Goal: Information Seeking & Learning: Find specific page/section

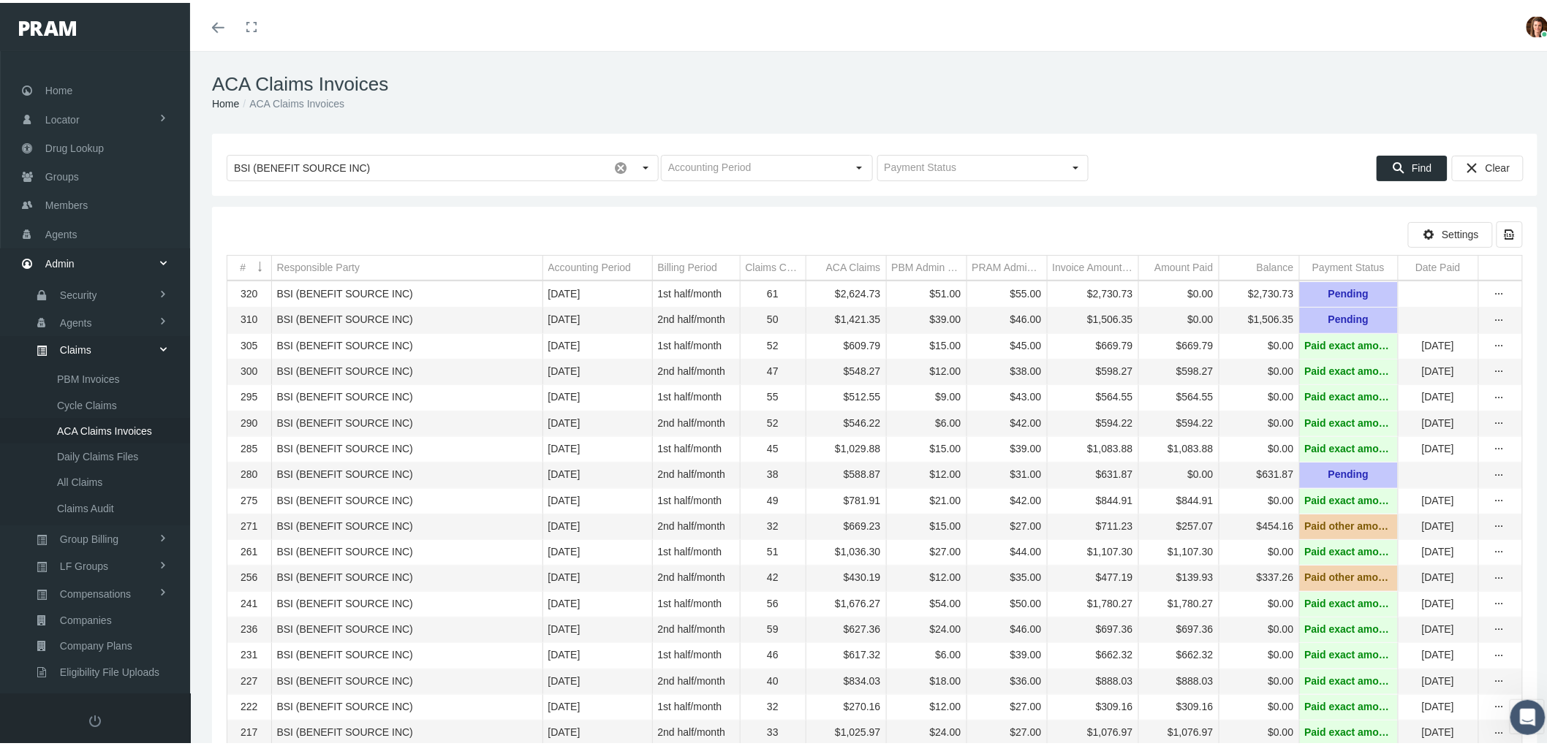
scroll to position [117, 0]
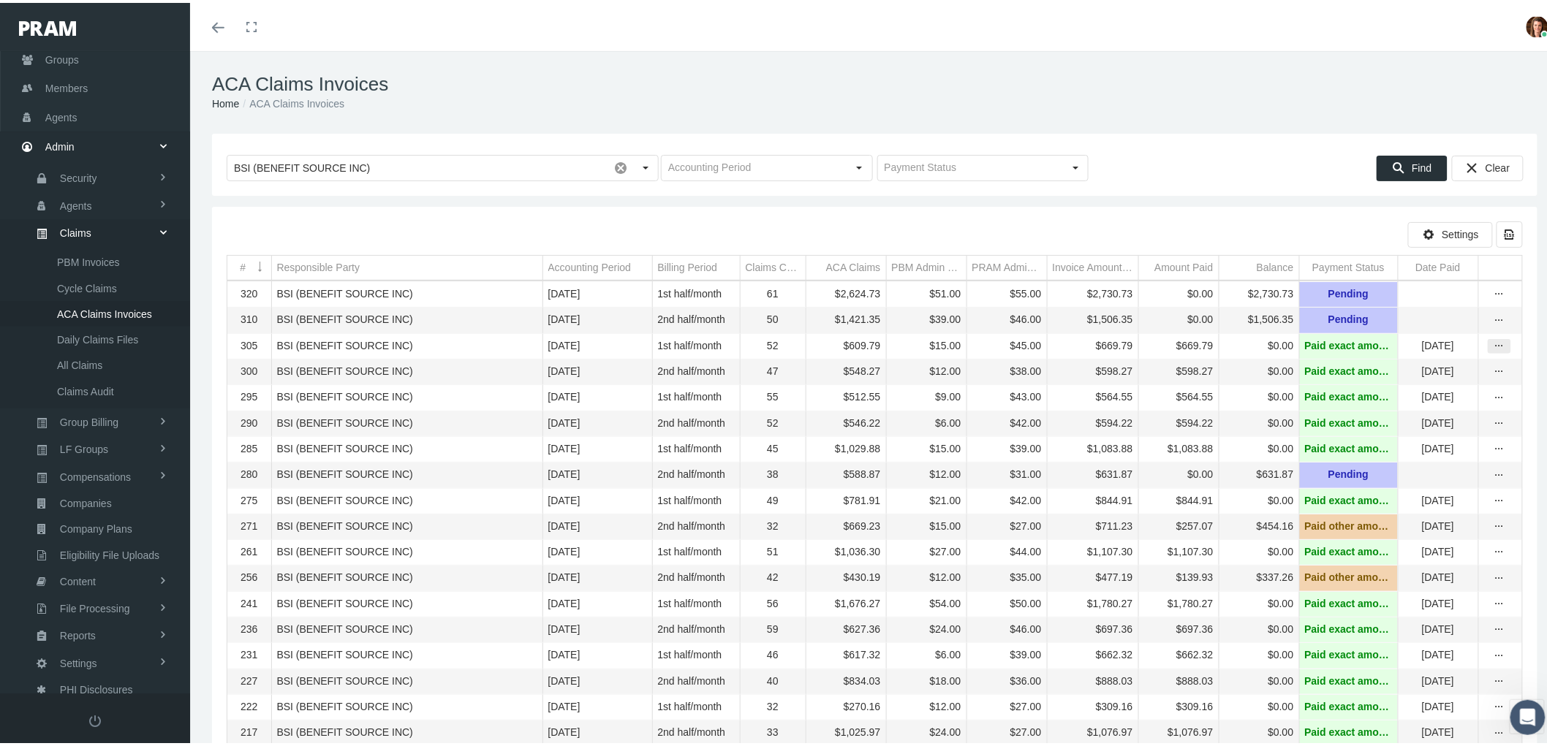
click at [1493, 350] on icon "more" at bounding box center [1499, 343] width 13 height 13
click at [1448, 374] on div "View" at bounding box center [1425, 372] width 143 height 31
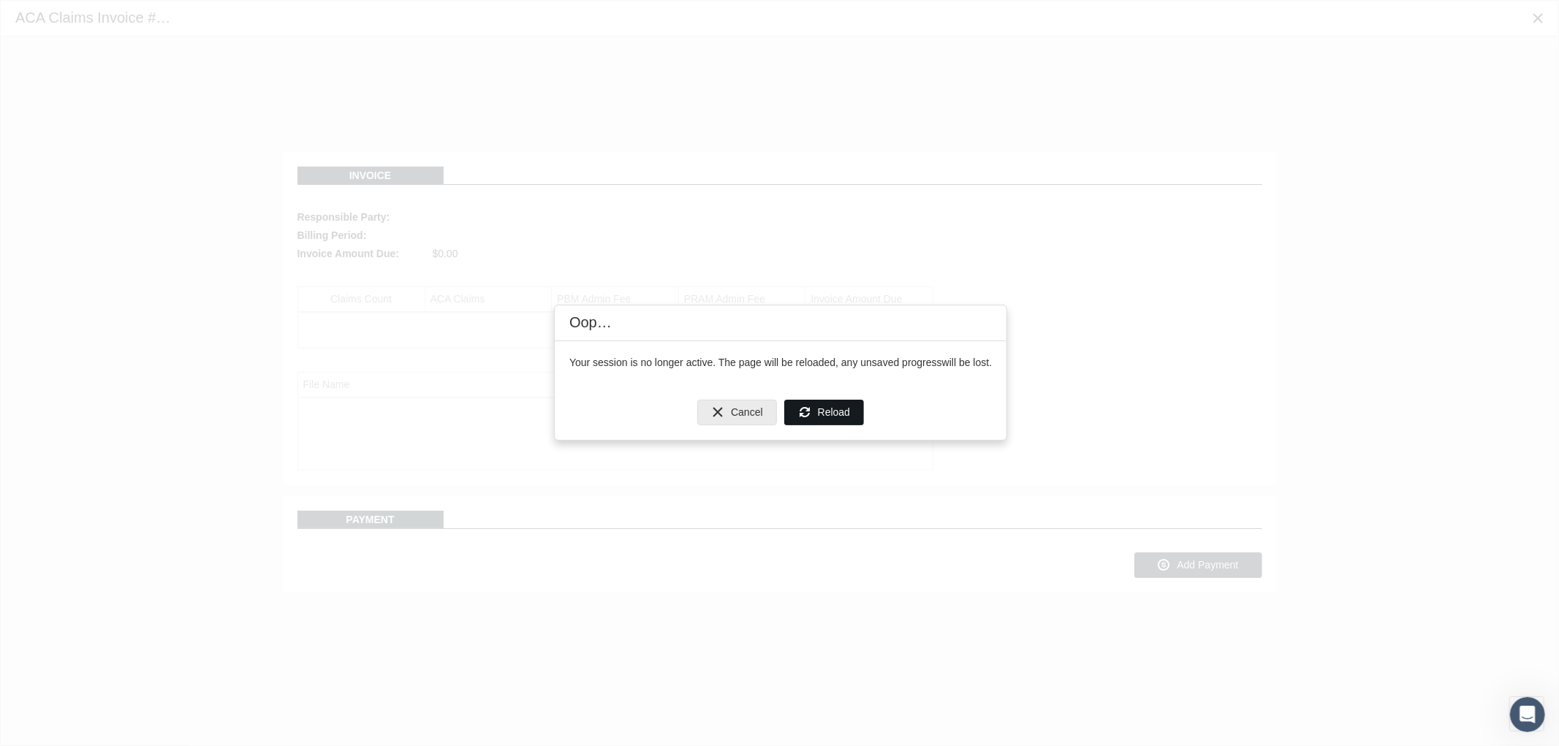
click at [836, 412] on span "Reload" at bounding box center [834, 412] width 32 height 12
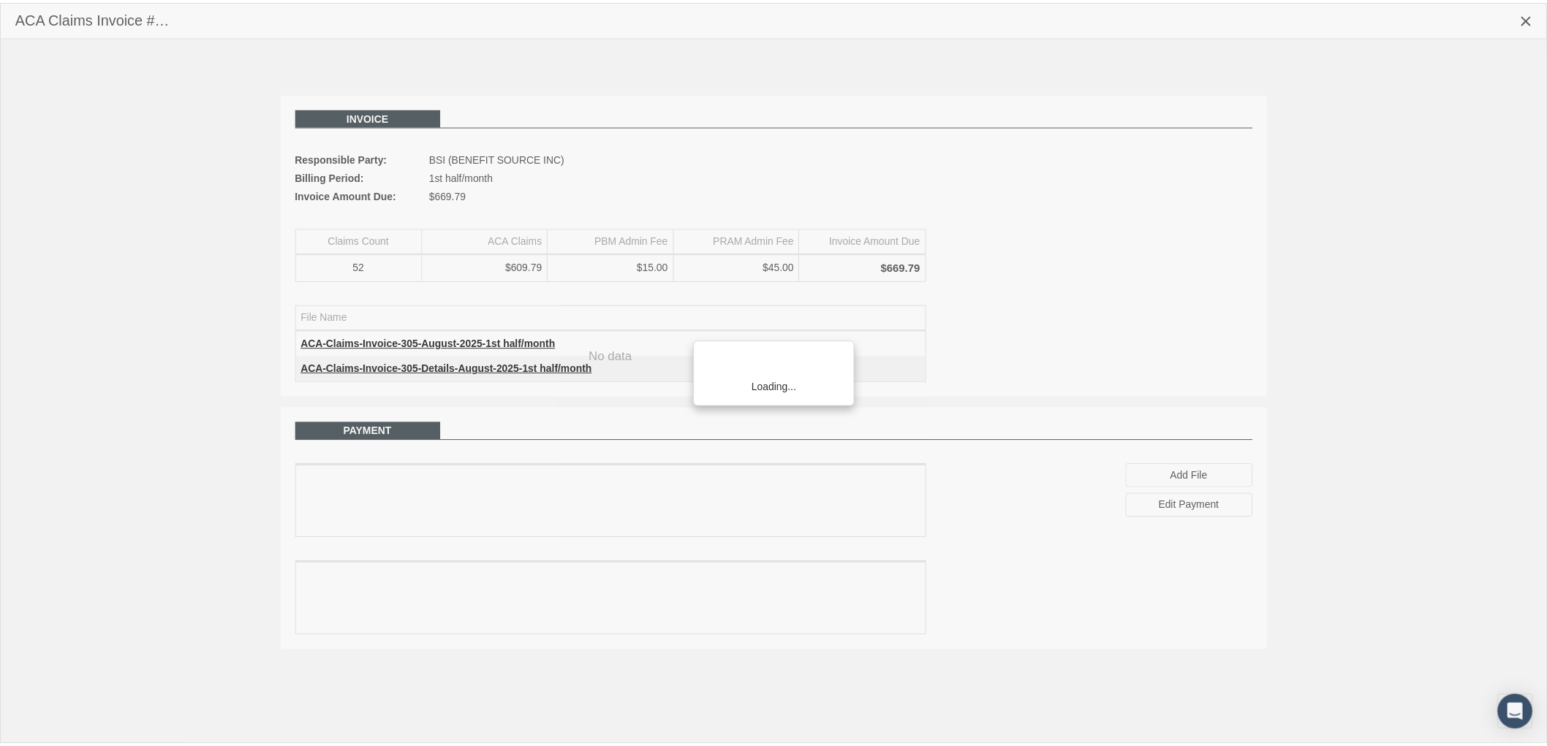
scroll to position [117, 0]
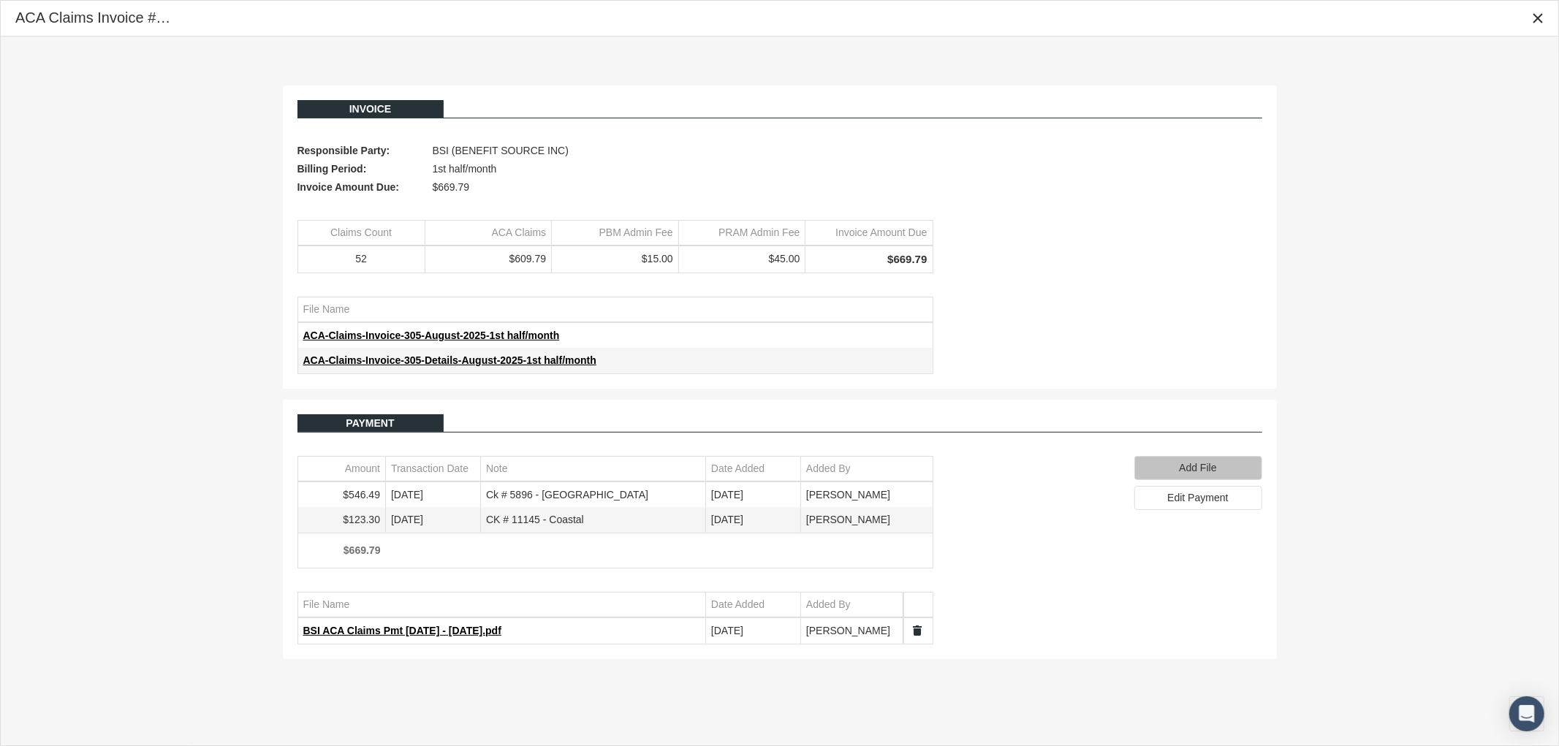
click at [1202, 477] on div "Add File" at bounding box center [1198, 468] width 126 height 23
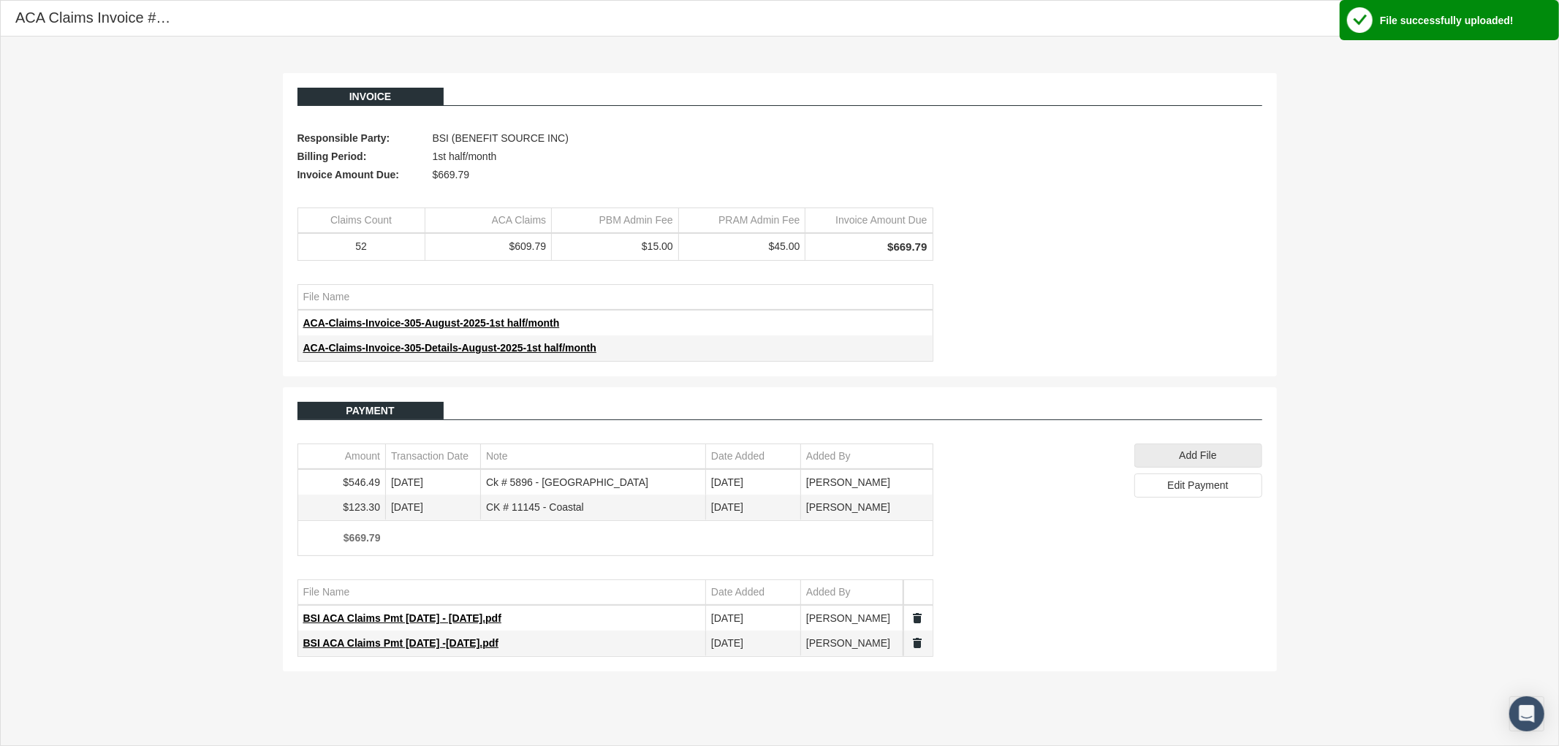
click at [544, 690] on div "Invoice Responsible Party: BSI (BENEFIT SOURCE INC) Billing Period: 1st half/mo…" at bounding box center [780, 373] width 1558 height 672
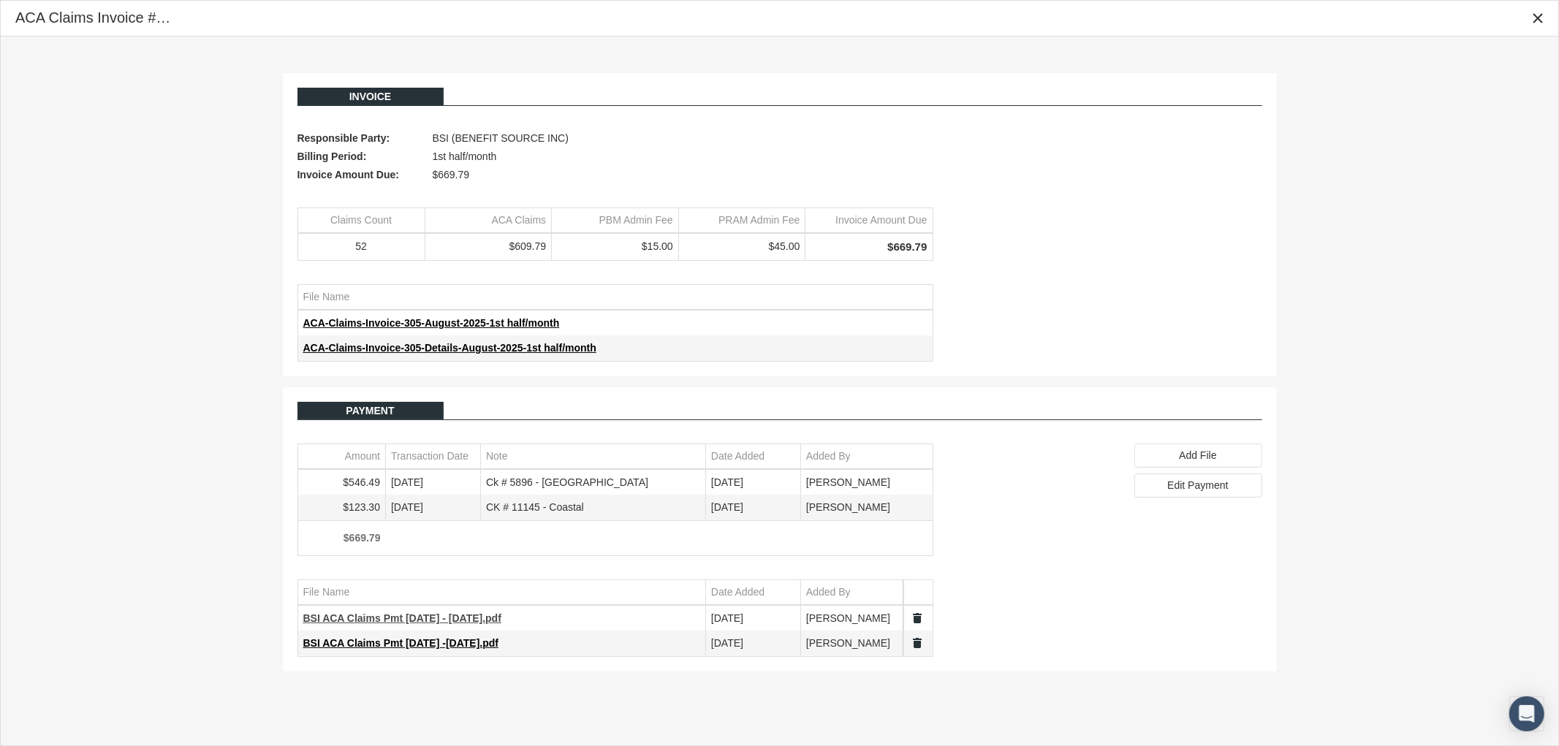
click at [406, 622] on span "BSI ACA Claims Pmt 8.1.25 - 8.15.25.pdf" at bounding box center [402, 619] width 198 height 12
click at [1054, 519] on div "Payment Amount Transaction Date Note Date Added Added By $546.49 09/12/2025 Ck …" at bounding box center [780, 529] width 965 height 255
drag, startPoint x: 1540, startPoint y: 16, endPoint x: 1529, endPoint y: 22, distance: 13.1
click at [1537, 16] on icon "Close" at bounding box center [1538, 18] width 13 height 13
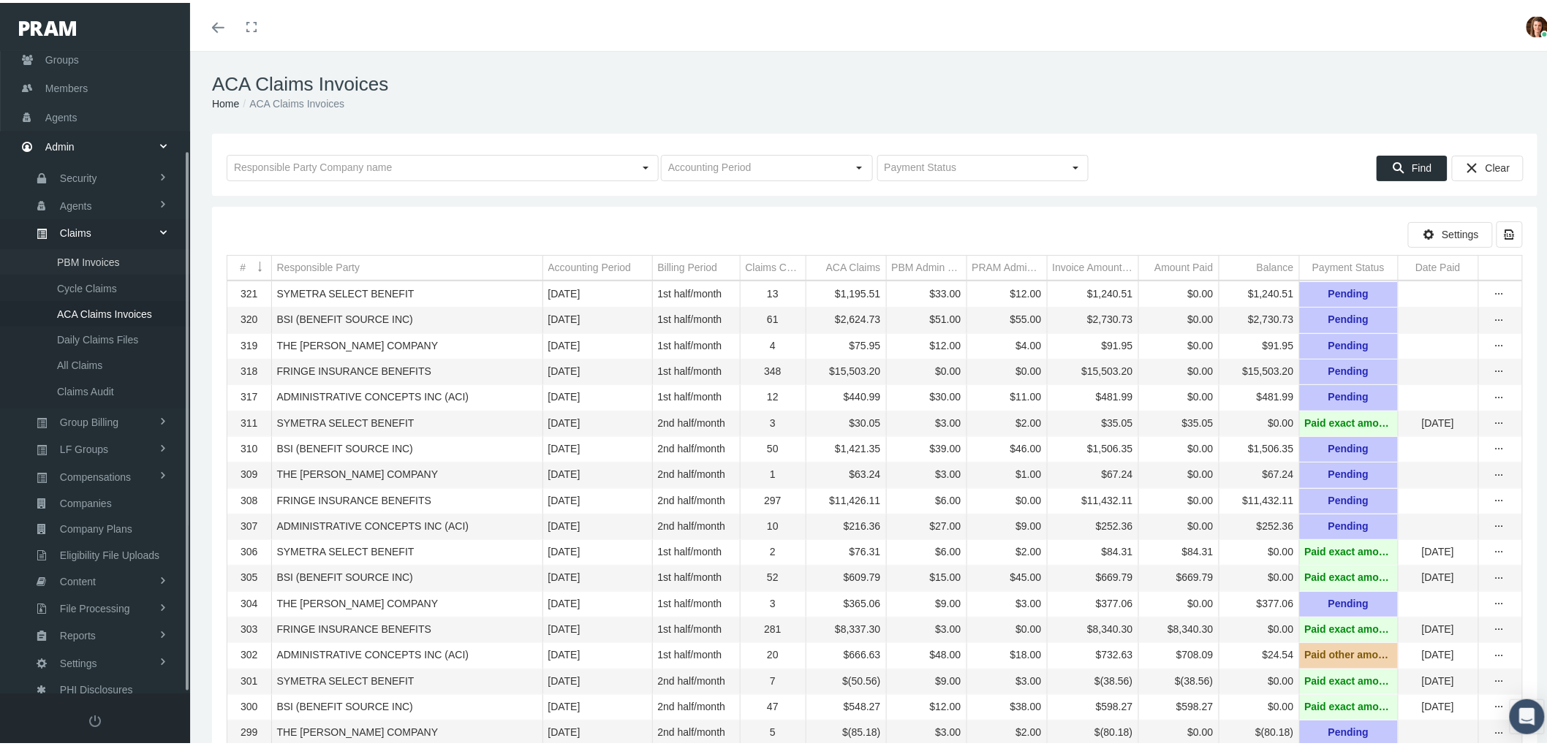
click at [107, 247] on span "PBM Invoices" at bounding box center [88, 259] width 63 height 25
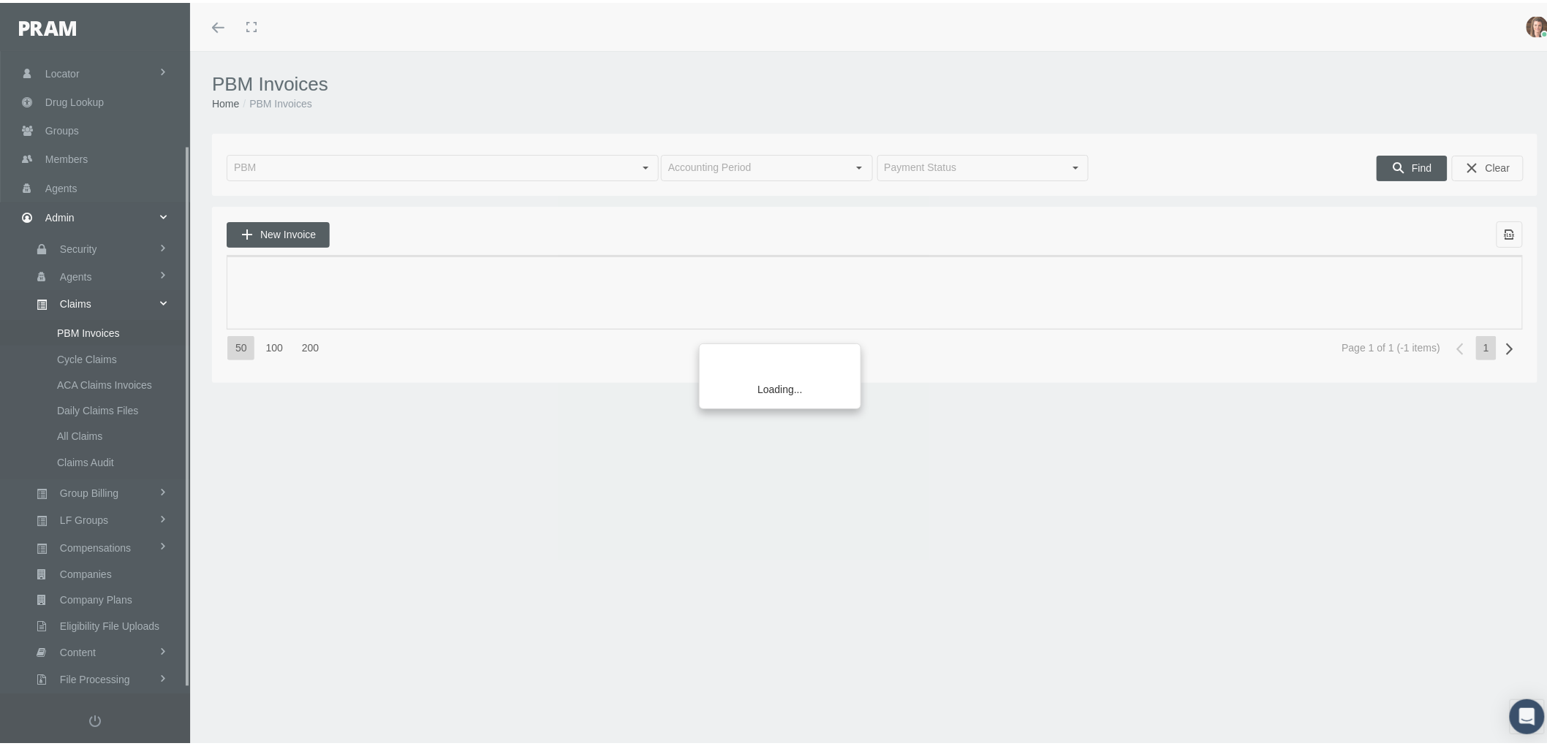
scroll to position [117, 0]
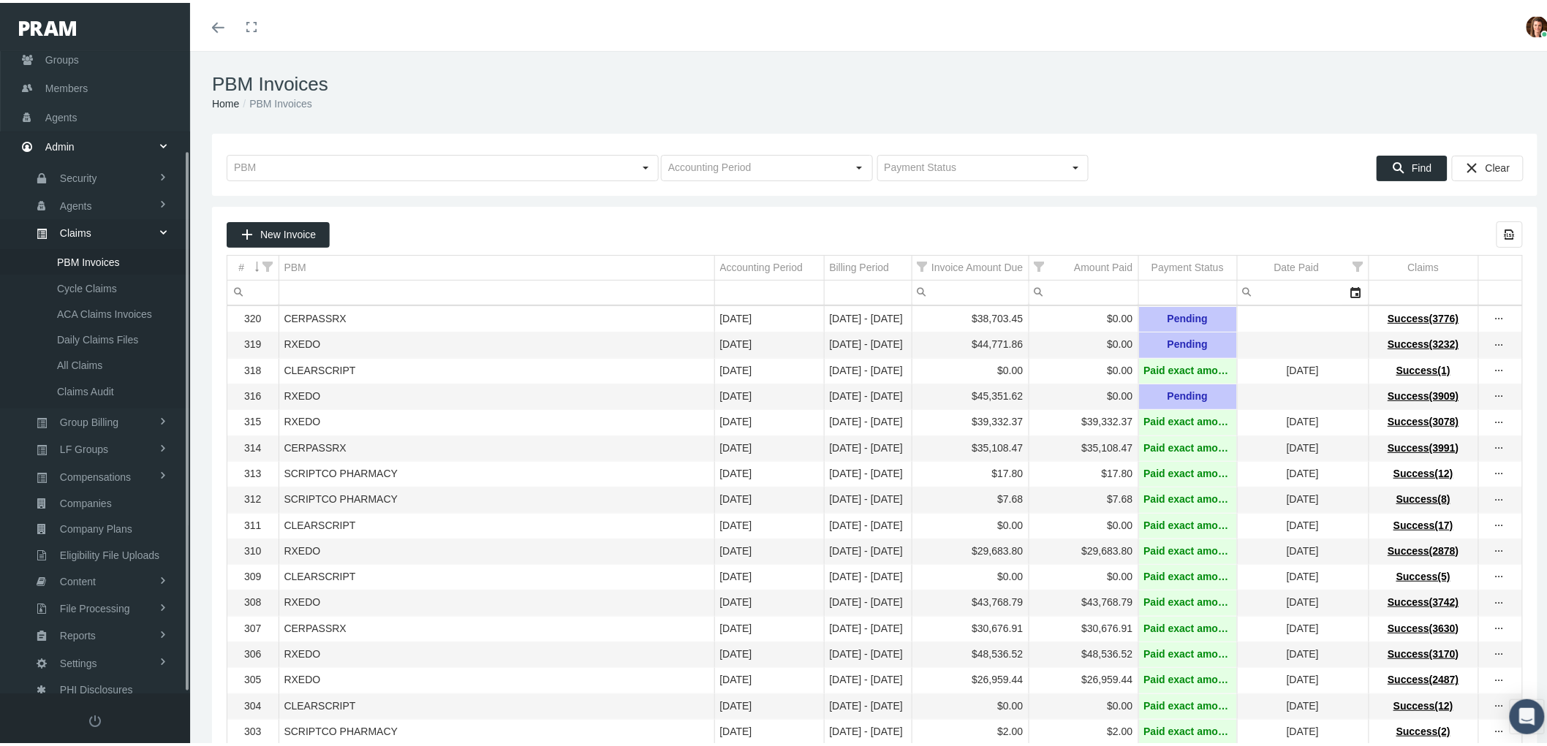
click at [81, 254] on span "PBM Invoices" at bounding box center [88, 259] width 63 height 25
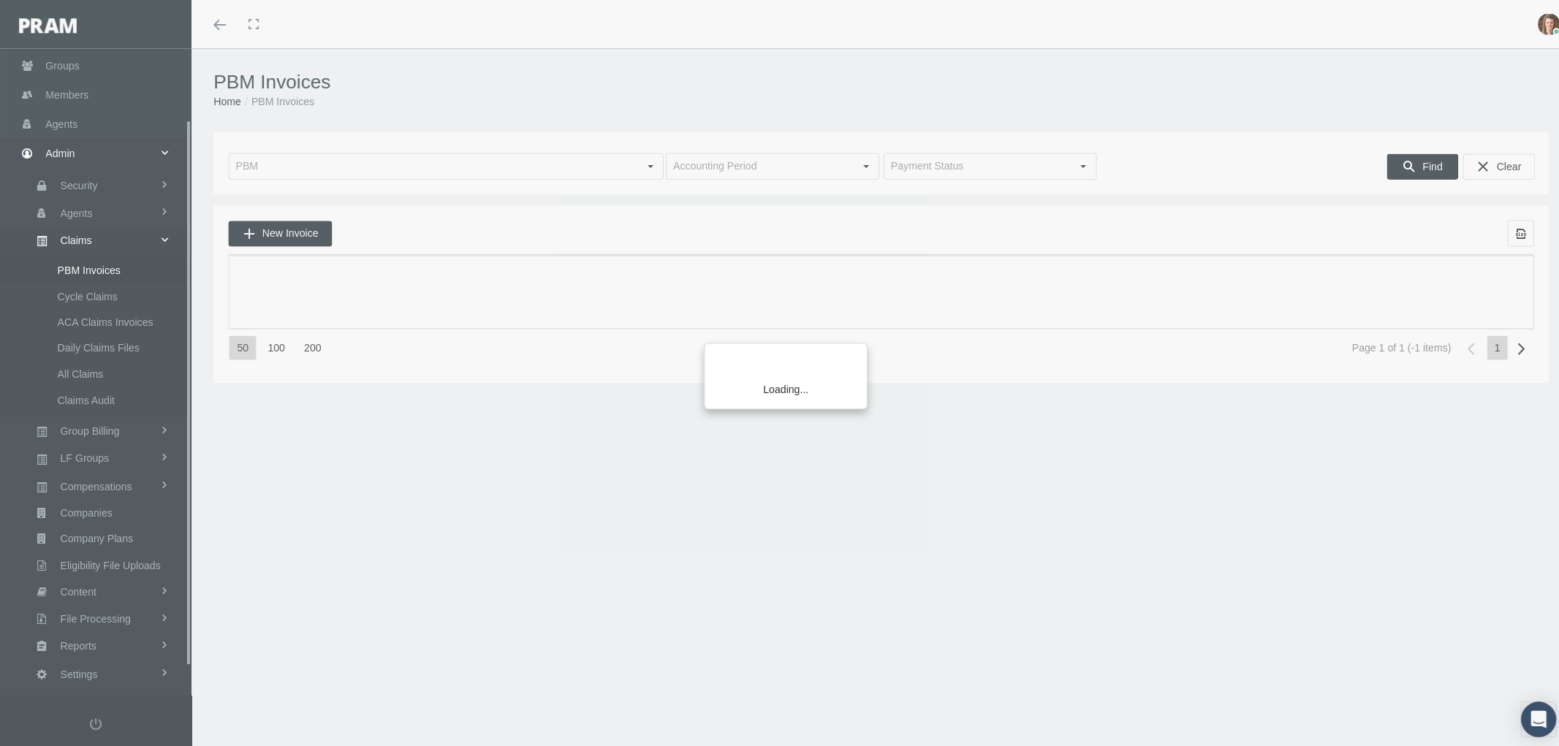
scroll to position [117, 0]
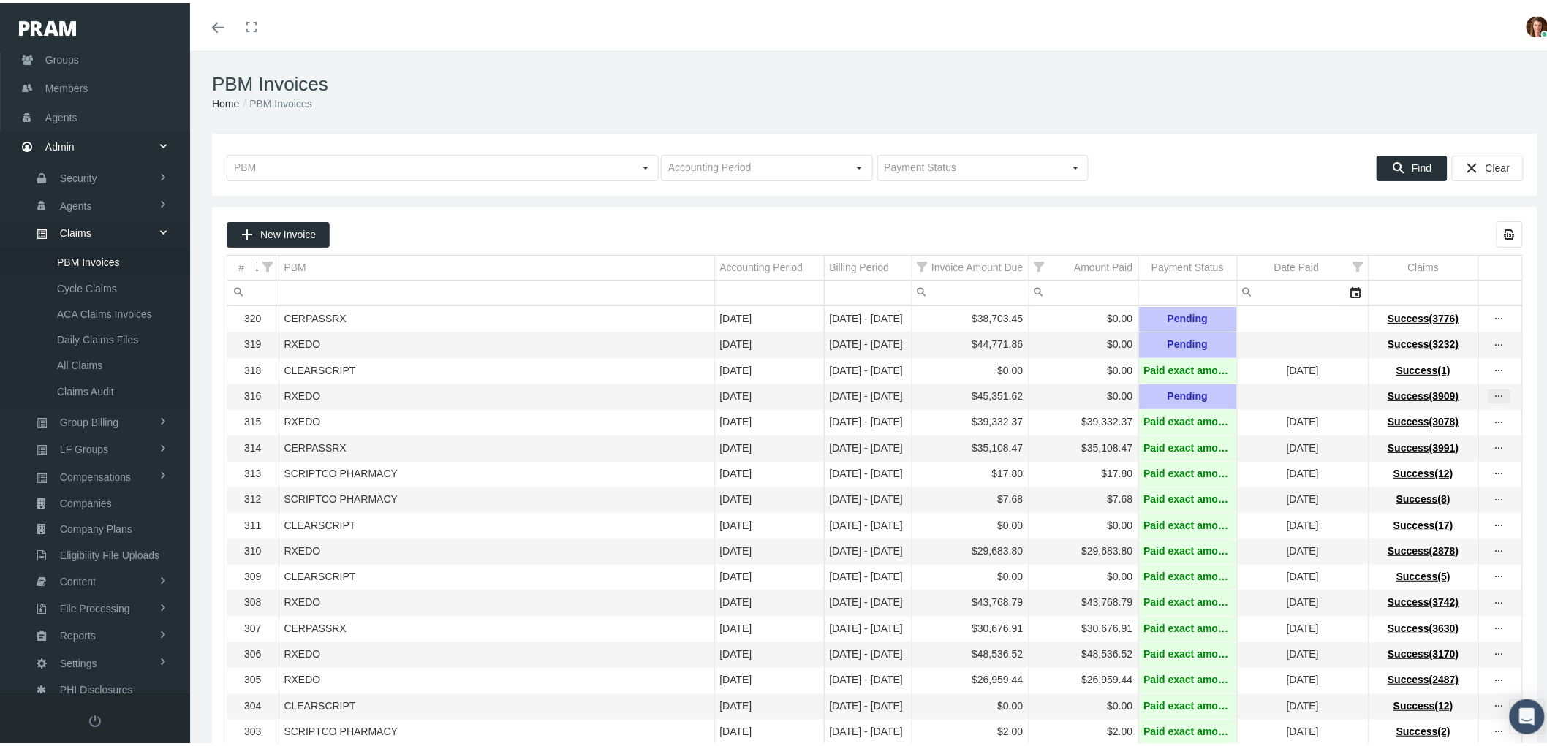
click at [1493, 399] on icon "more" at bounding box center [1499, 393] width 13 height 13
click at [1417, 417] on div "View Invoice" at bounding box center [1425, 424] width 143 height 31
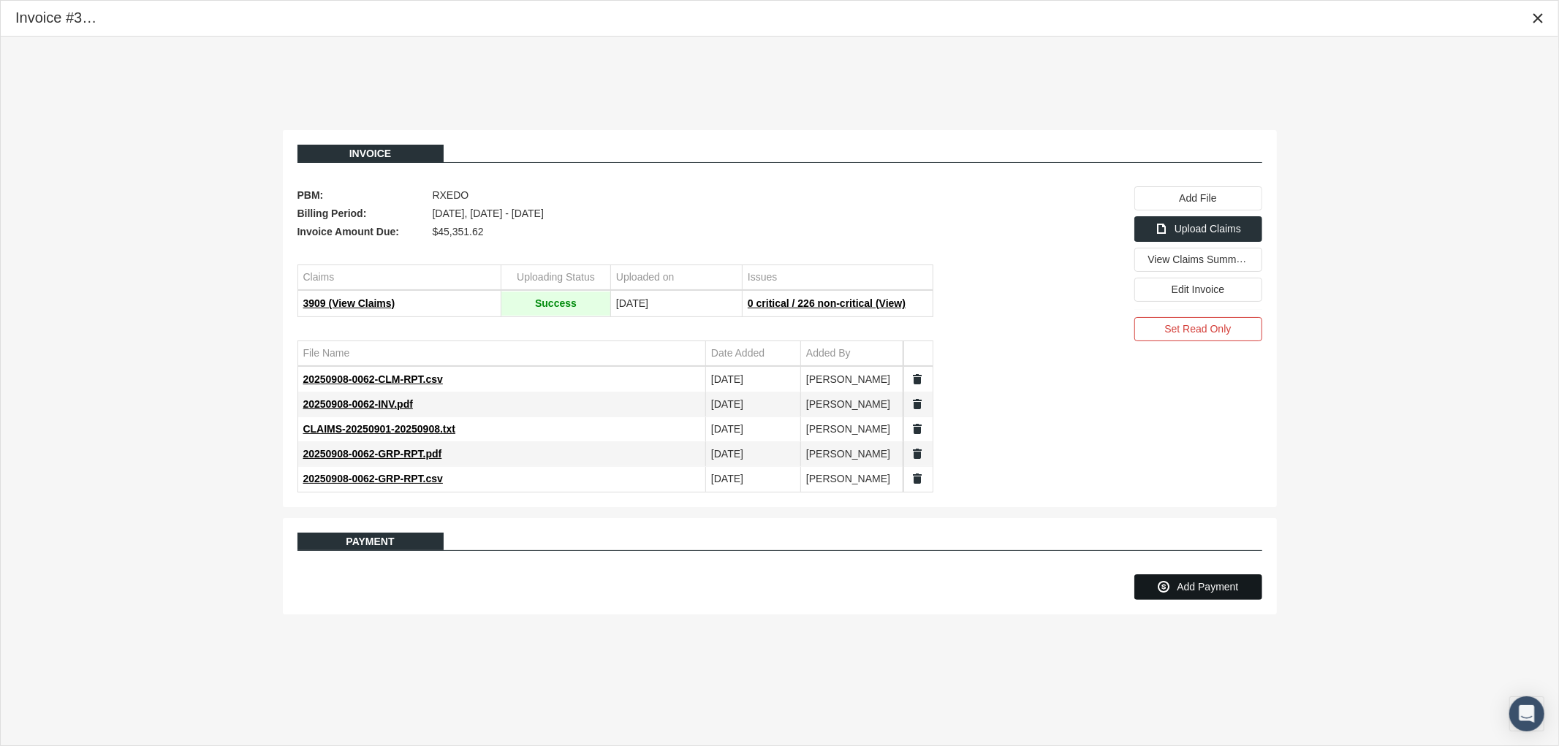
click at [1222, 580] on div "Add Payment" at bounding box center [1198, 587] width 126 height 24
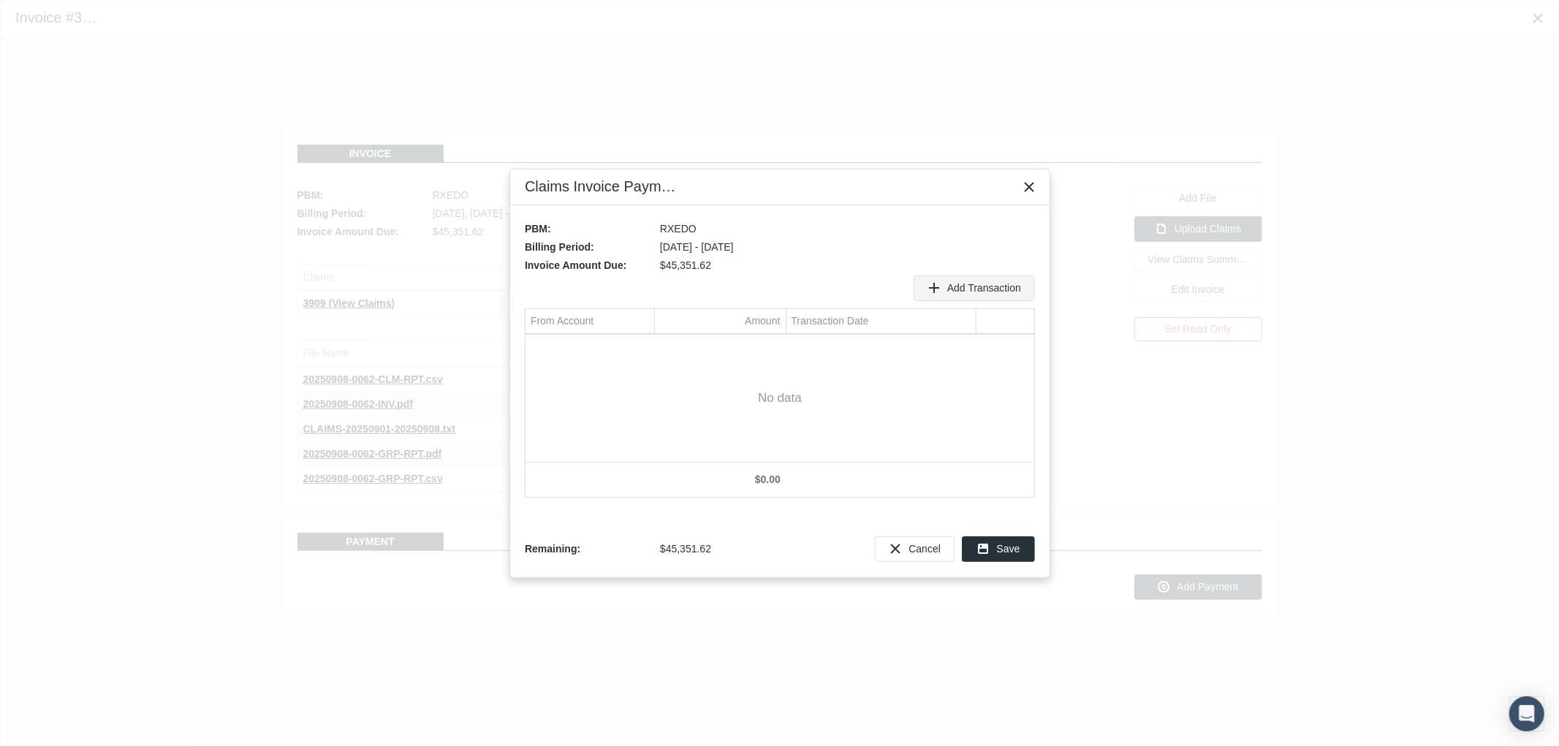
click at [970, 289] on span "Add Transaction" at bounding box center [984, 288] width 74 height 12
click at [637, 349] on div "Select" at bounding box center [641, 347] width 23 height 23
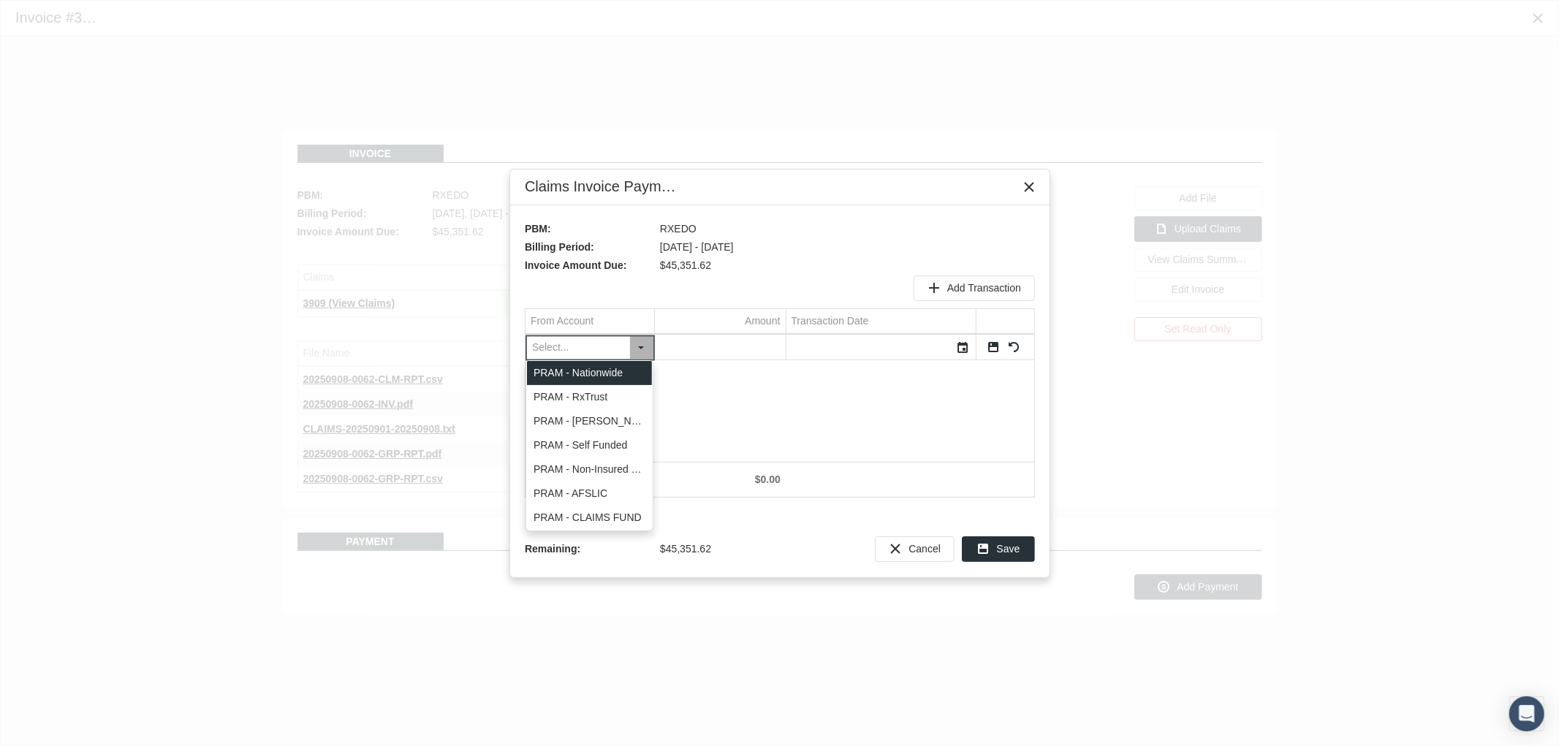
click at [614, 374] on div "PRAM - Nationwide" at bounding box center [589, 373] width 125 height 24
type input "PRAM - Nationwide"
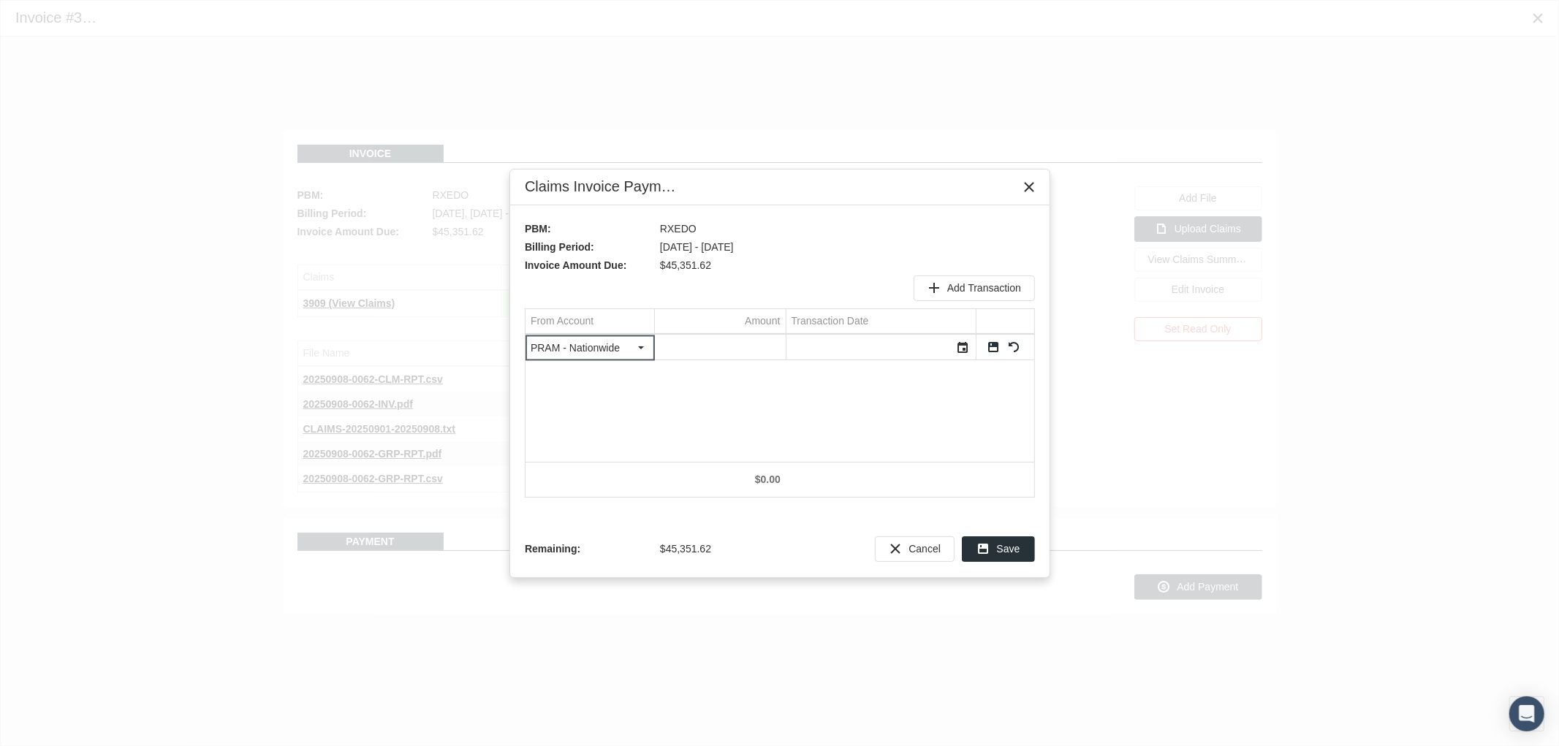
click at [735, 342] on input "Data grid" at bounding box center [720, 348] width 131 height 24
type input "446.43"
click at [961, 349] on div "Select" at bounding box center [963, 347] width 23 height 23
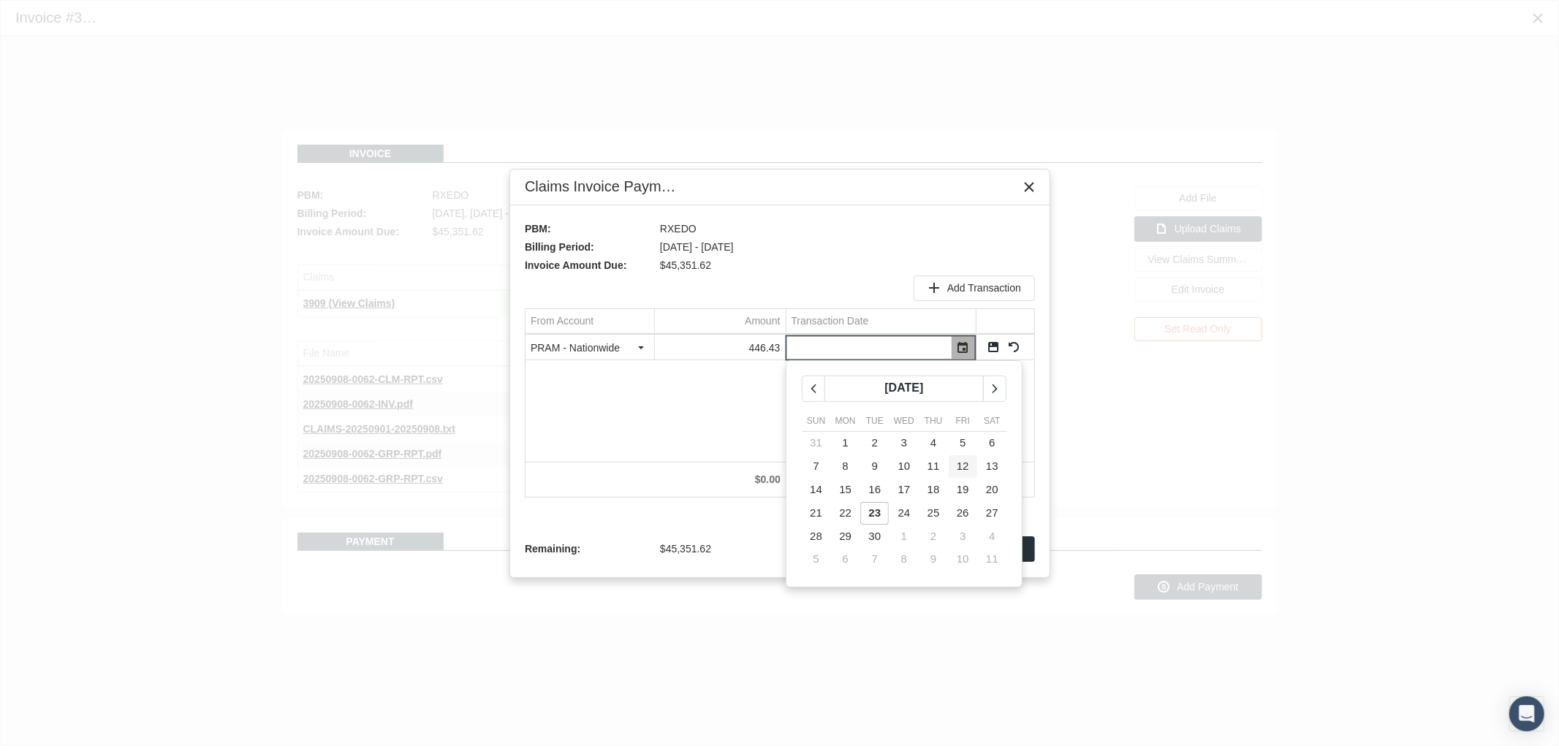
click at [961, 460] on span "12" at bounding box center [963, 466] width 12 height 12
type input "09/12/2025"
click at [992, 346] on link "Save" at bounding box center [993, 347] width 13 height 13
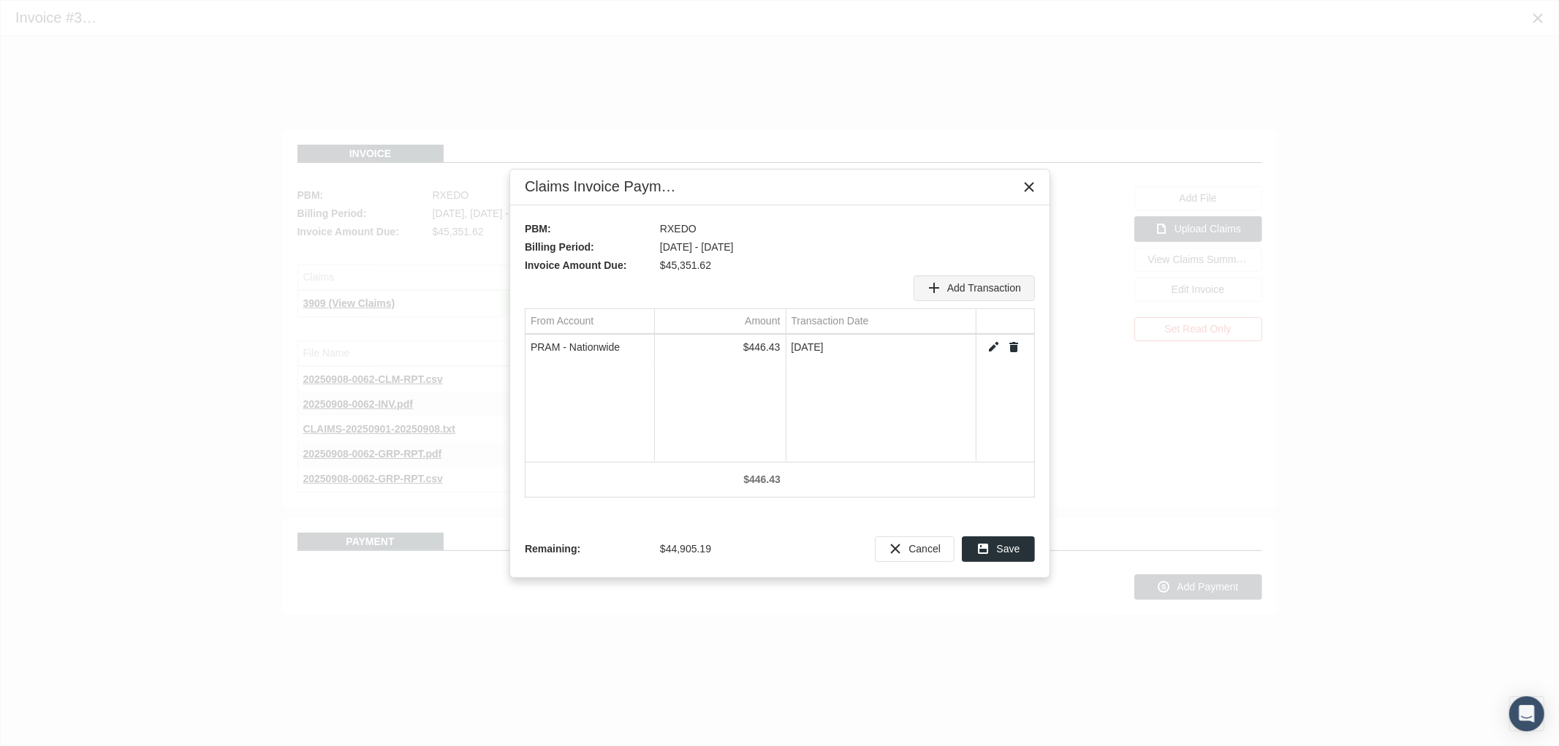
click at [976, 282] on span "Add Transaction" at bounding box center [984, 288] width 74 height 12
click at [647, 348] on div "Select" at bounding box center [641, 347] width 23 height 23
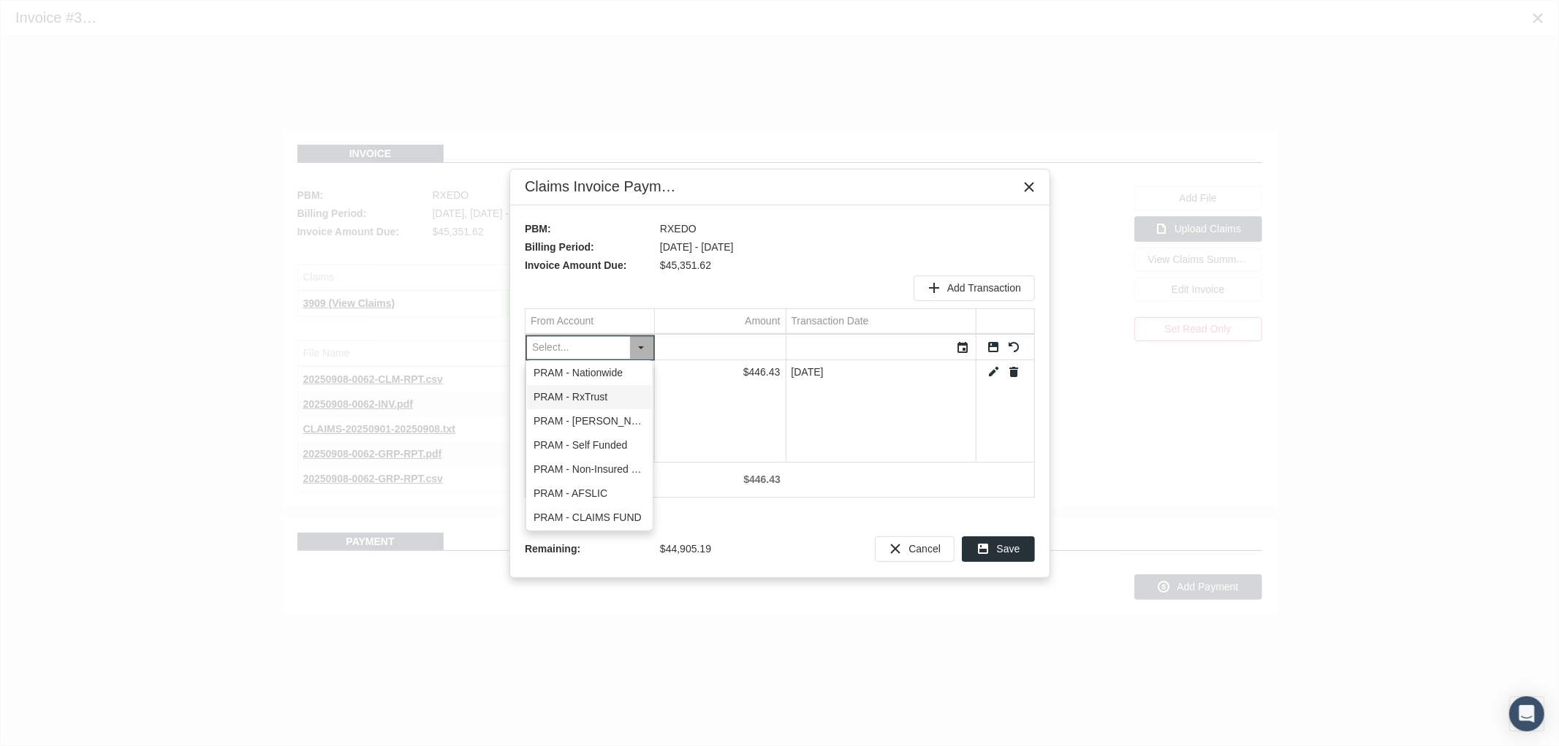
click at [616, 401] on div "PRAM - RxTrust" at bounding box center [589, 397] width 125 height 24
type input "PRAM - RxTrust"
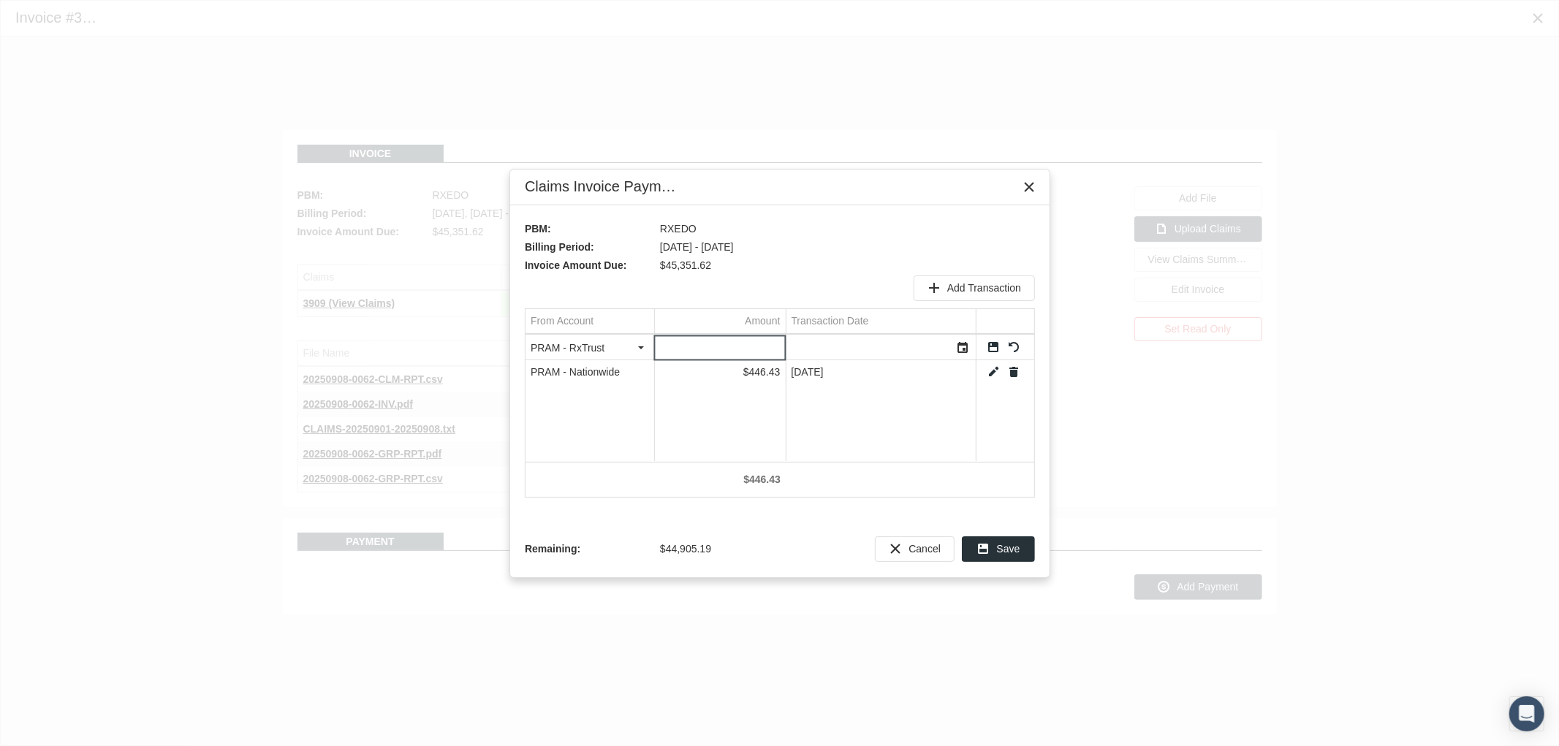
click at [731, 344] on input "Data grid" at bounding box center [720, 348] width 131 height 24
type input "13185.9"
click at [967, 340] on div "Select" at bounding box center [963, 347] width 23 height 23
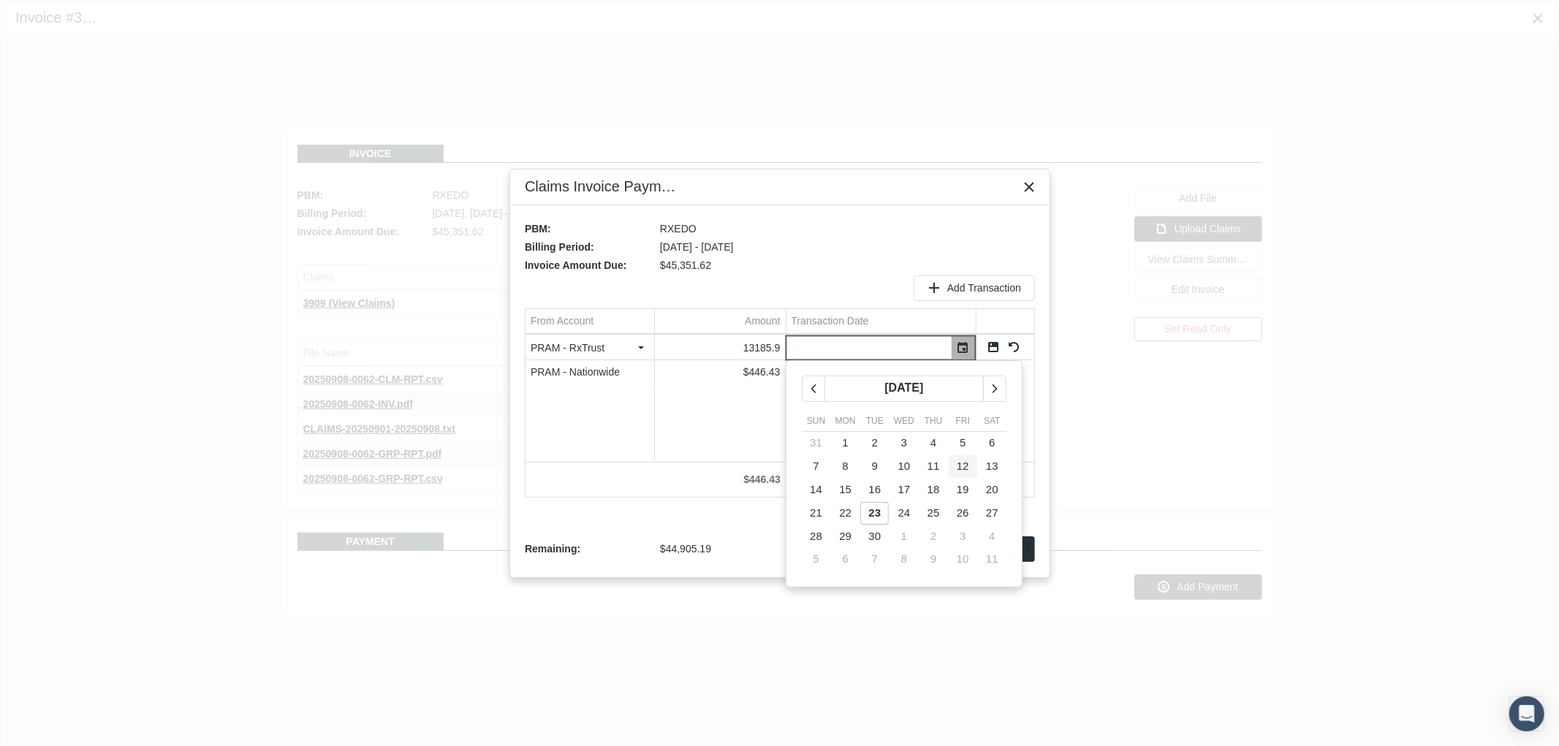
click at [966, 471] on span "12" at bounding box center [963, 466] width 12 height 12
type input "09/12/2025"
click at [1000, 345] on td "Data grid" at bounding box center [1005, 348] width 58 height 25
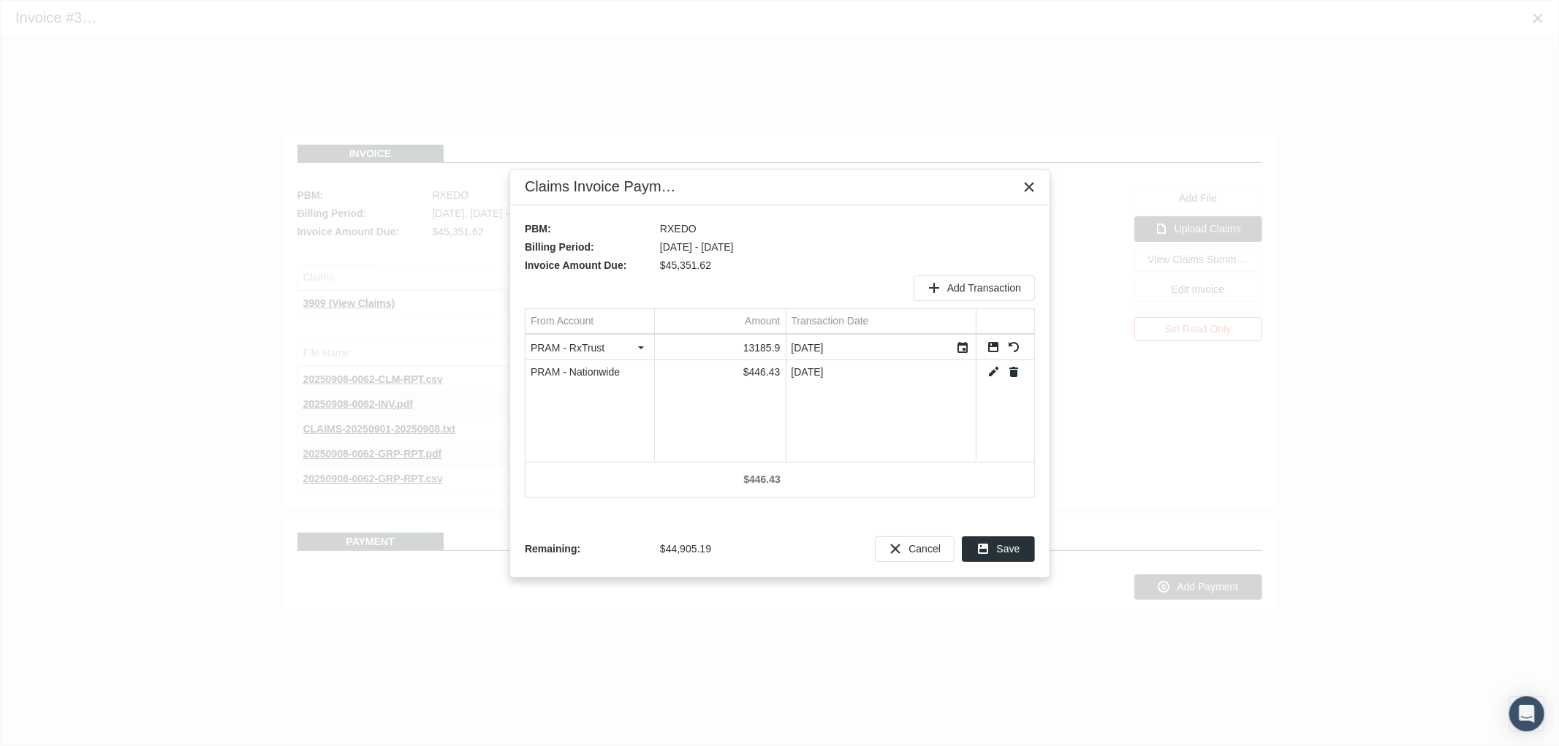
click at [988, 348] on link "Save" at bounding box center [993, 347] width 13 height 13
click at [974, 291] on span "Add Transaction" at bounding box center [984, 288] width 74 height 12
click at [646, 353] on div "Select" at bounding box center [641, 347] width 23 height 23
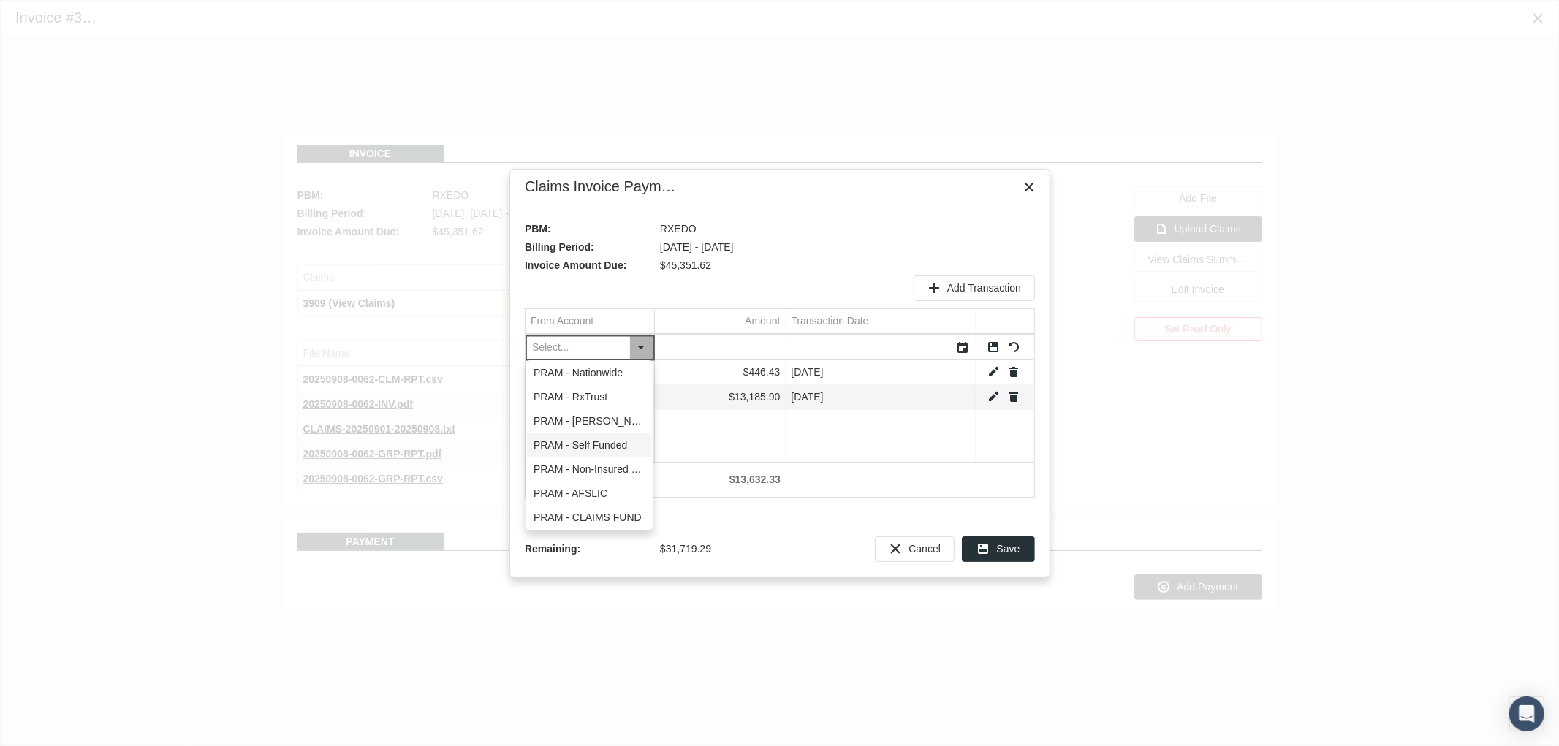
drag, startPoint x: 614, startPoint y: 451, endPoint x: 644, endPoint y: 420, distance: 43.4
click at [614, 450] on div "PRAM - Self Funded" at bounding box center [589, 446] width 125 height 24
type input "PRAM - Self Funded"
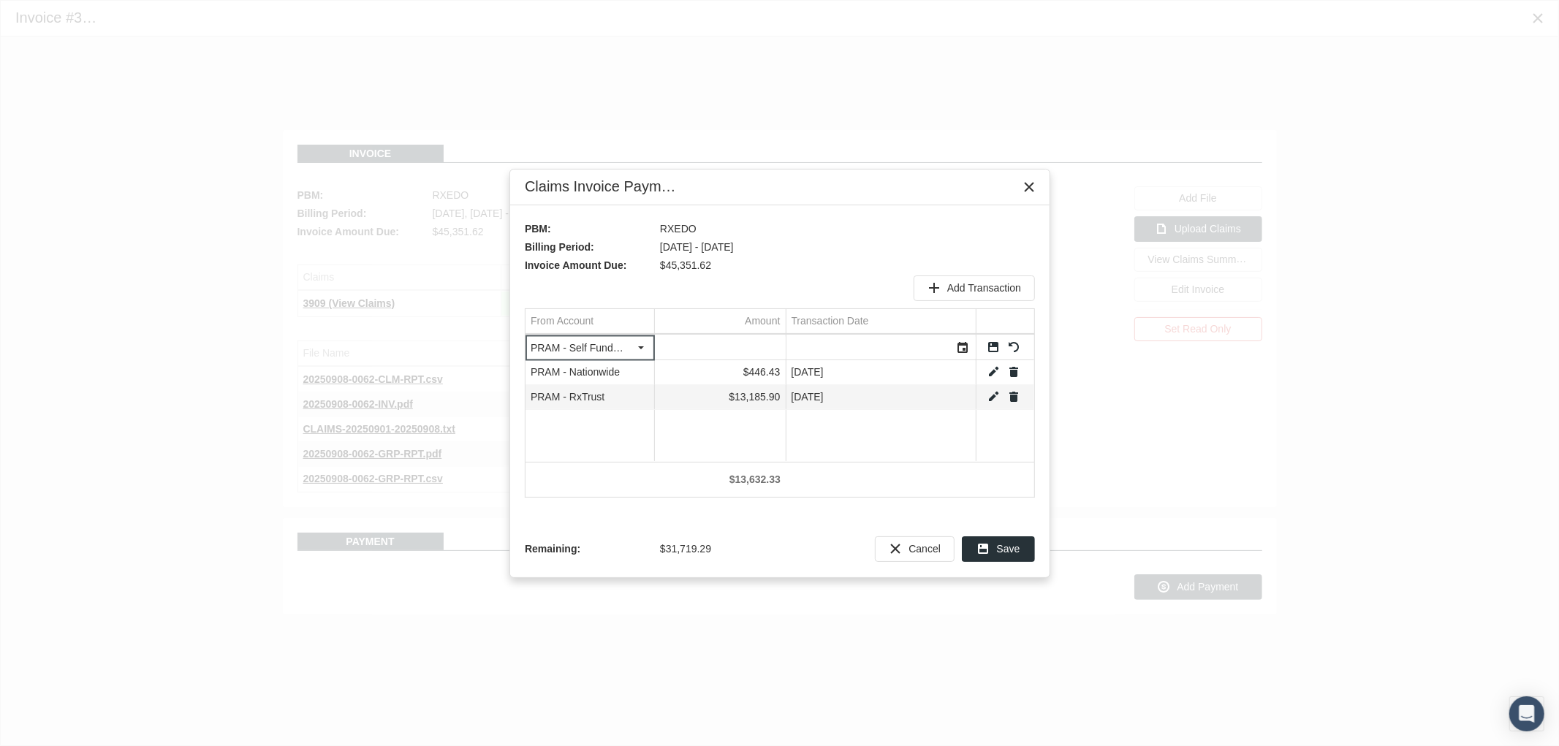
click at [718, 349] on input "Data grid" at bounding box center [720, 348] width 131 height 24
type input "8559.59"
click at [963, 347] on div "Select" at bounding box center [963, 347] width 23 height 23
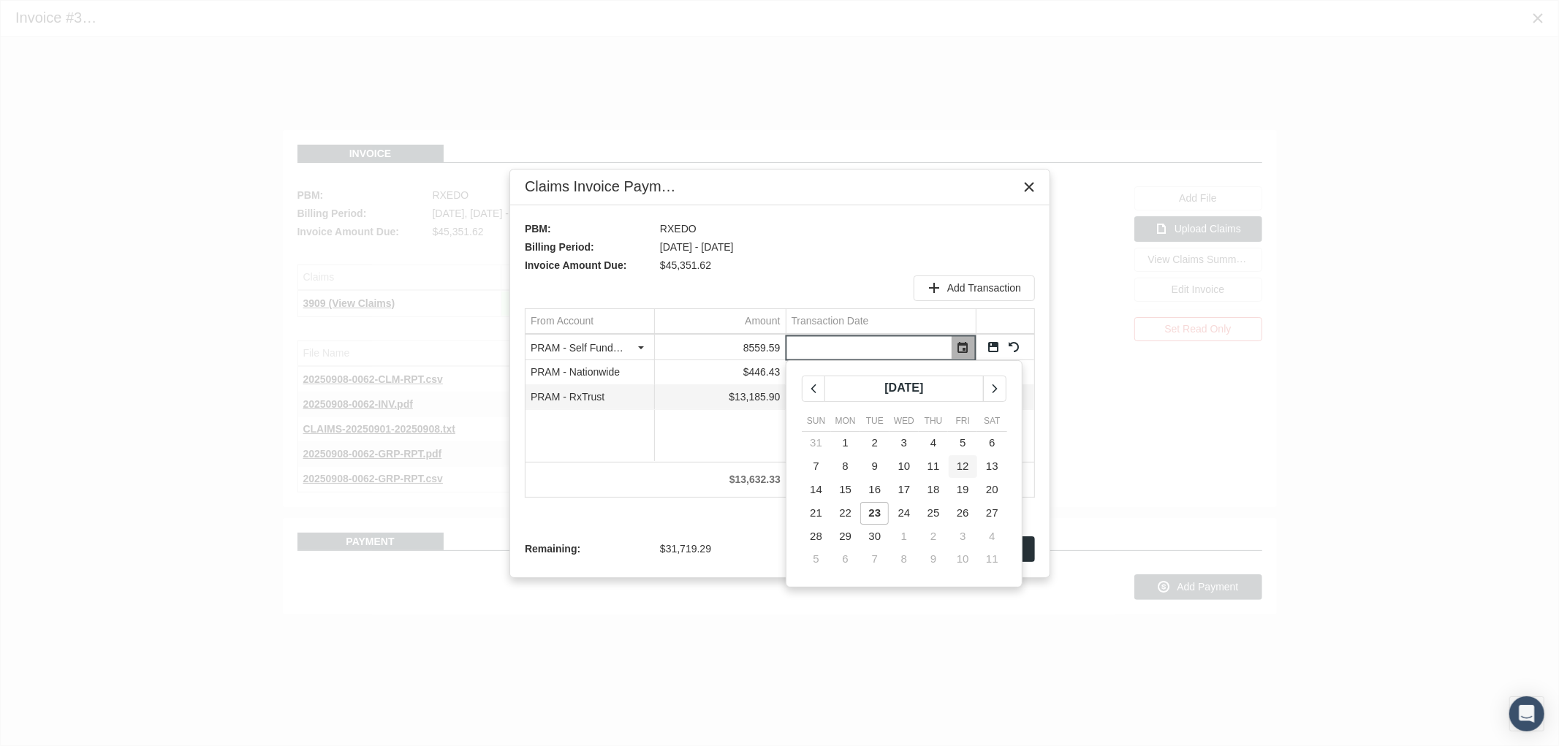
click at [960, 466] on span "12" at bounding box center [963, 466] width 12 height 12
type input "09/12/2025"
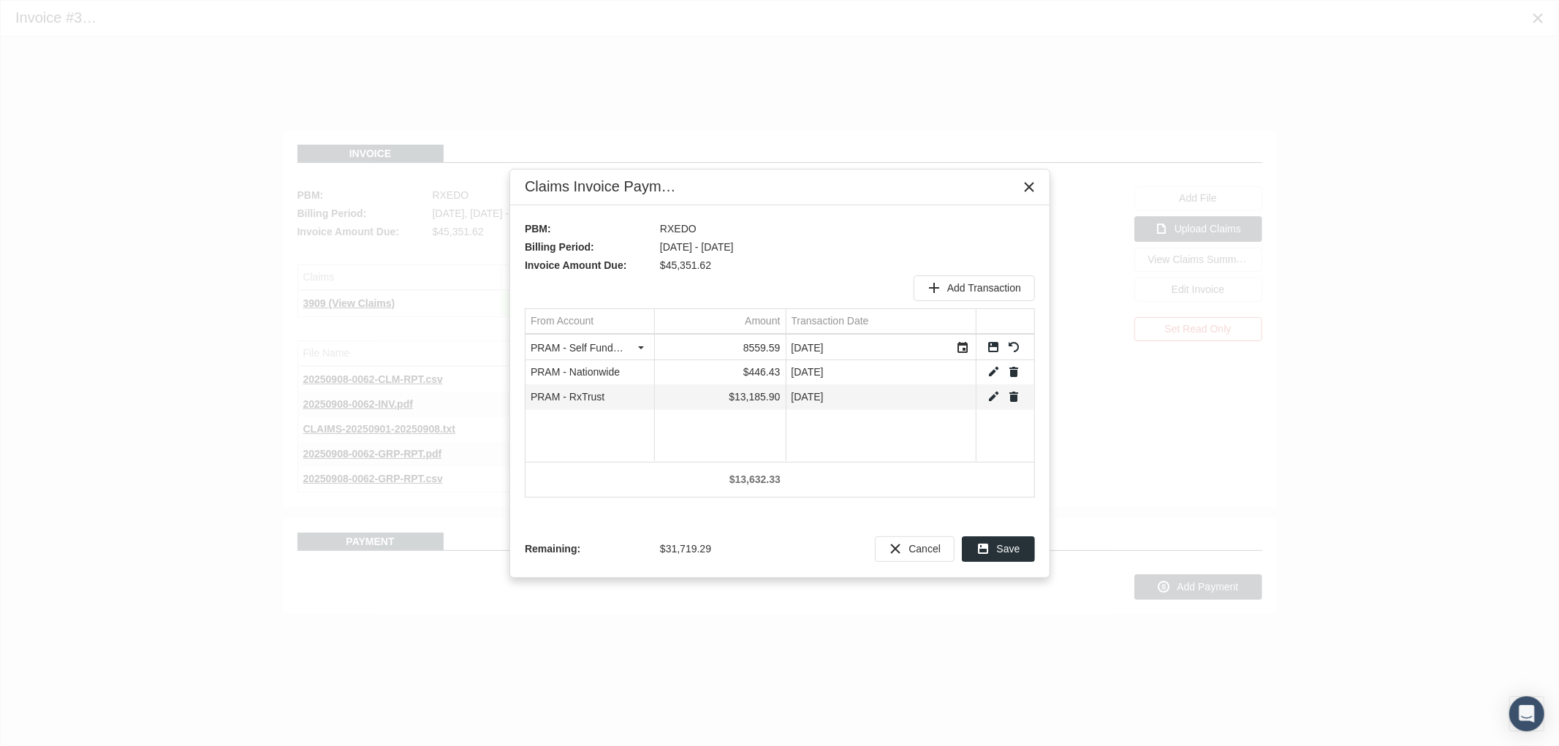
click at [988, 349] on link "Save" at bounding box center [993, 347] width 13 height 13
click at [968, 290] on span "Add Transaction" at bounding box center [984, 288] width 74 height 12
click at [646, 342] on div "Select" at bounding box center [641, 347] width 23 height 23
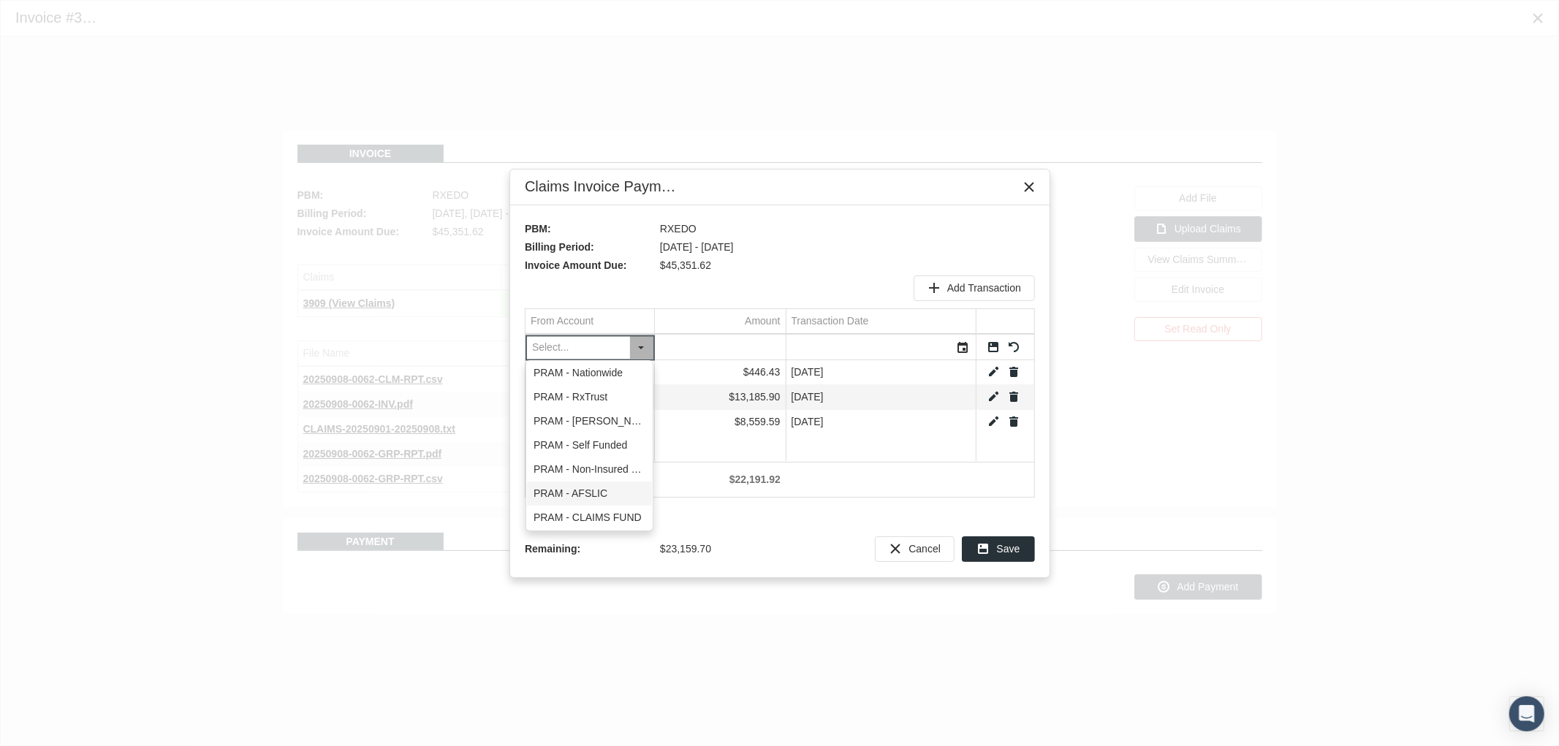
click at [608, 487] on div "PRAM - AFSLIC" at bounding box center [589, 494] width 125 height 24
type input "PRAM - AFSLIC"
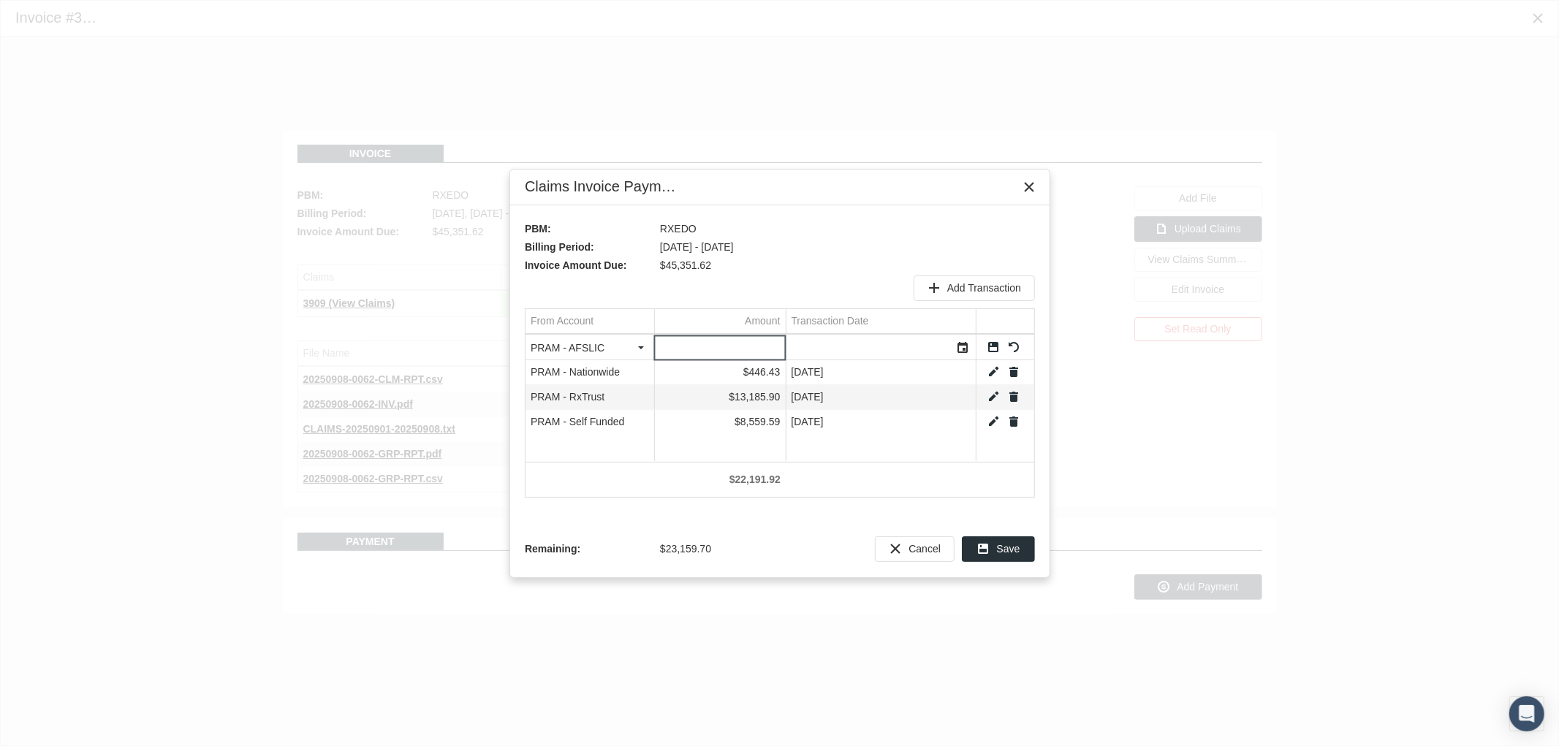
click at [741, 342] on input "Data grid" at bounding box center [720, 348] width 131 height 24
type input "18967.83"
click at [960, 344] on div "Select" at bounding box center [963, 347] width 23 height 23
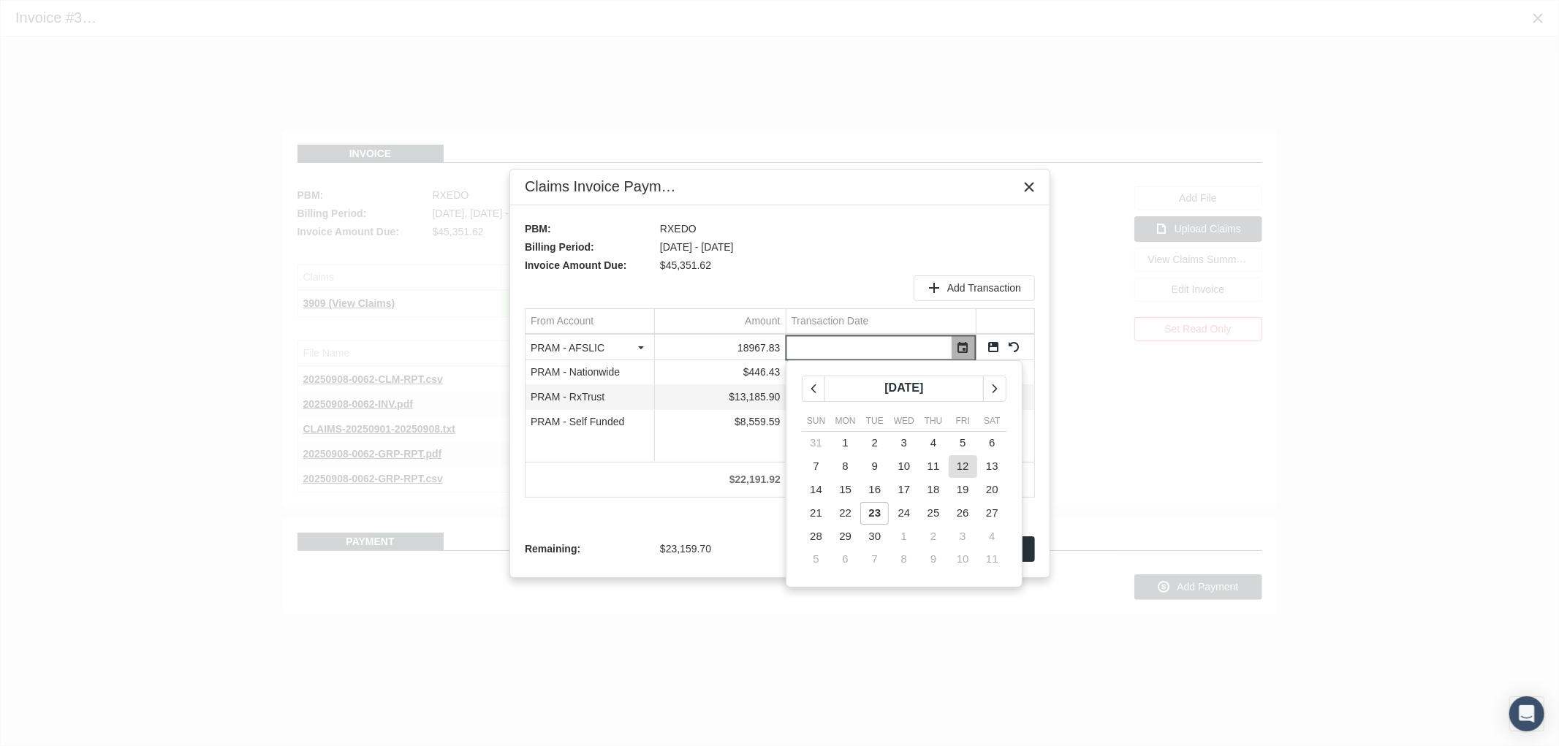
click at [961, 462] on span "12" at bounding box center [963, 466] width 12 height 12
type input "09/12/2025"
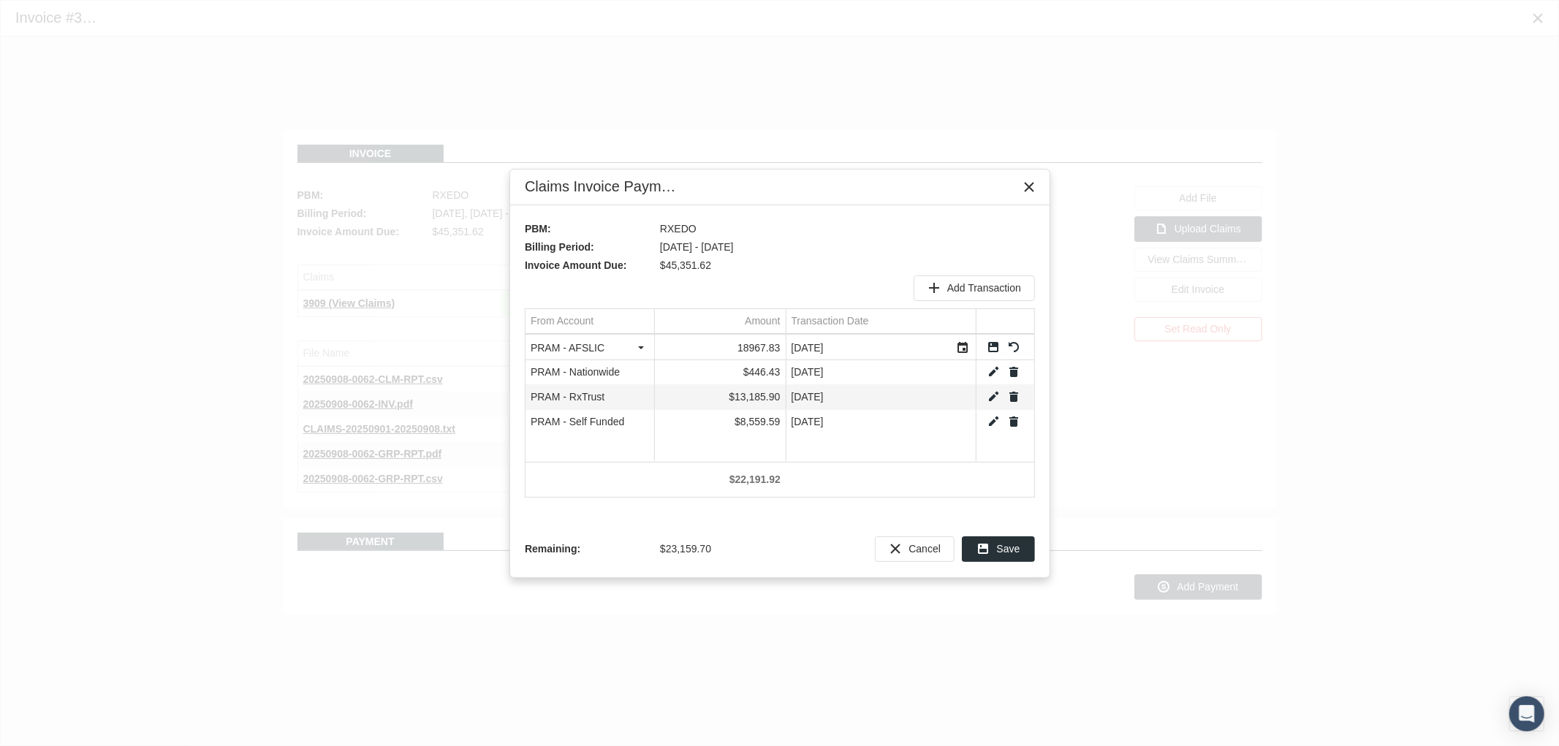
click at [991, 344] on link "Save" at bounding box center [993, 347] width 13 height 13
click at [974, 284] on span "Add Transaction" at bounding box center [984, 288] width 74 height 12
click at [648, 348] on div "Select" at bounding box center [641, 347] width 23 height 23
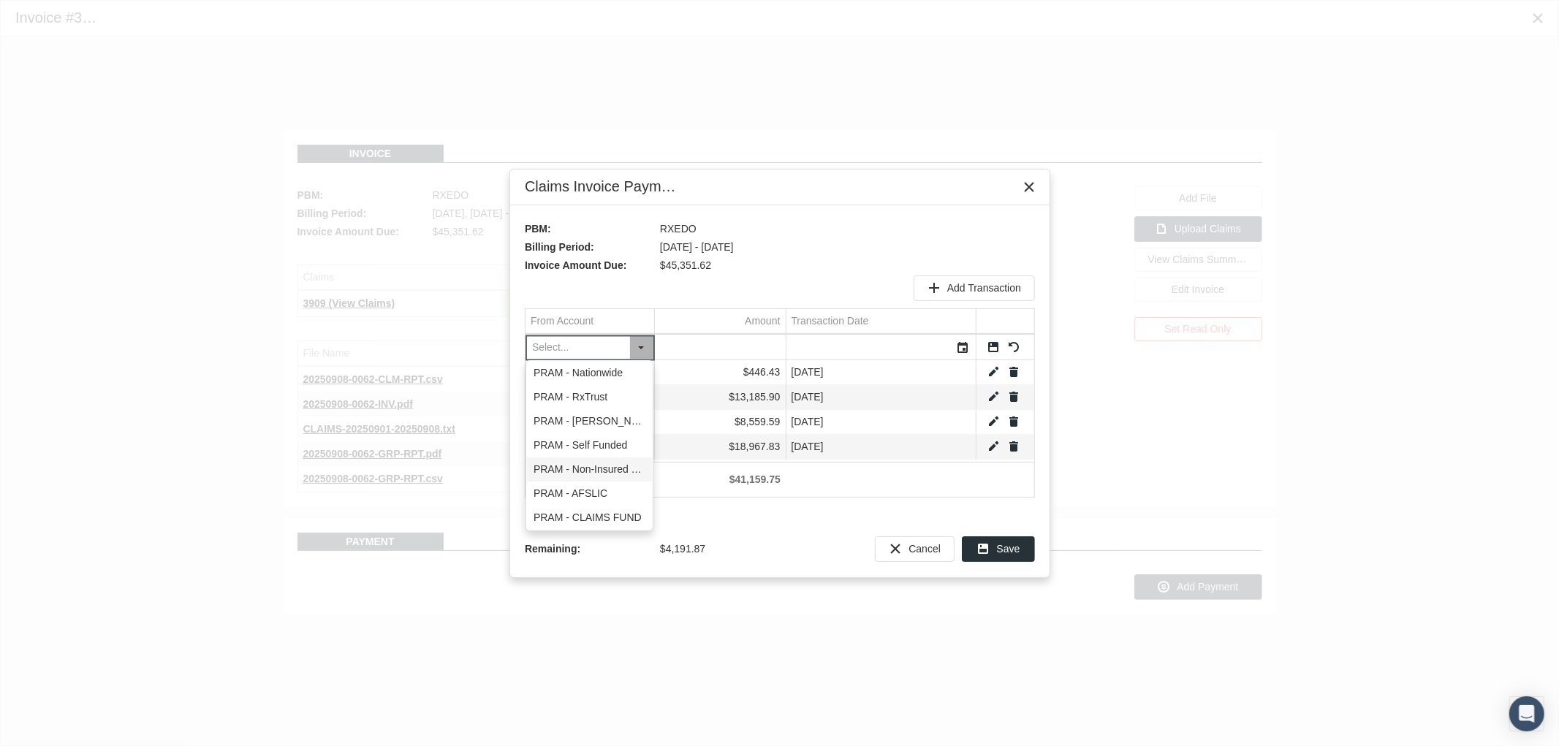
click at [621, 463] on div "PRAM - Non-Insured Trust" at bounding box center [589, 470] width 125 height 24
type input "PRAM - Non-Insured Trust"
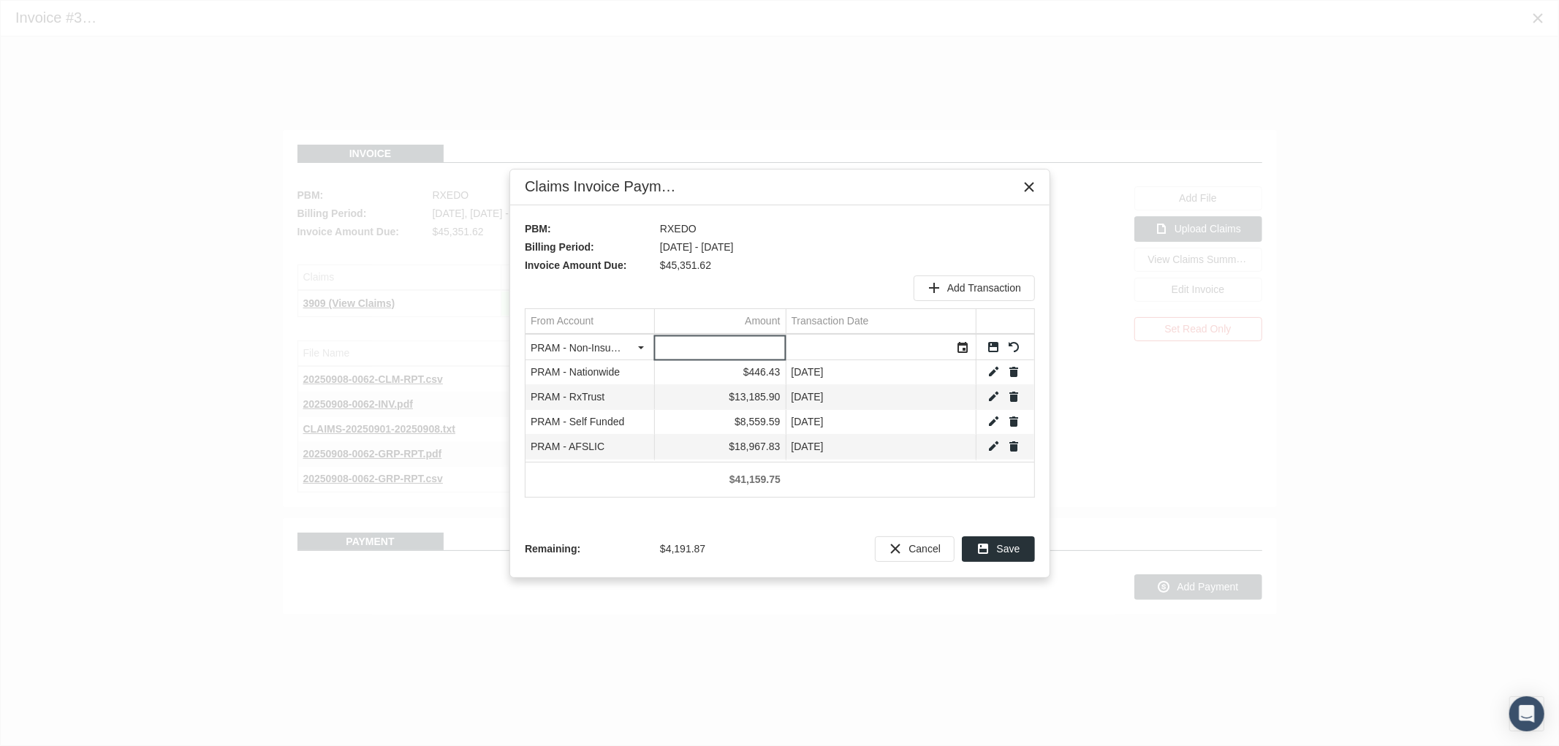
click at [736, 344] on input "Data grid" at bounding box center [720, 348] width 131 height 24
type input "35.09"
click at [962, 349] on div "Select" at bounding box center [963, 347] width 23 height 23
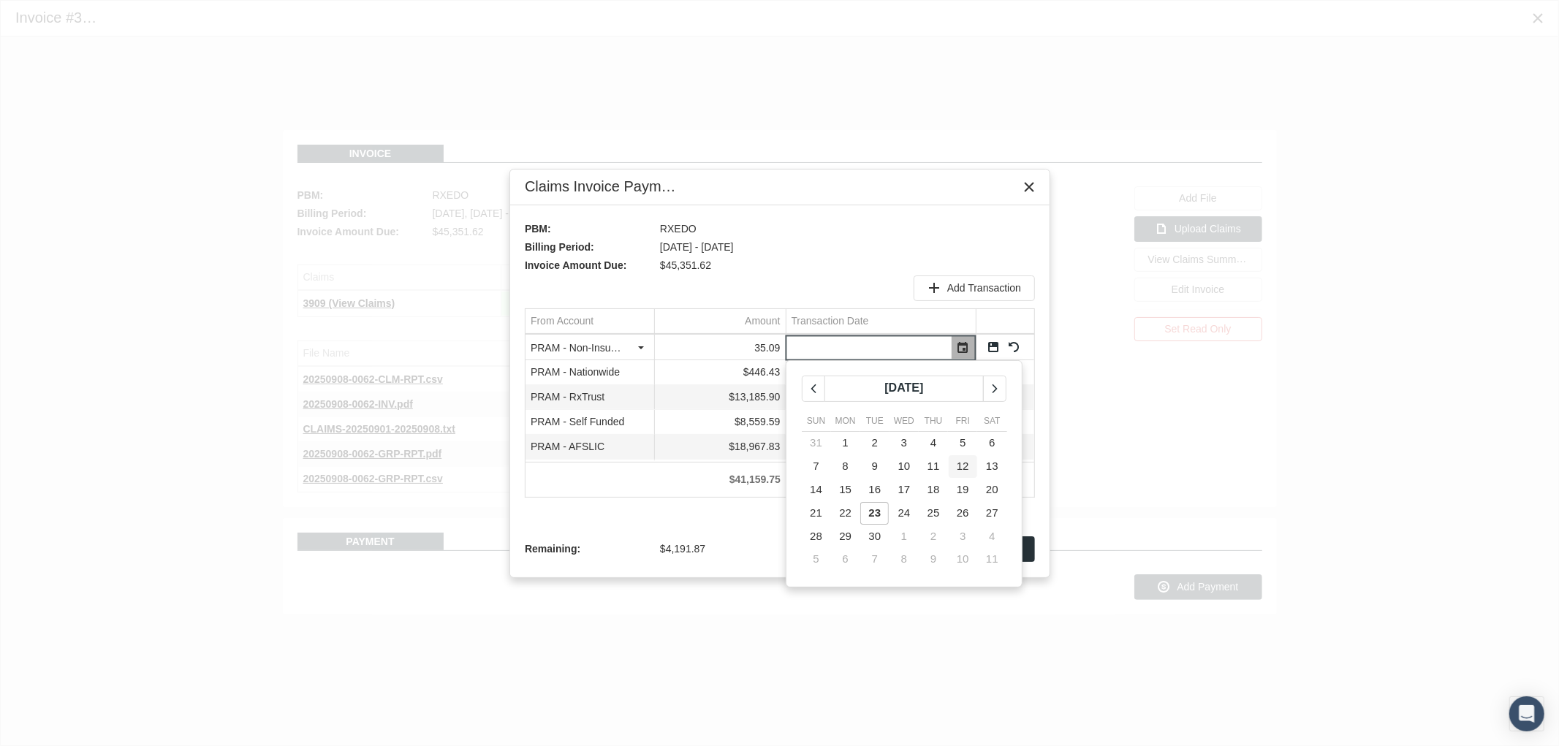
click at [962, 461] on span "12" at bounding box center [963, 466] width 12 height 12
type input "09/12/2025"
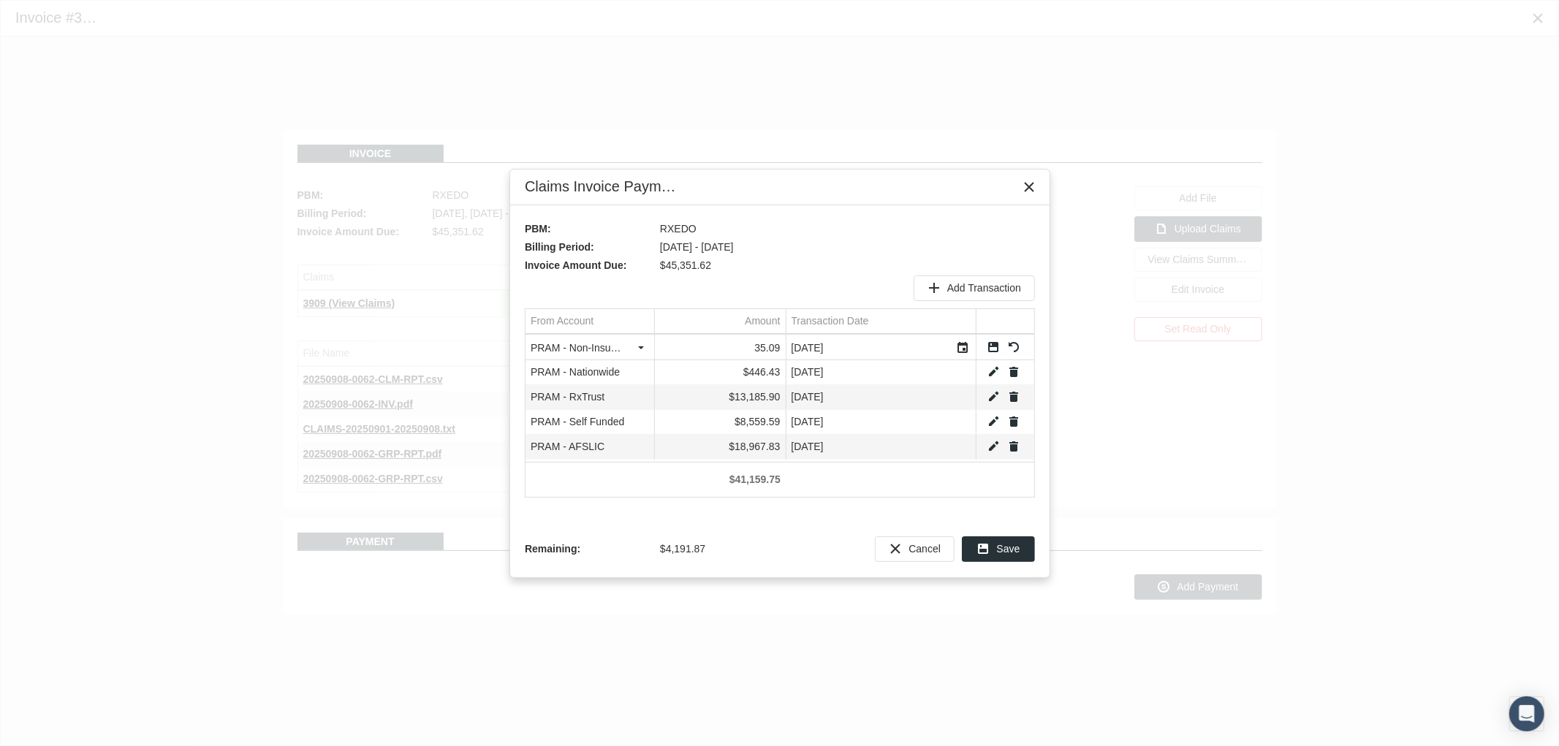
click at [994, 342] on link "Save" at bounding box center [993, 347] width 13 height 13
click at [969, 291] on span "Add Transaction" at bounding box center [984, 288] width 74 height 12
click at [638, 348] on div "Select" at bounding box center [641, 347] width 23 height 23
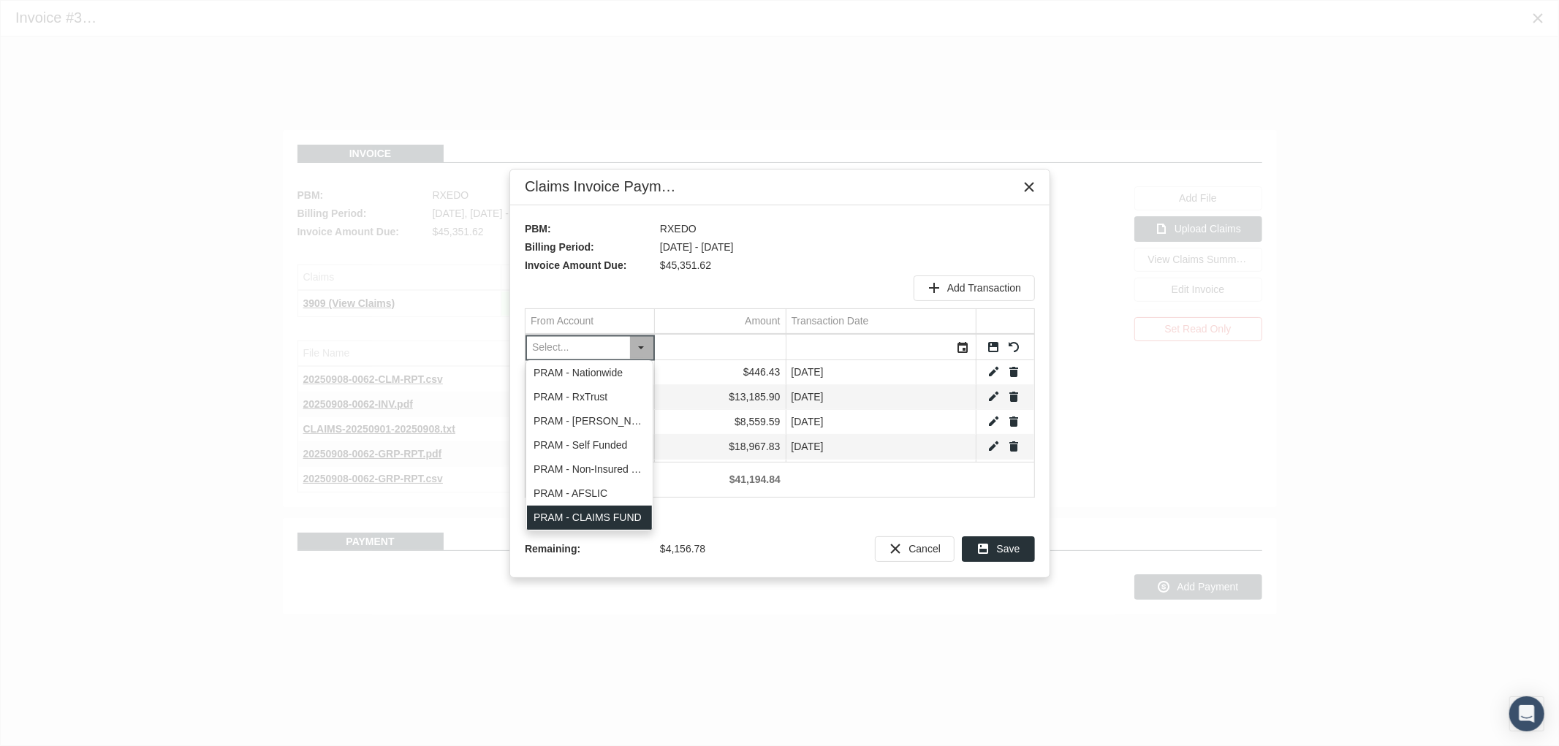
click at [621, 513] on div "PRAM - CLAIMS FUND" at bounding box center [589, 518] width 125 height 24
type input "PRAM - CLAIMS FUND"
click at [746, 349] on input "Data grid" at bounding box center [720, 348] width 131 height 24
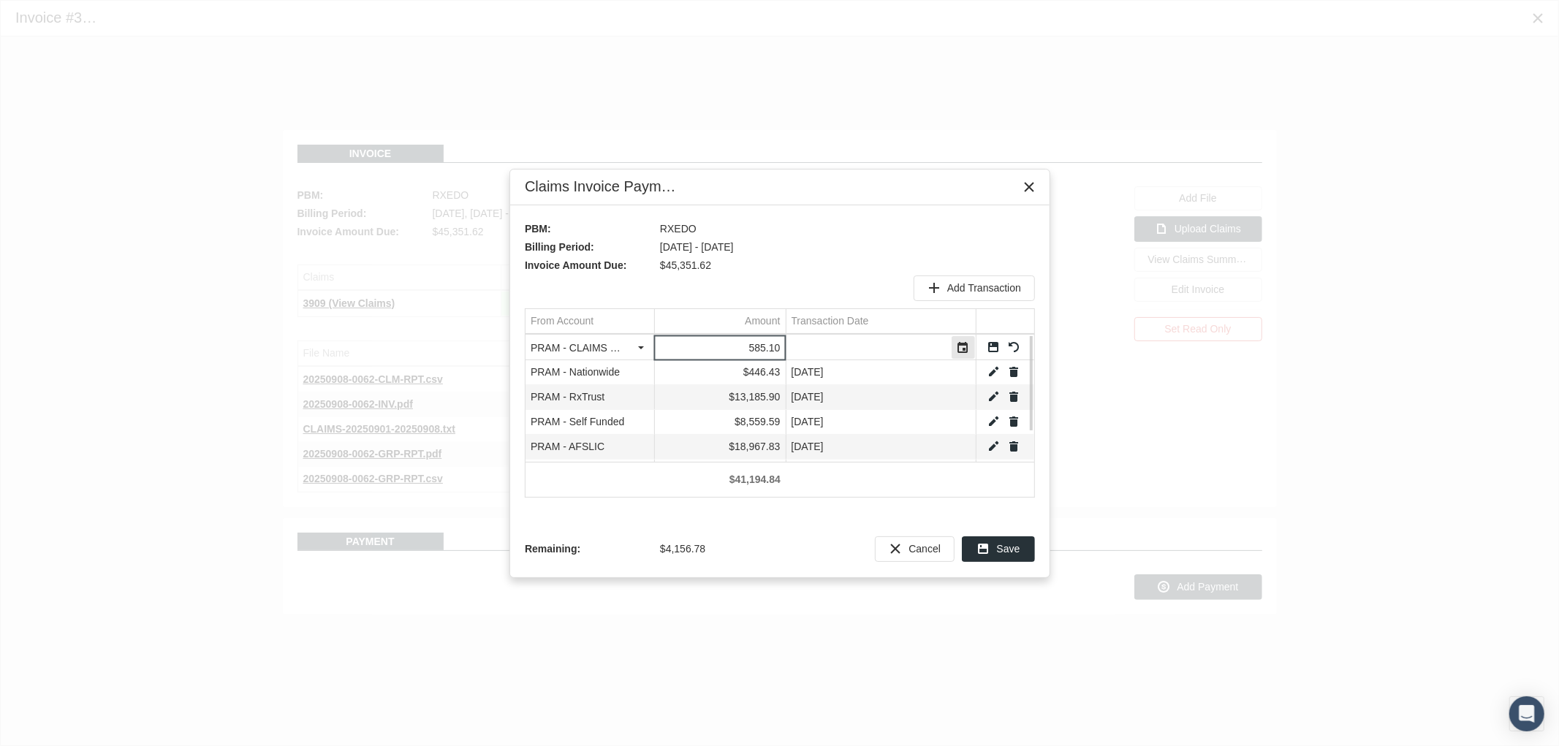
type input "585.1"
click at [965, 347] on div "Select" at bounding box center [963, 347] width 23 height 23
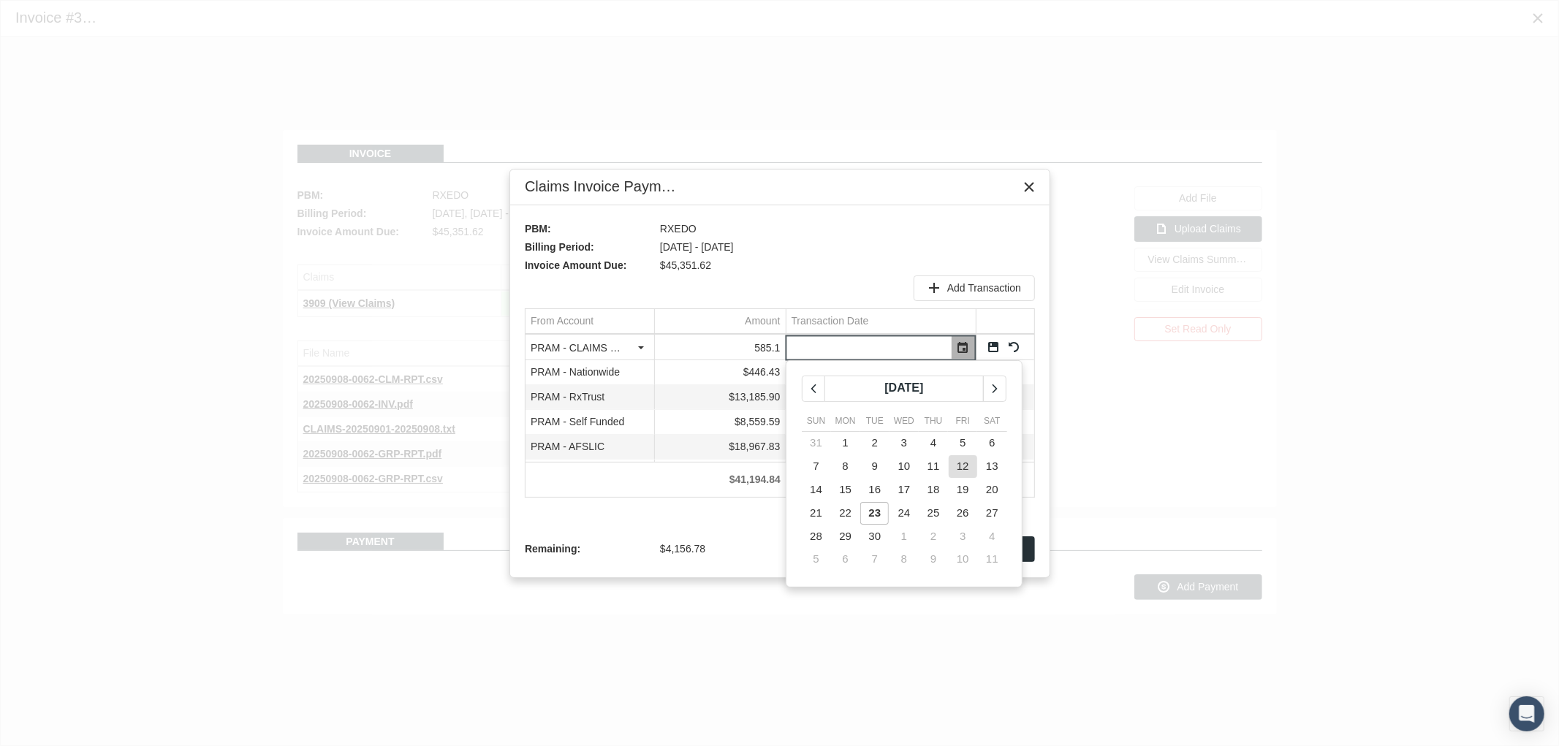
click at [967, 464] on span "12" at bounding box center [963, 466] width 12 height 12
type input "09/12/2025"
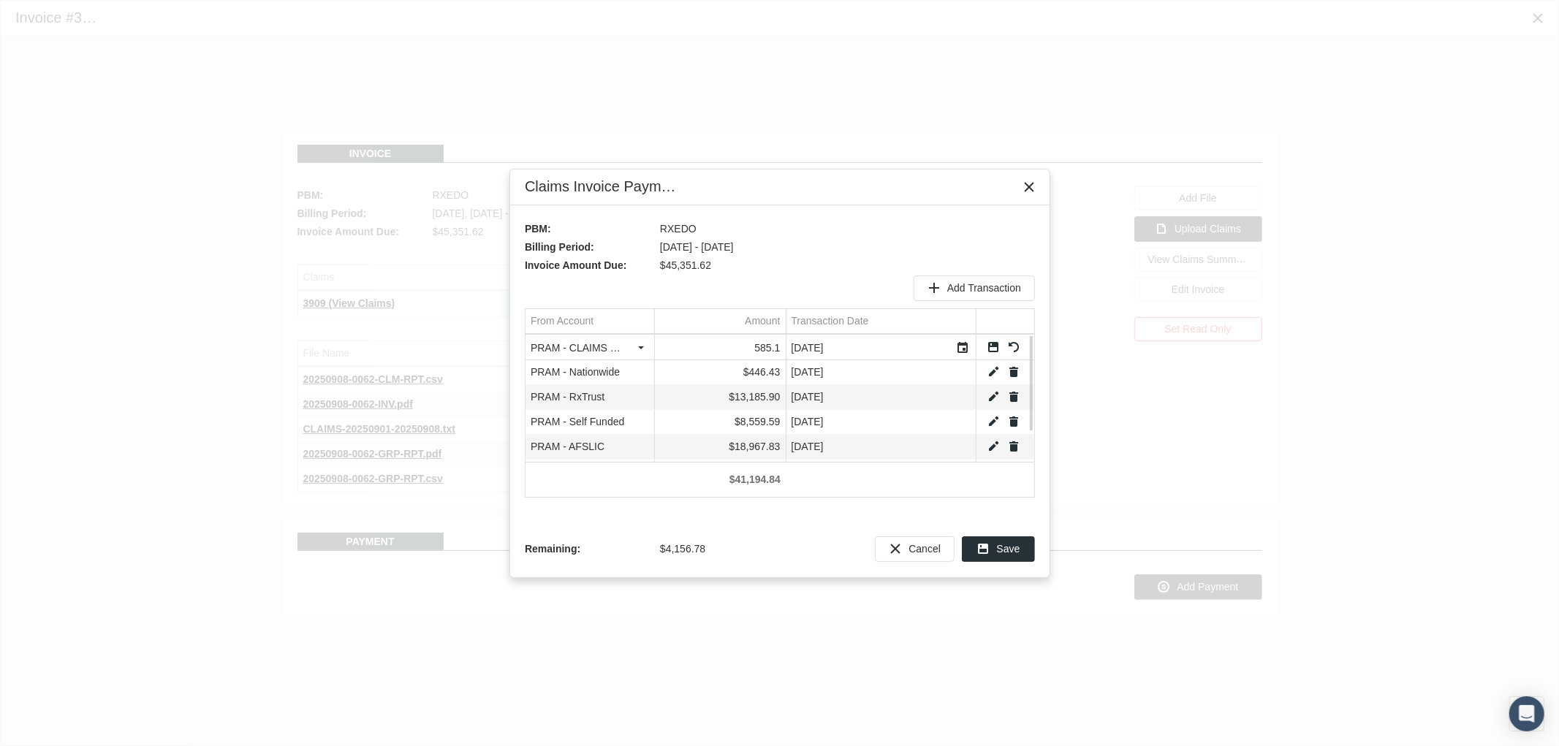
click at [993, 346] on link "Save" at bounding box center [993, 347] width 13 height 13
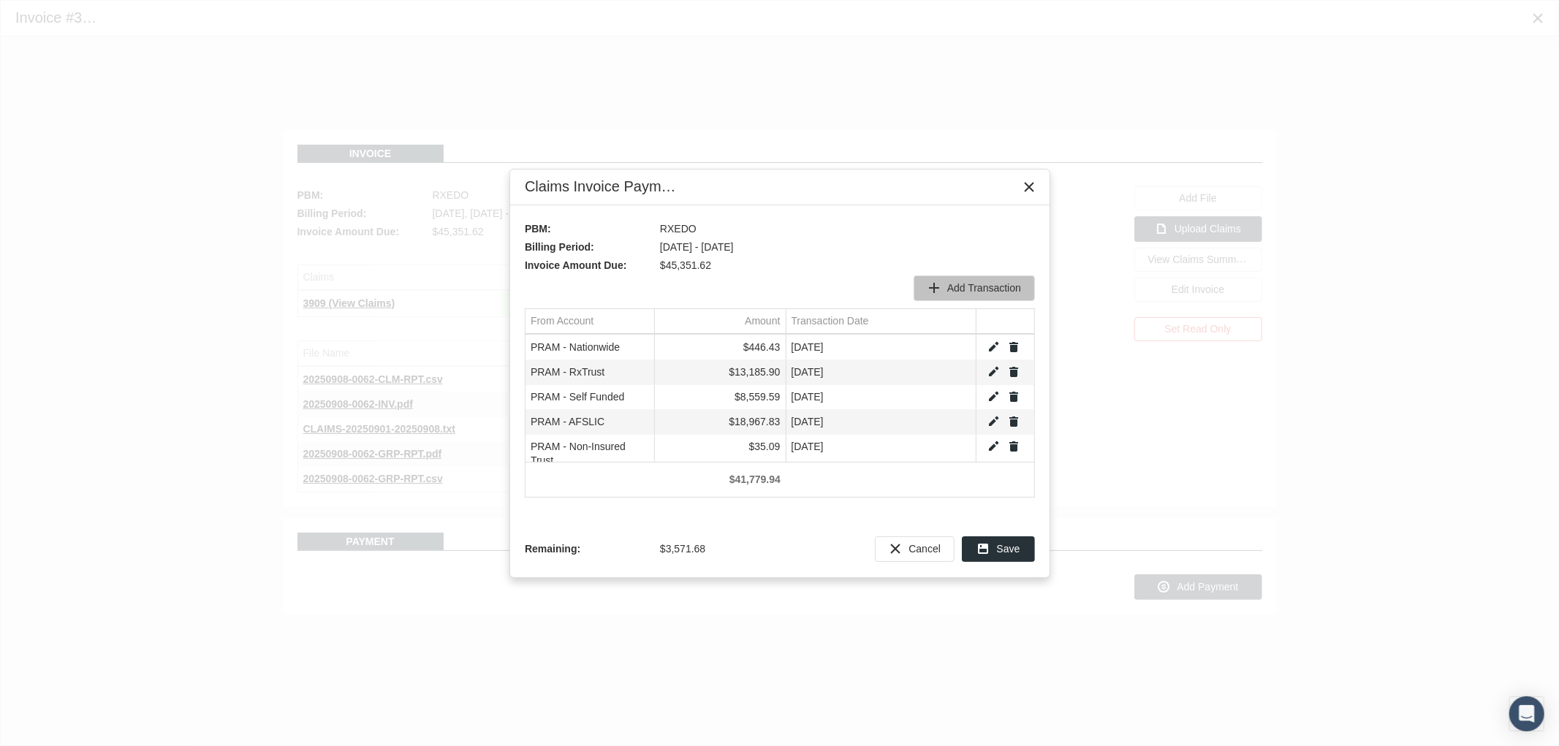
click at [997, 286] on span "Add Transaction" at bounding box center [984, 288] width 74 height 12
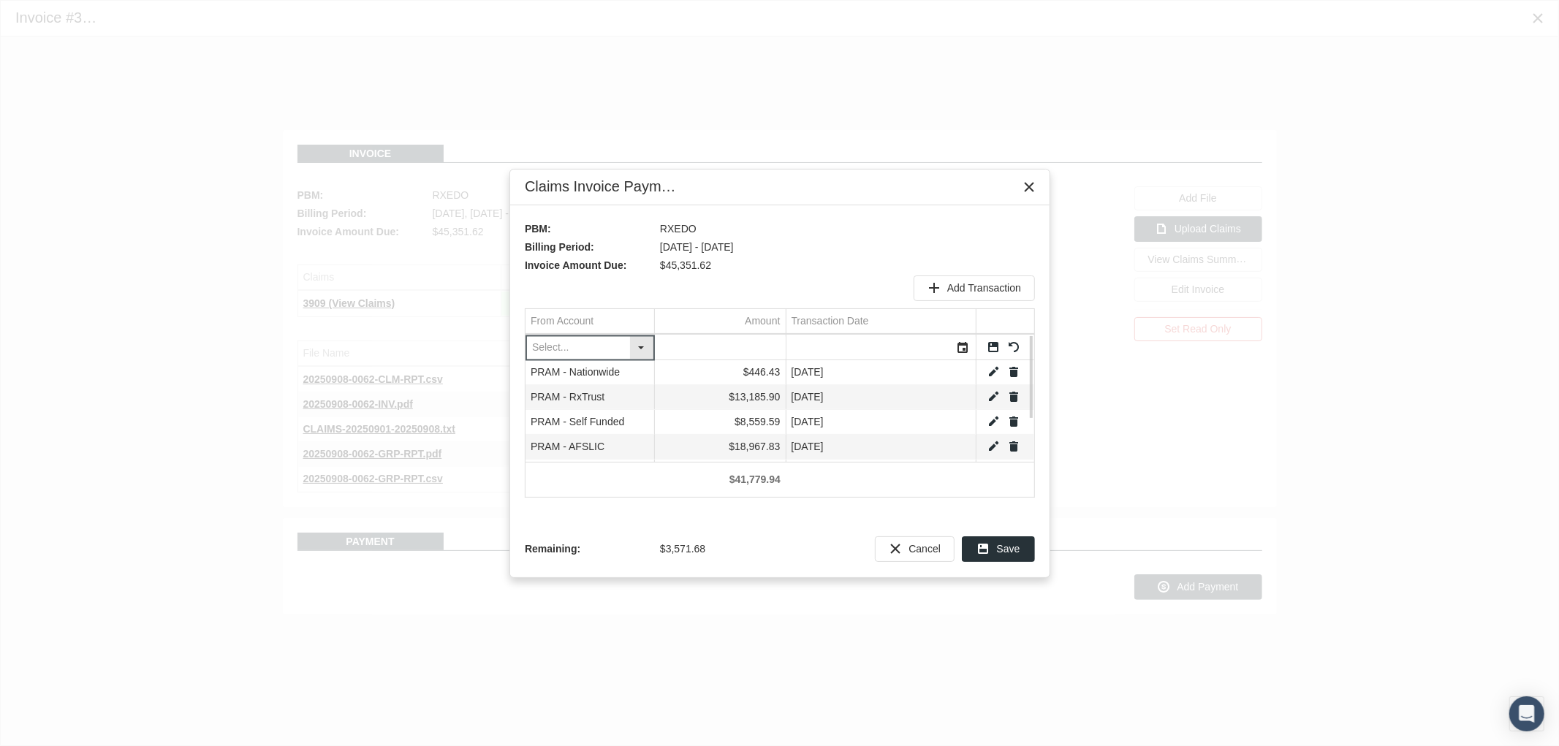
click at [637, 357] on div "Select" at bounding box center [641, 347] width 23 height 23
click at [608, 450] on div "PRAM - Self Funded" at bounding box center [589, 446] width 125 height 24
type input "PRAM - Self Funded"
click at [738, 339] on input "Data grid" at bounding box center [720, 348] width 131 height 24
type input "3571.68"
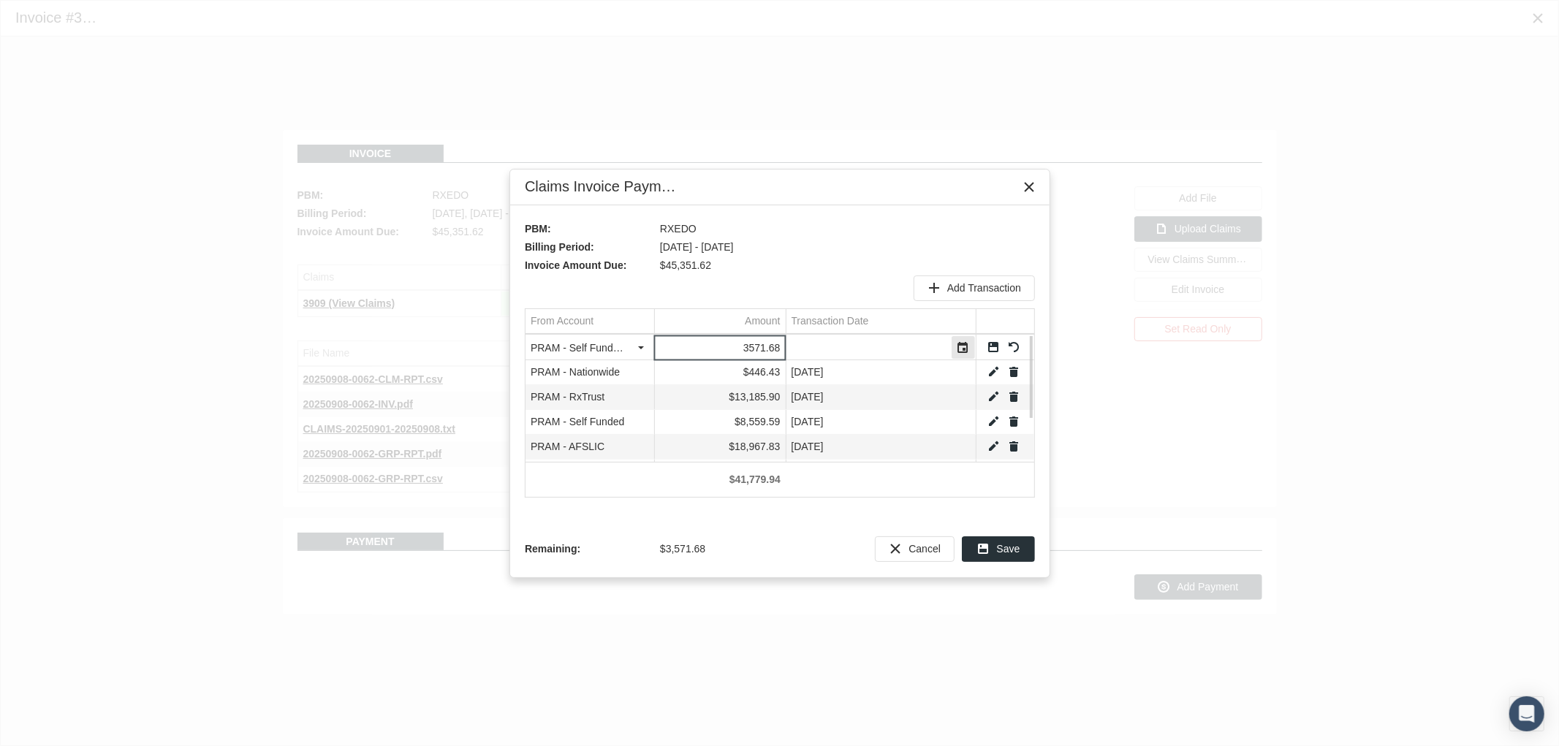
click at [968, 344] on div "Select" at bounding box center [963, 347] width 23 height 23
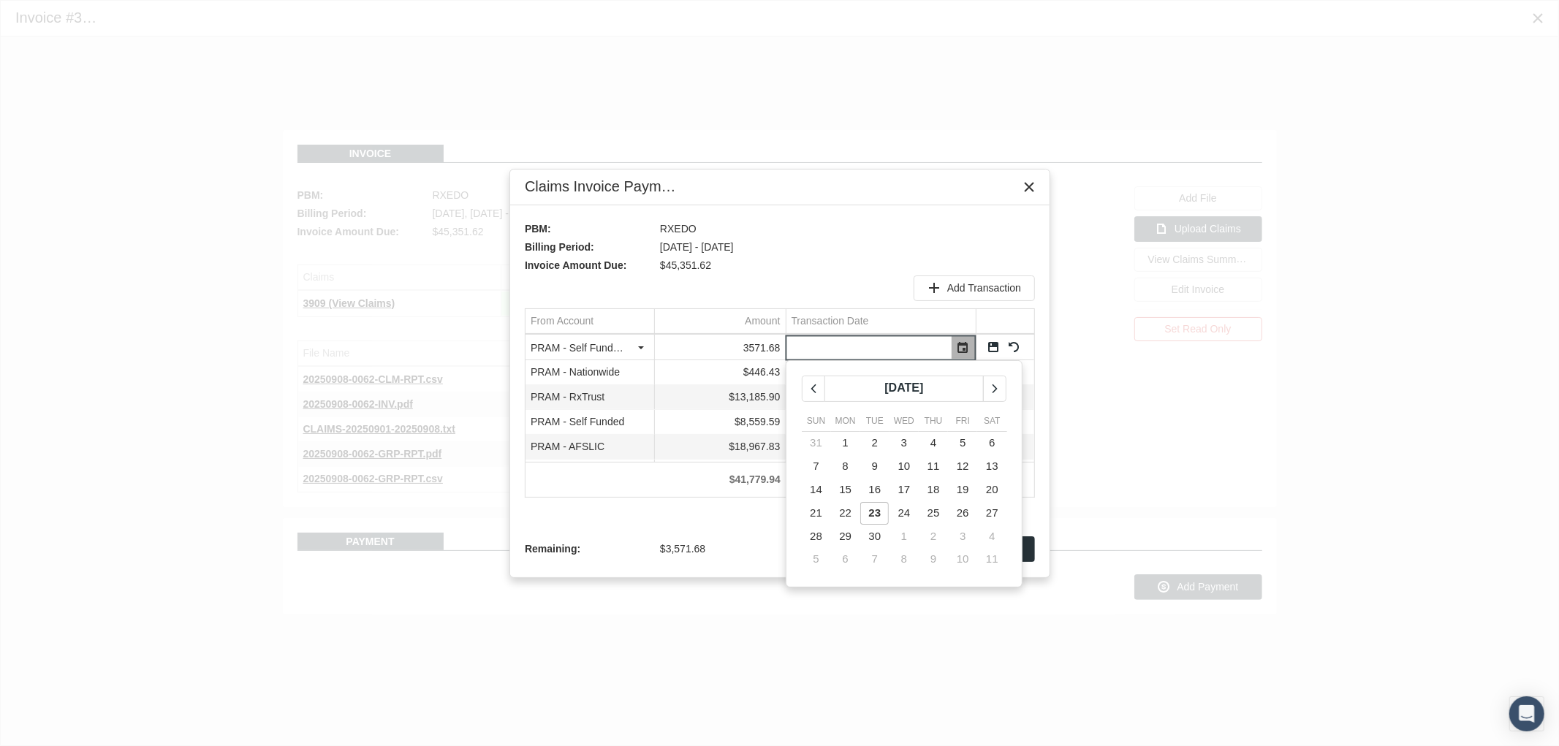
click at [880, 514] on span "23" at bounding box center [875, 513] width 12 height 12
type input "09/23/2025"
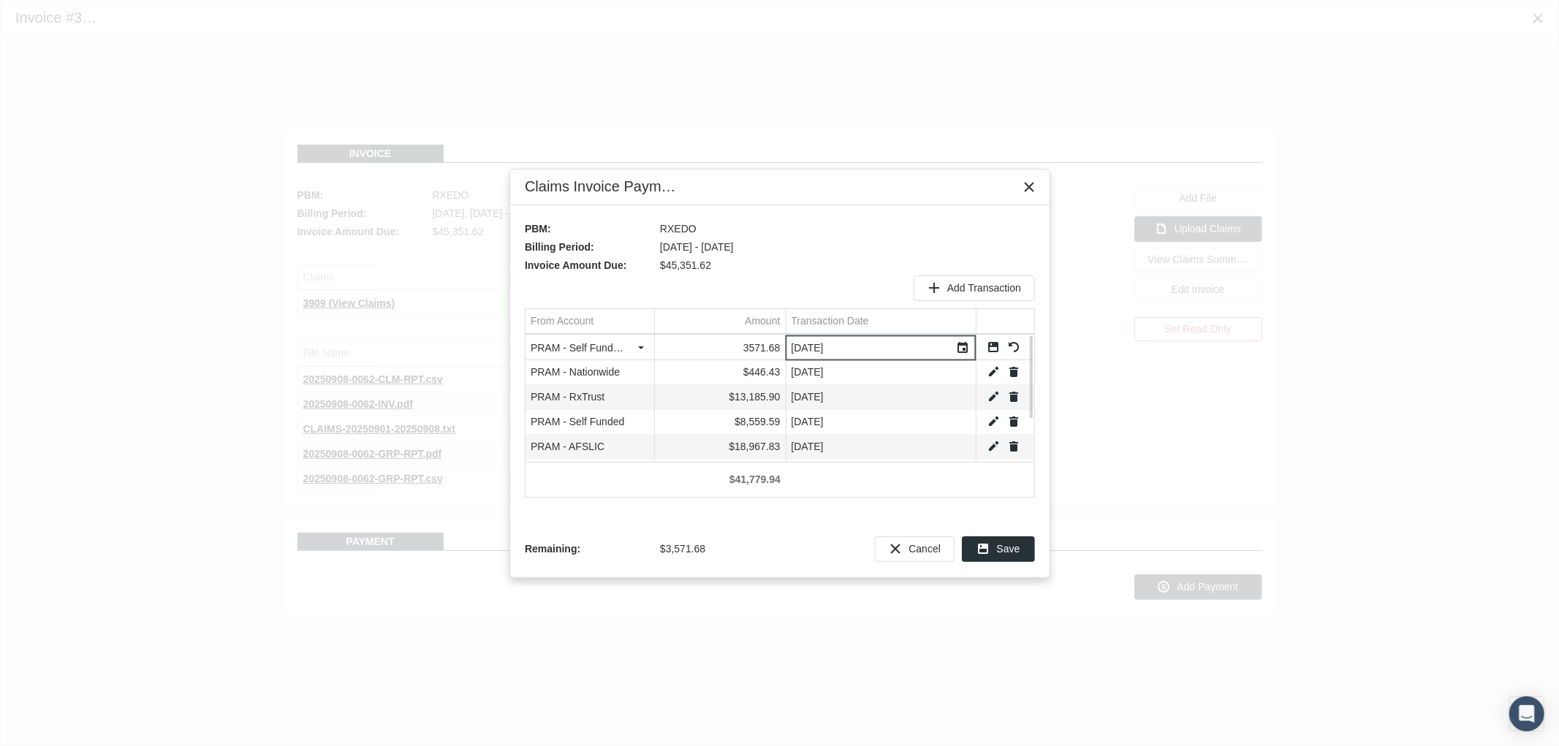
click at [994, 347] on link "Save" at bounding box center [993, 347] width 13 height 13
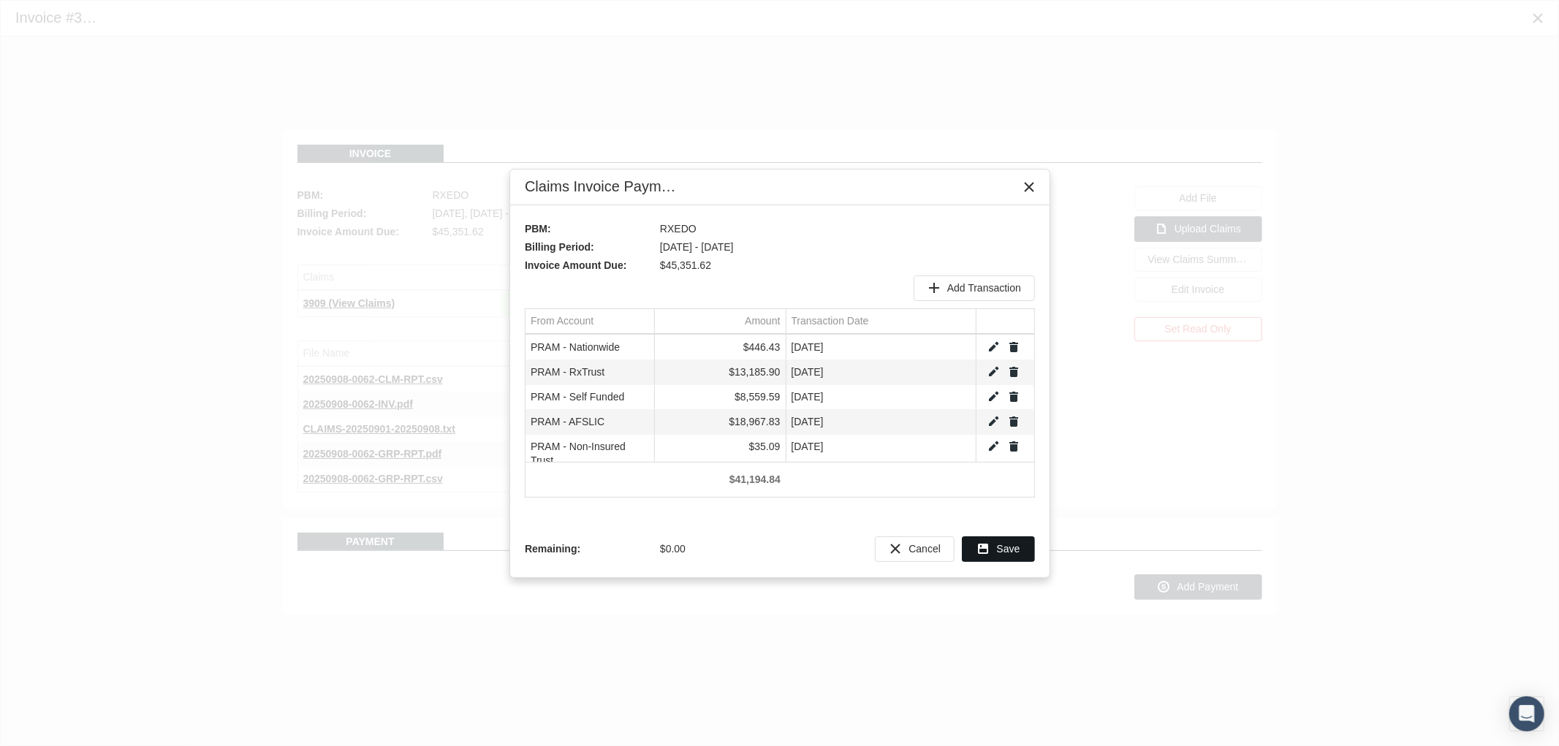
click at [1018, 547] on span "Save" at bounding box center [1008, 549] width 23 height 12
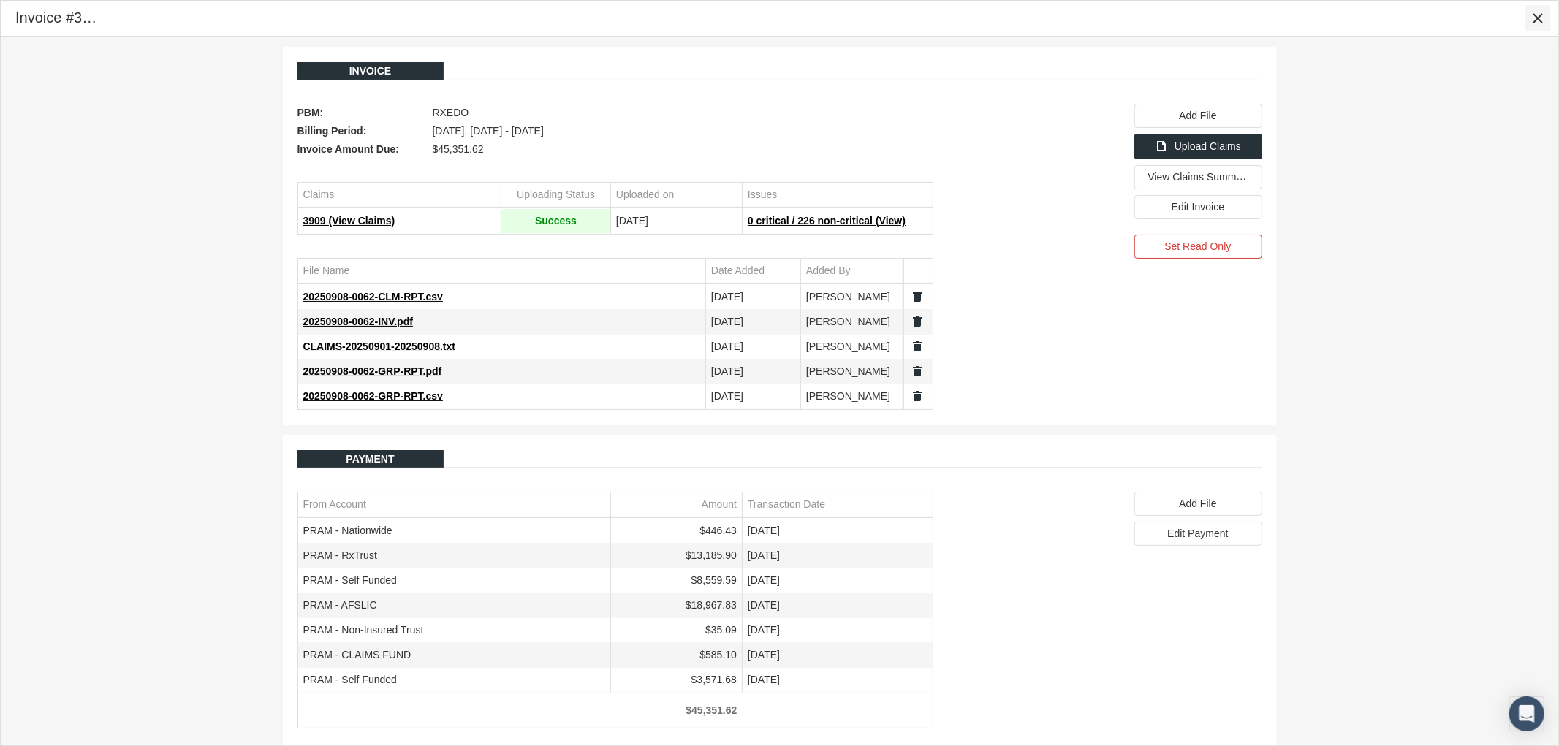
click at [1537, 6] on div "Close" at bounding box center [1538, 18] width 25 height 25
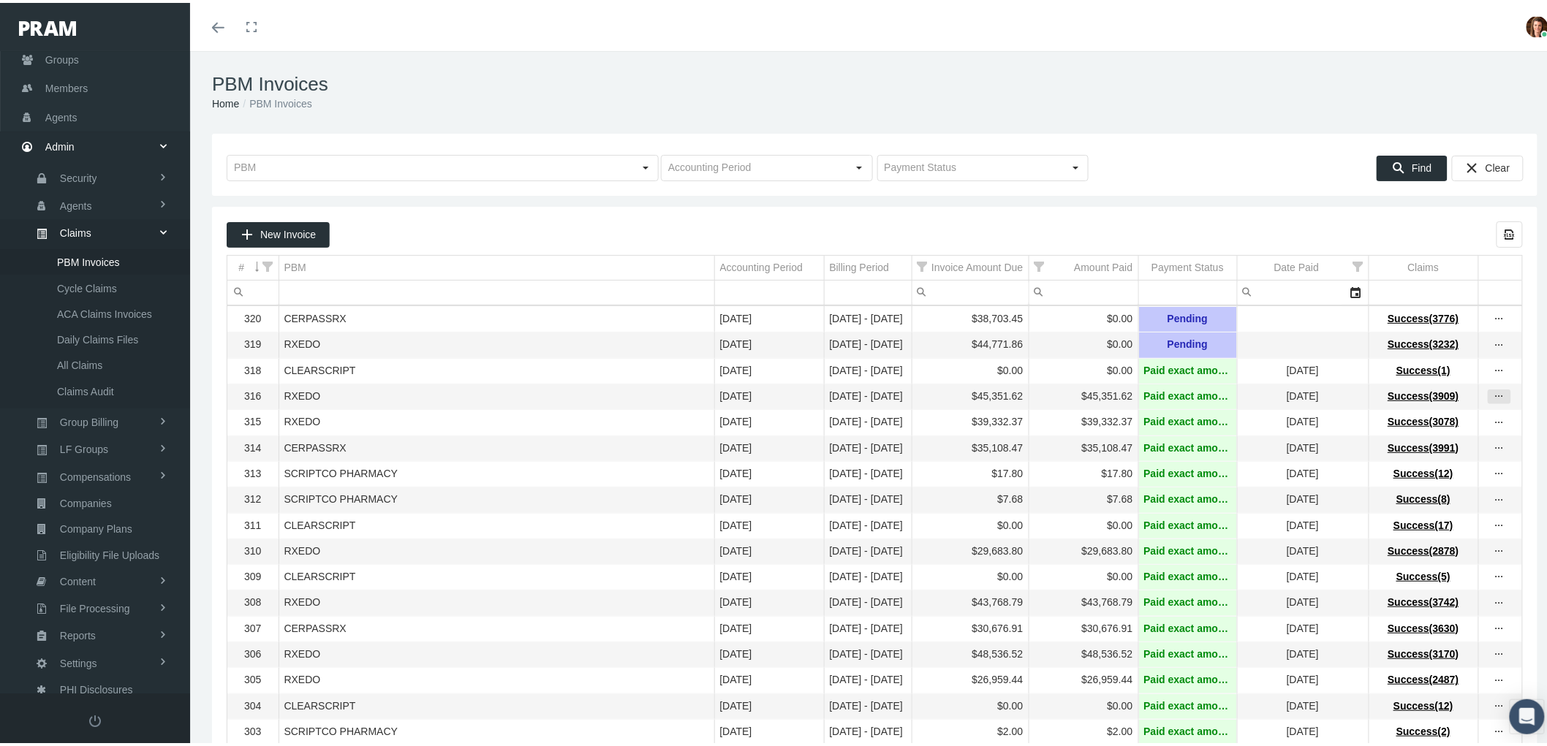
click at [1493, 401] on icon "more" at bounding box center [1499, 393] width 13 height 13
click at [1415, 420] on div "View Invoice" at bounding box center [1425, 424] width 143 height 31
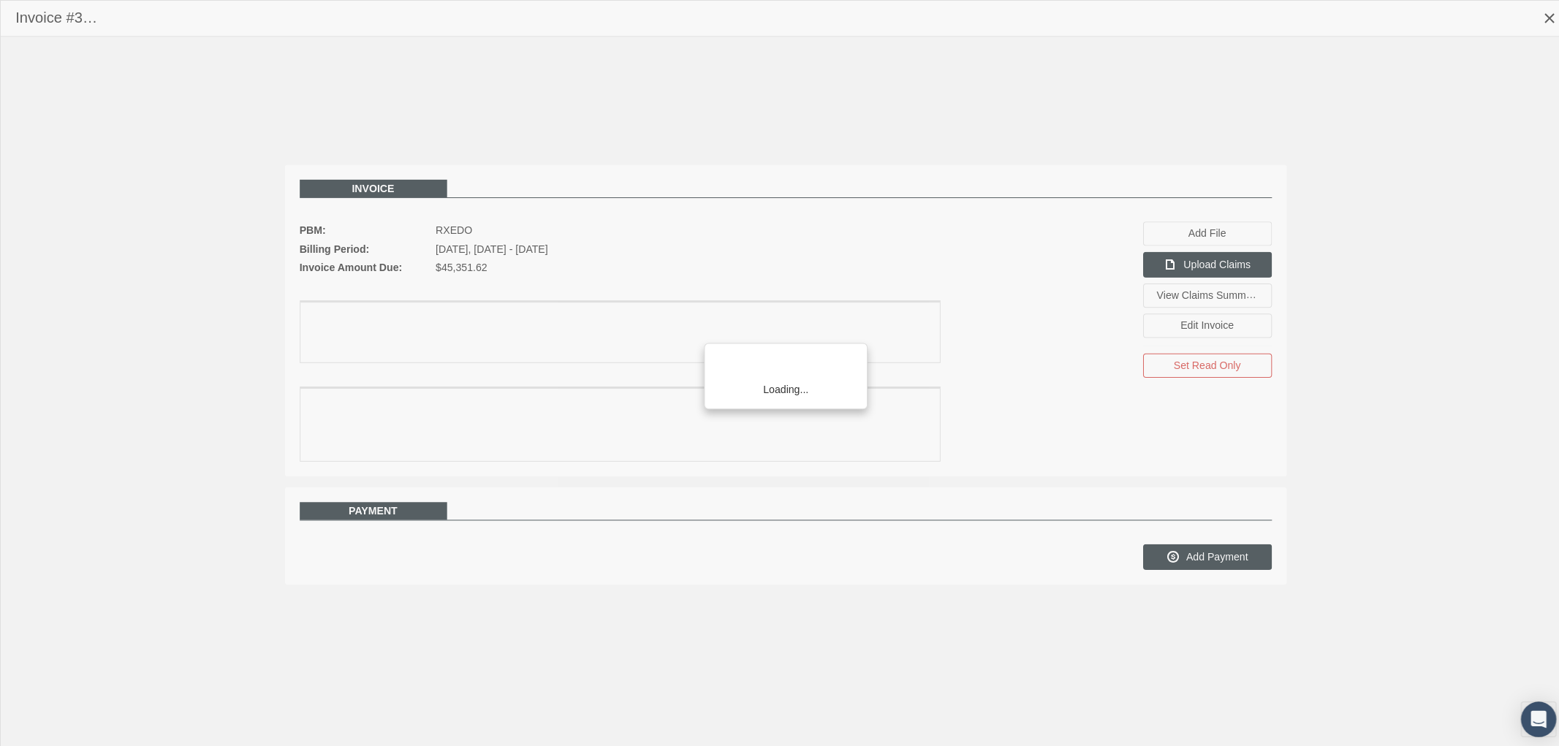
scroll to position [117, 0]
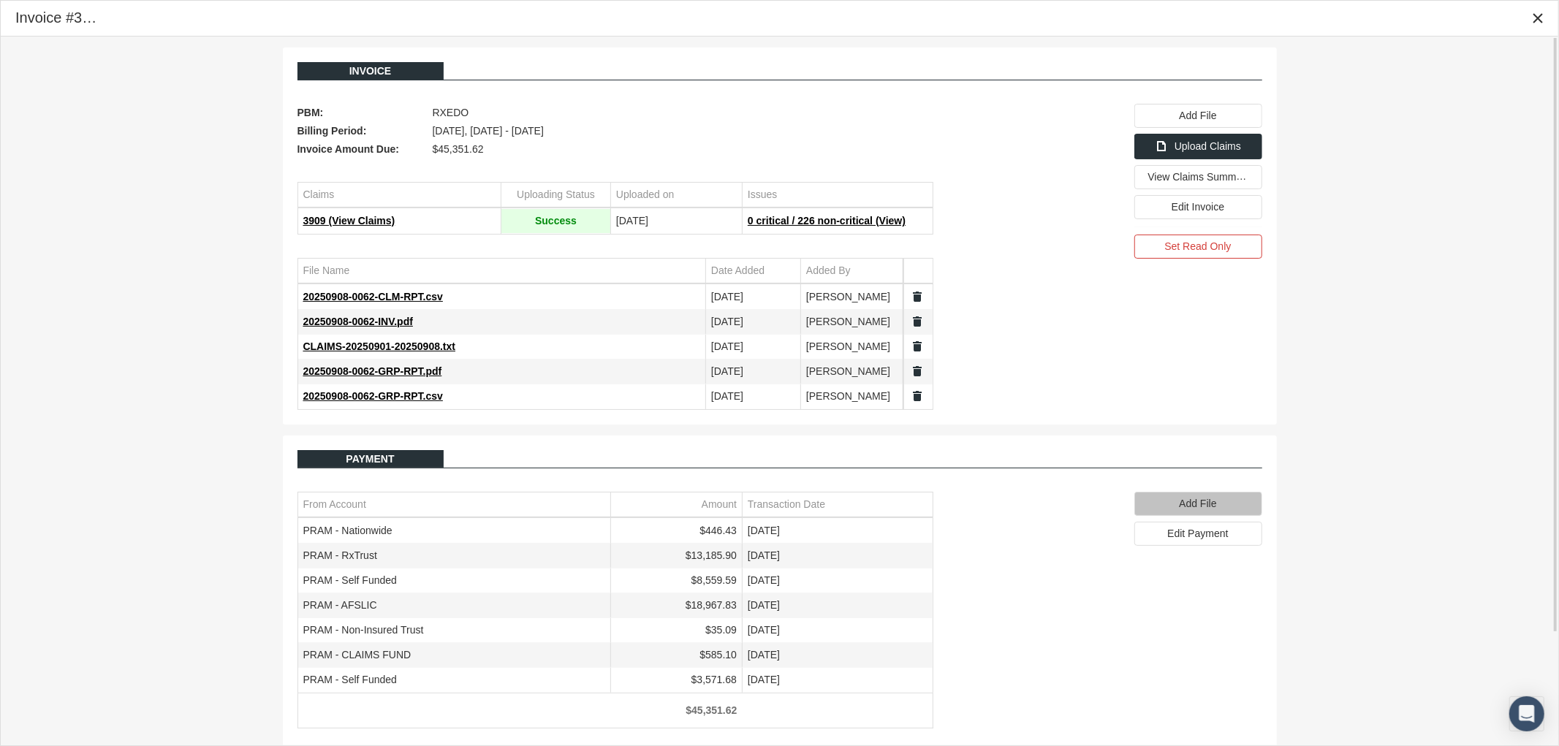
click at [1163, 505] on div "Add File" at bounding box center [1198, 504] width 126 height 23
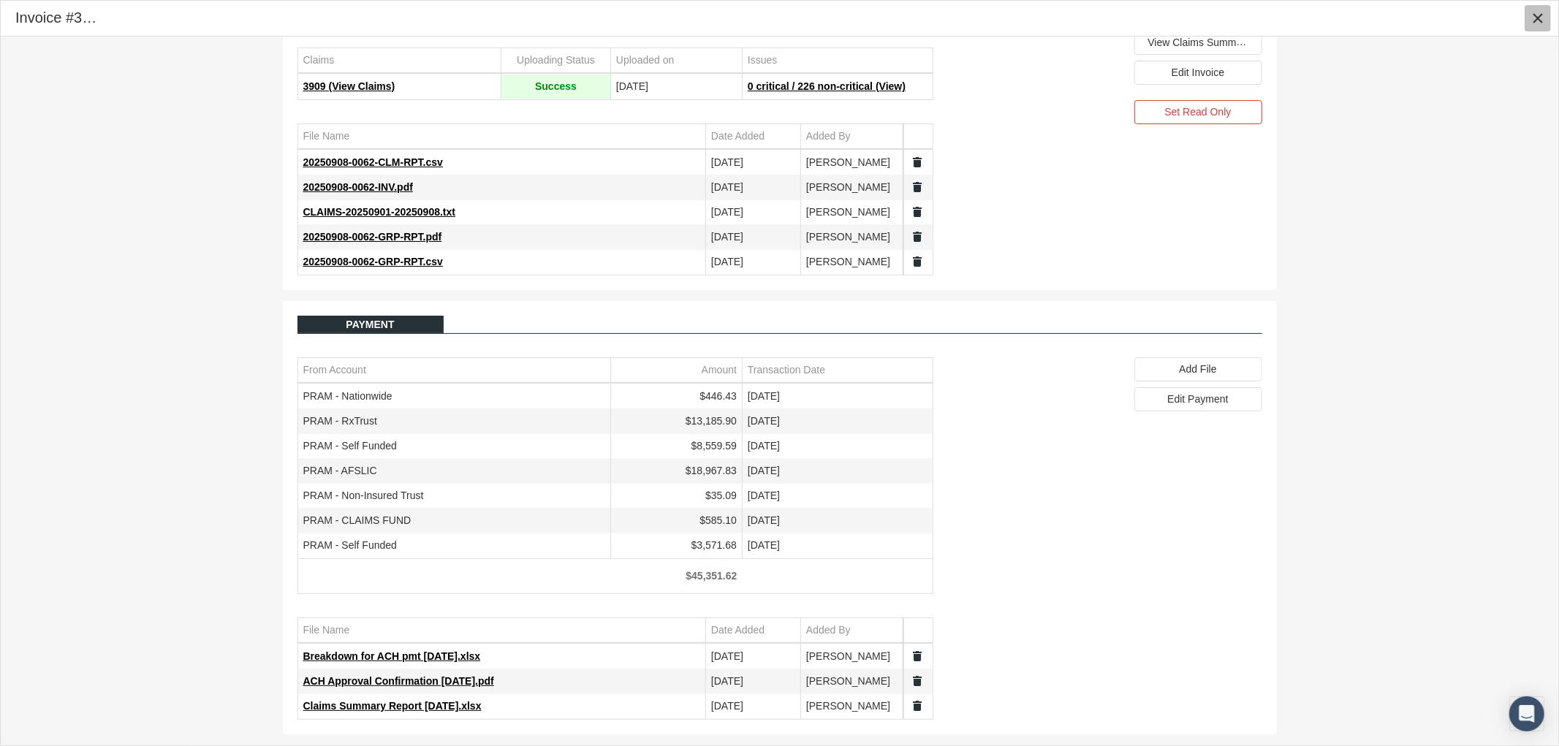
click at [1539, 15] on icon "Close" at bounding box center [1538, 18] width 13 height 13
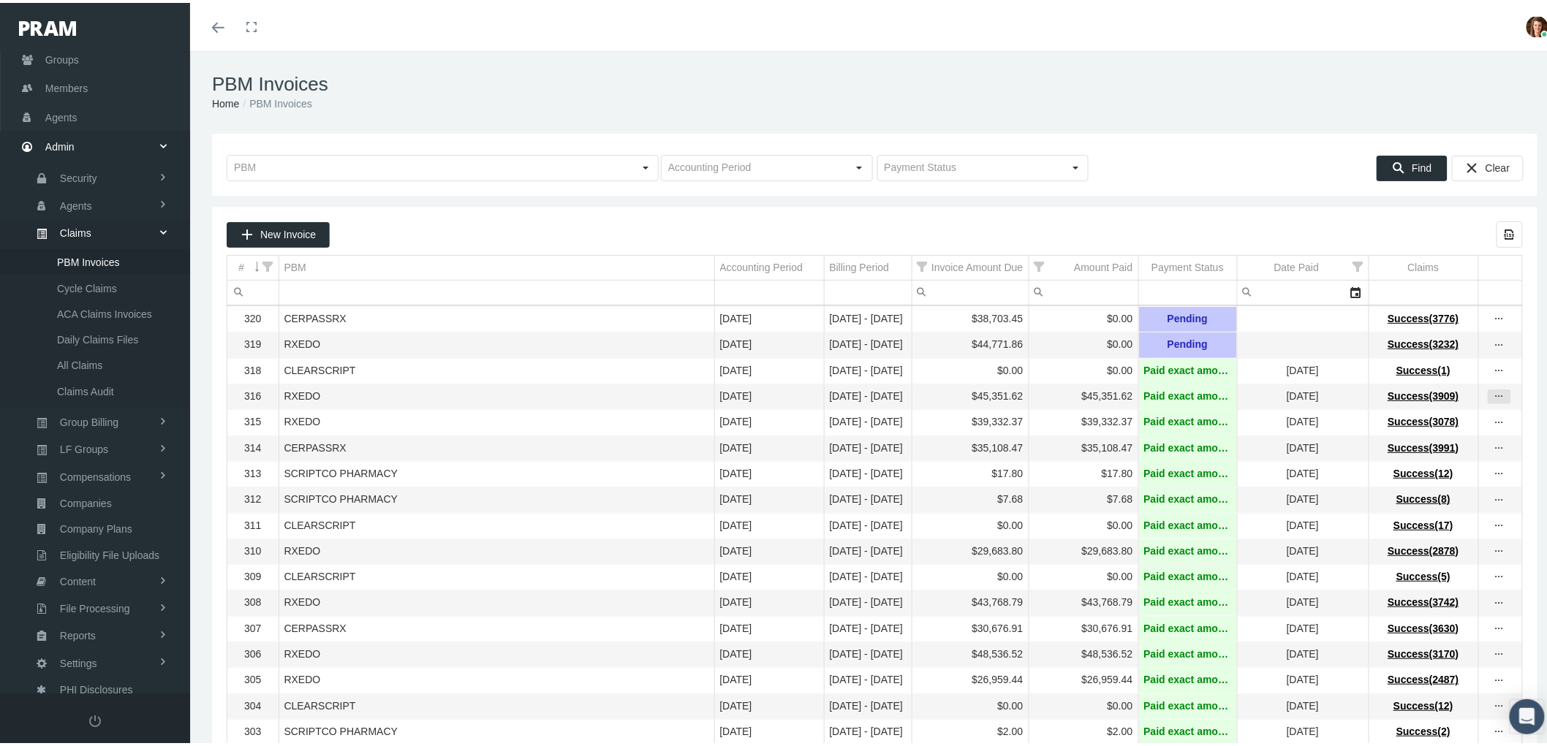
click at [1493, 399] on icon "more" at bounding box center [1499, 393] width 13 height 13
click at [1406, 423] on div "View Invoice" at bounding box center [1425, 424] width 143 height 31
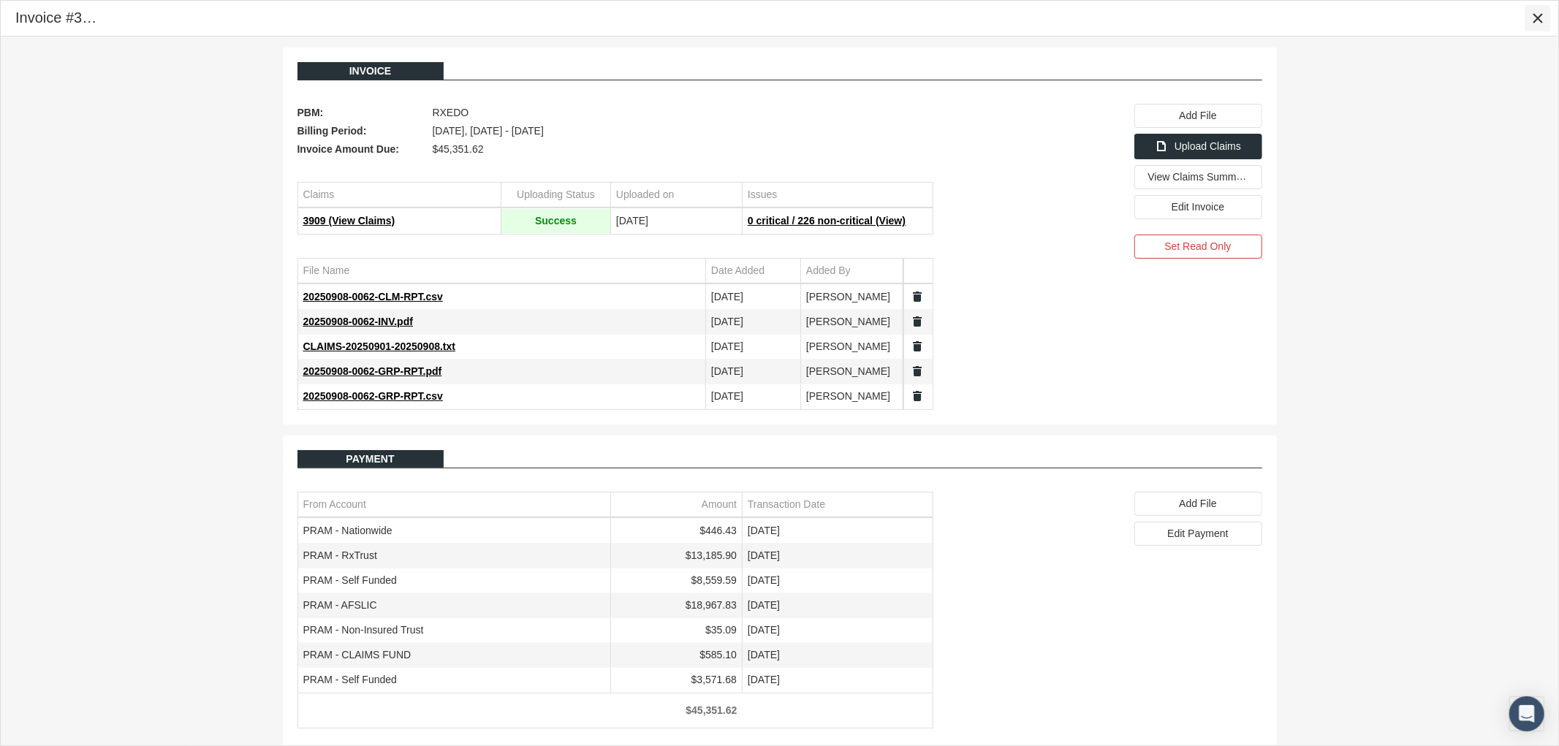
click at [1537, 23] on icon "Close" at bounding box center [1538, 18] width 13 height 13
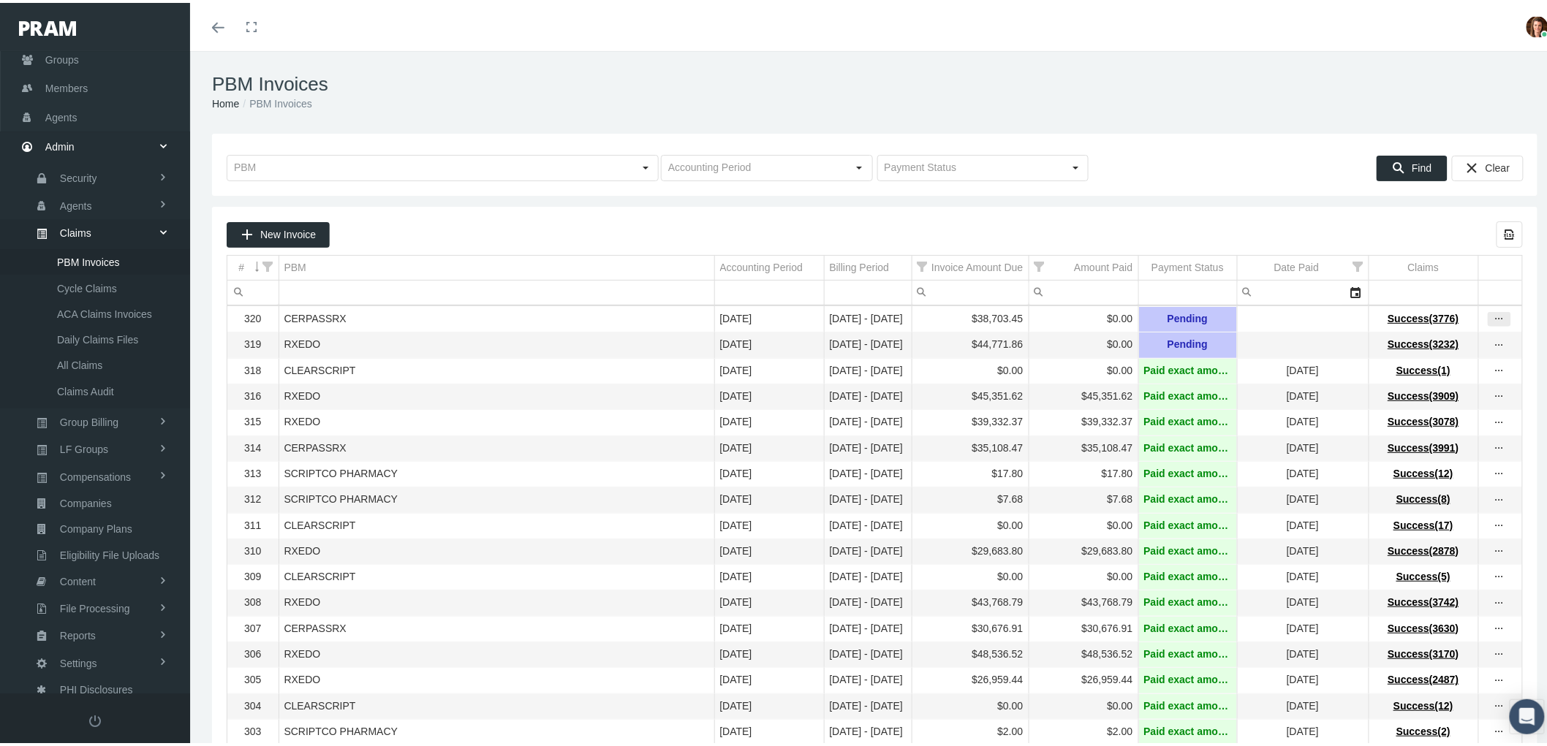
click at [1493, 316] on icon "more" at bounding box center [1499, 316] width 13 height 13
click at [1452, 344] on div "View Invoice" at bounding box center [1425, 343] width 143 height 31
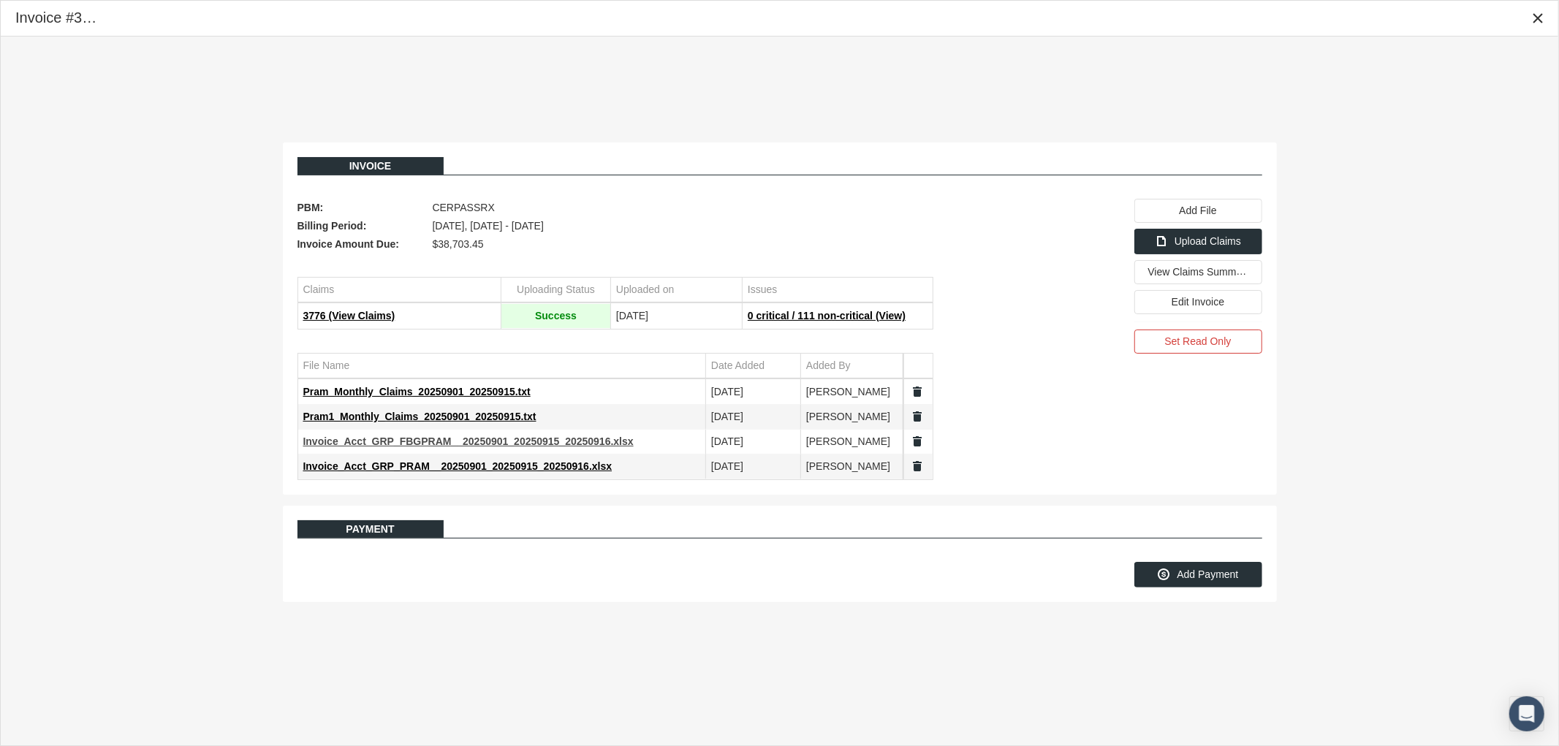
click at [536, 436] on span "Invoice_Acct_GRP_FBGPRAM__20250901_20250915_20250916.xlsx" at bounding box center [468, 442] width 330 height 12
click at [520, 465] on span "Invoice_Acct_GRP_PRAM__20250901_20250915_20250916.xlsx" at bounding box center [457, 467] width 309 height 12
click at [1219, 272] on span "View Claims Summary" at bounding box center [1199, 271] width 103 height 12
click at [1536, 22] on icon "Close" at bounding box center [1538, 18] width 13 height 13
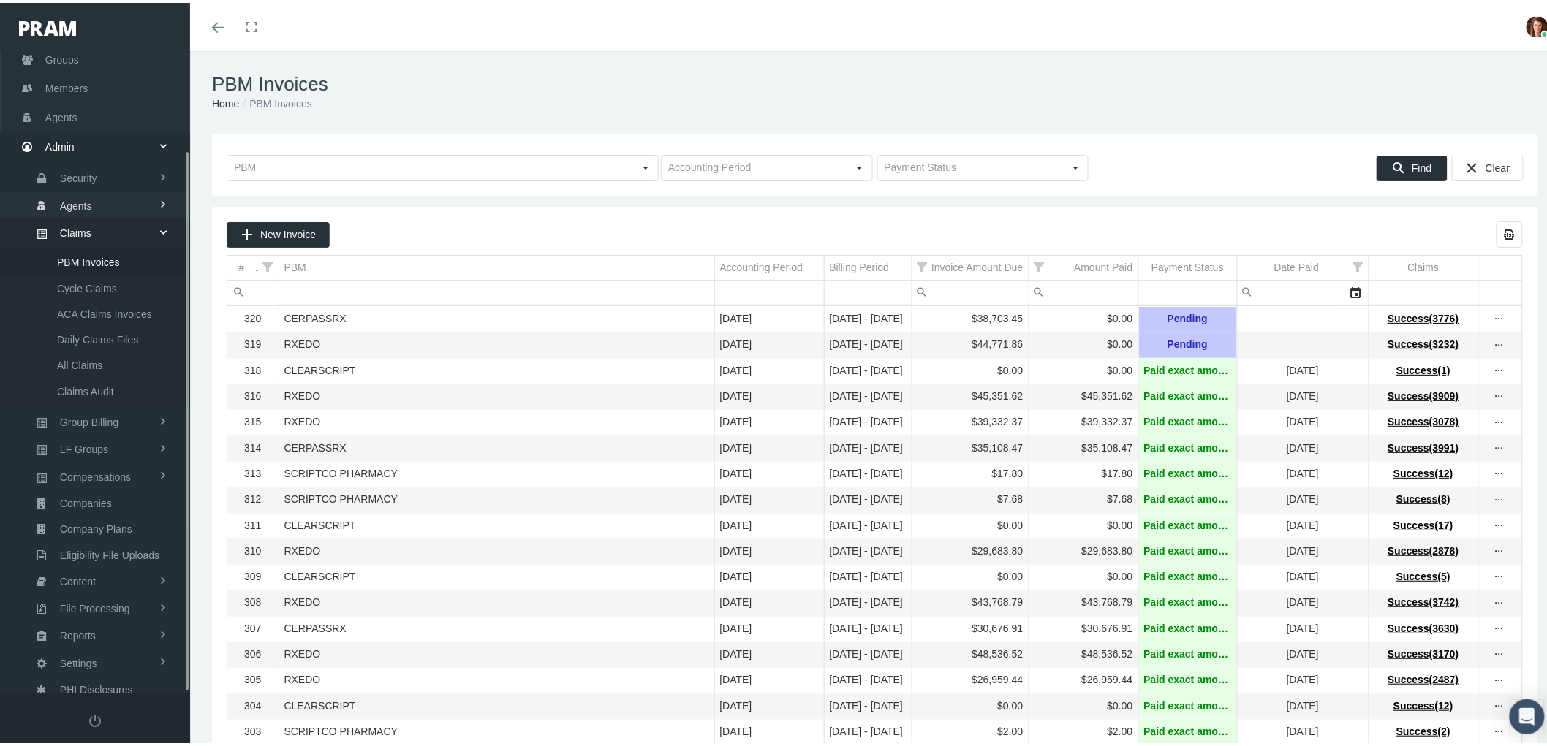
click at [66, 194] on span "Agents" at bounding box center [76, 203] width 32 height 25
click at [77, 271] on span "Agents" at bounding box center [76, 279] width 32 height 25
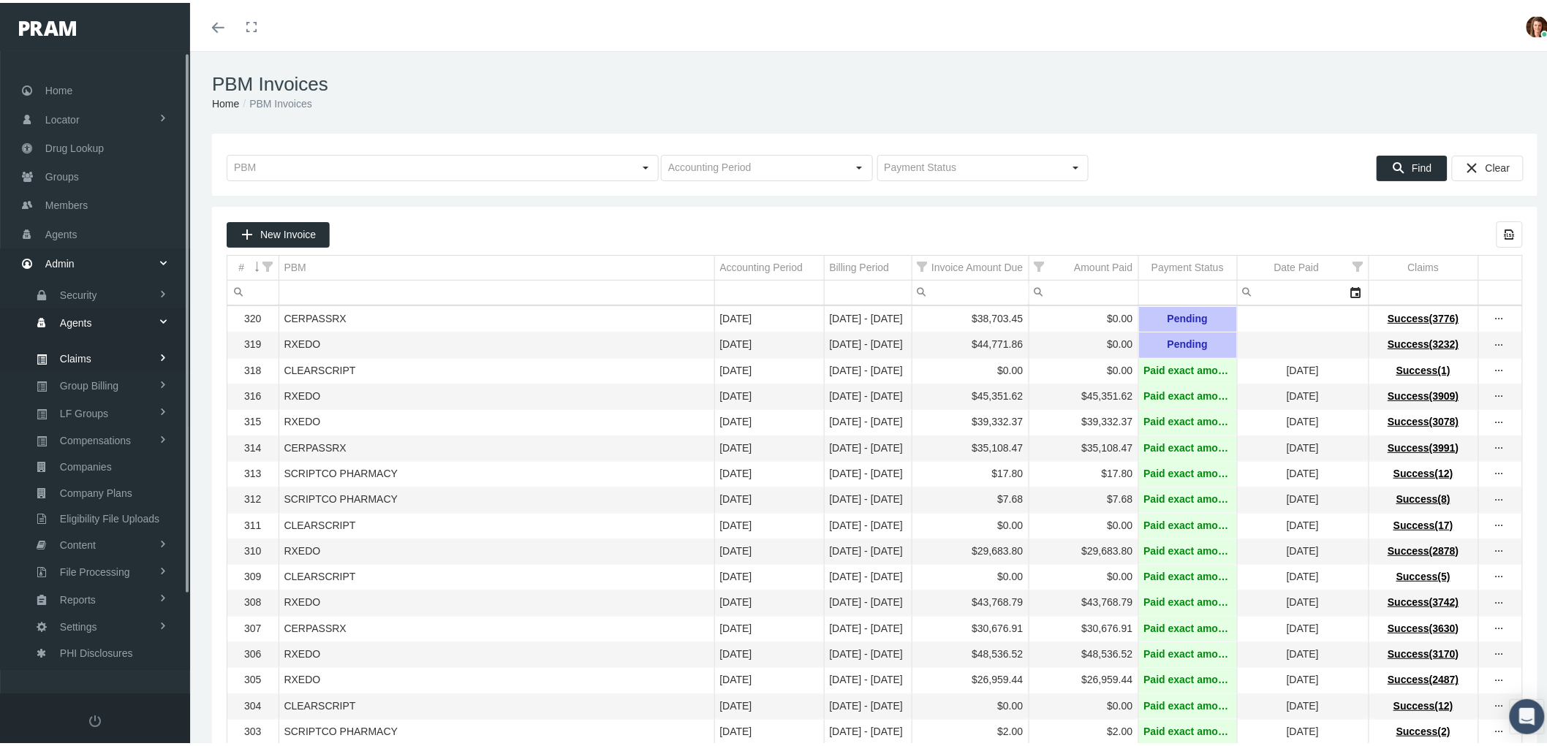
scroll to position [0, 0]
click at [73, 311] on span "Agents" at bounding box center [76, 320] width 32 height 25
click at [99, 391] on span "Bank Info Requests" at bounding box center [101, 401] width 89 height 25
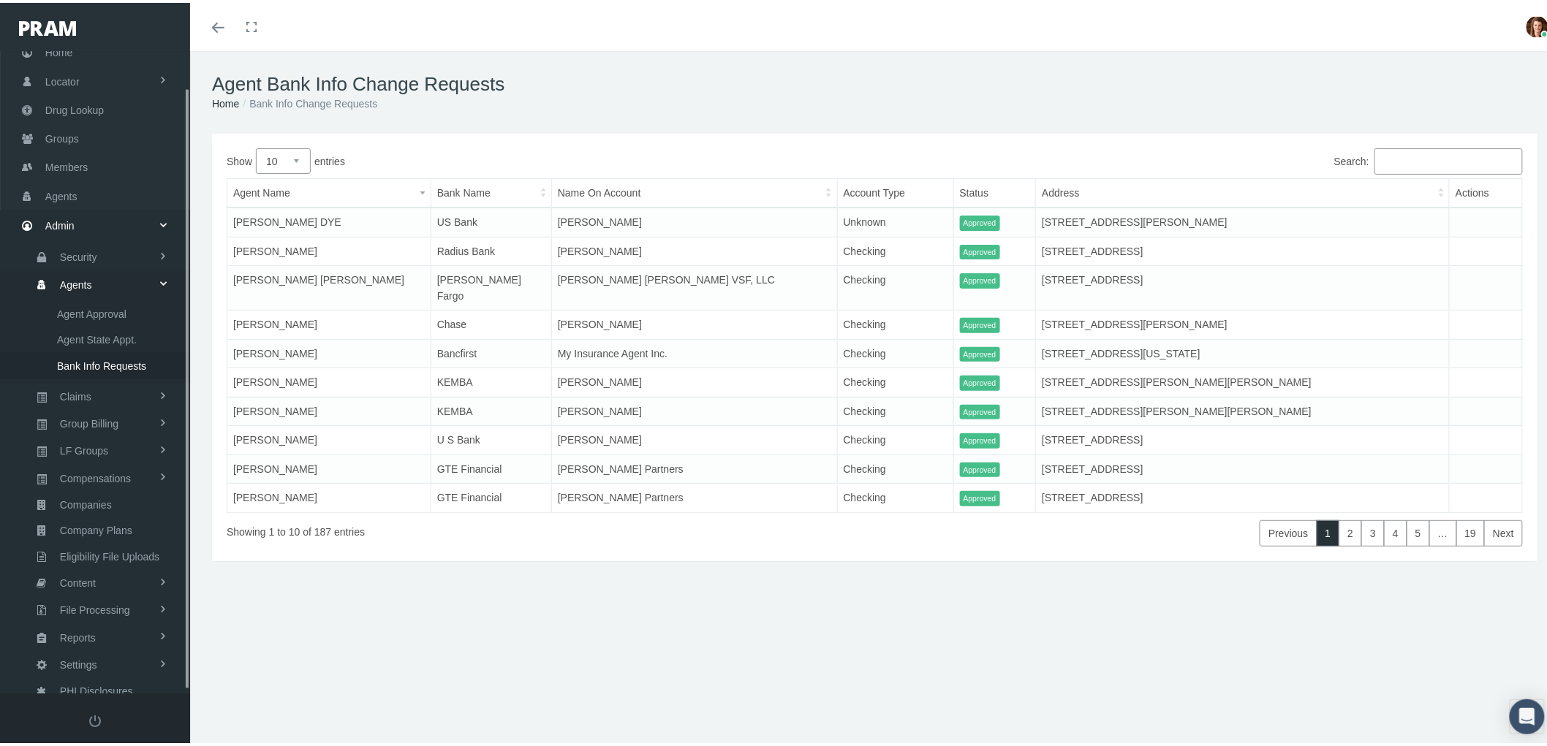
scroll to position [41, 0]
click at [105, 354] on span "Bank Info Requests" at bounding box center [101, 360] width 89 height 25
click at [96, 466] on span "Compensations" at bounding box center [95, 473] width 71 height 25
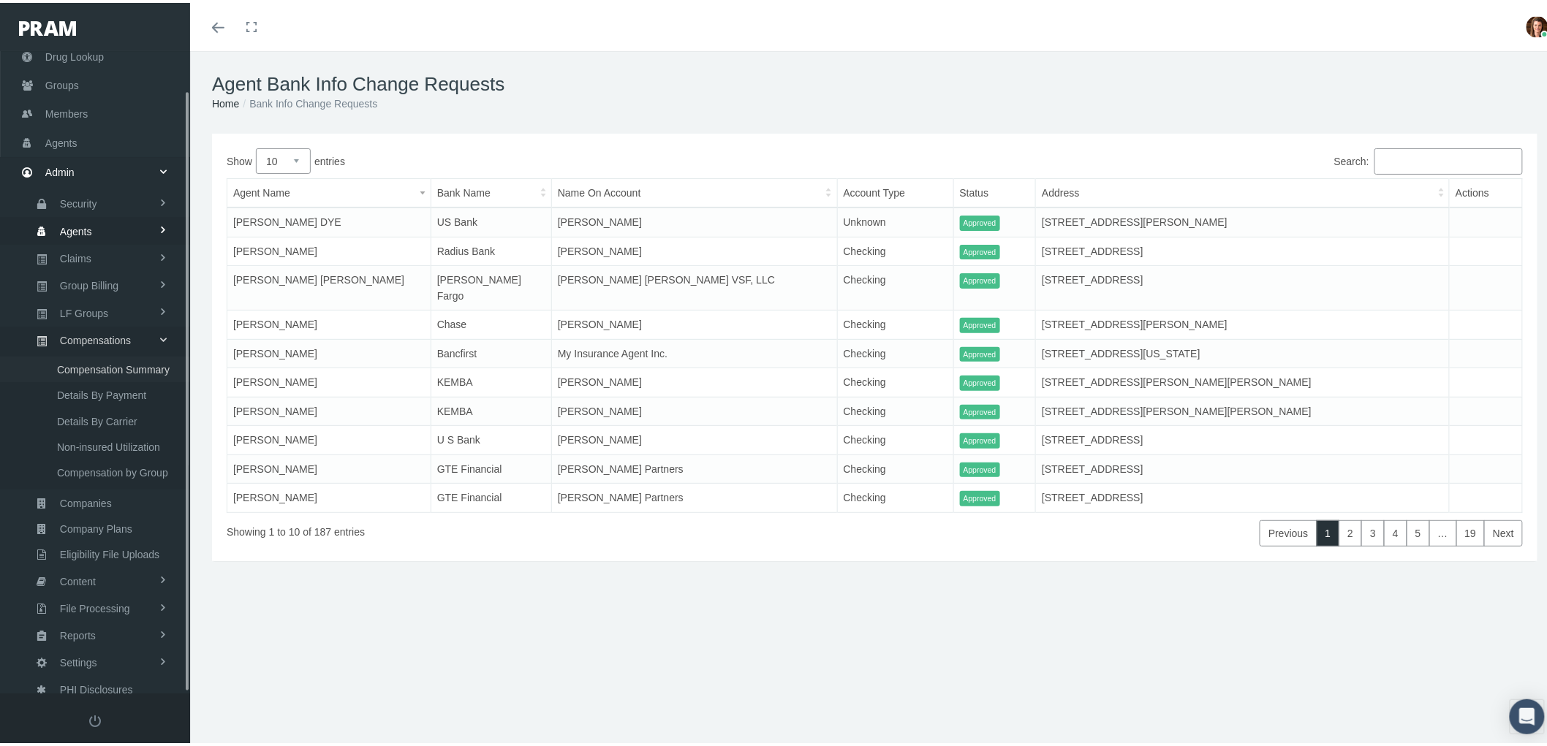
click at [106, 359] on span "Compensation Summary" at bounding box center [113, 367] width 113 height 25
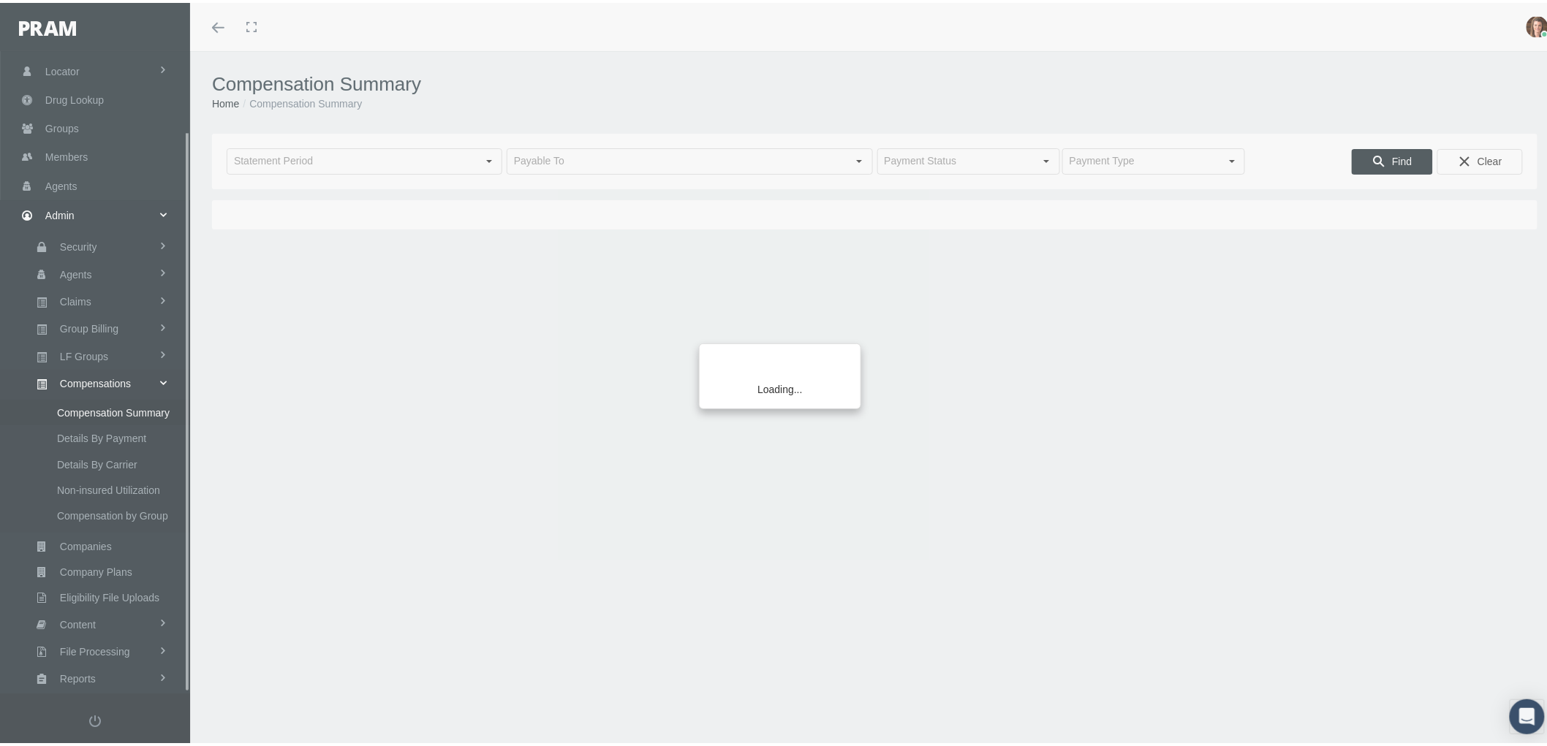
scroll to position [91, 0]
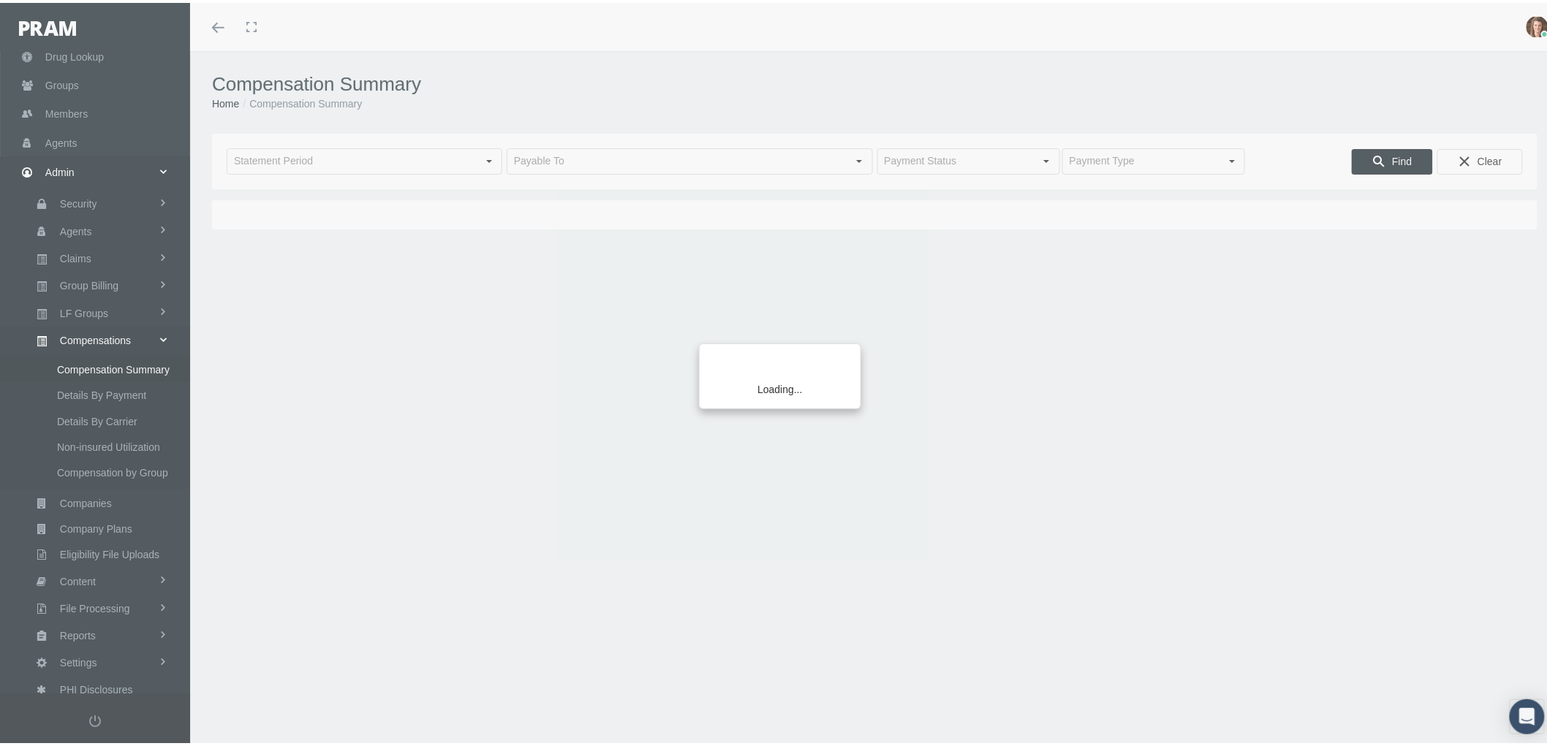
type input "September 2025"
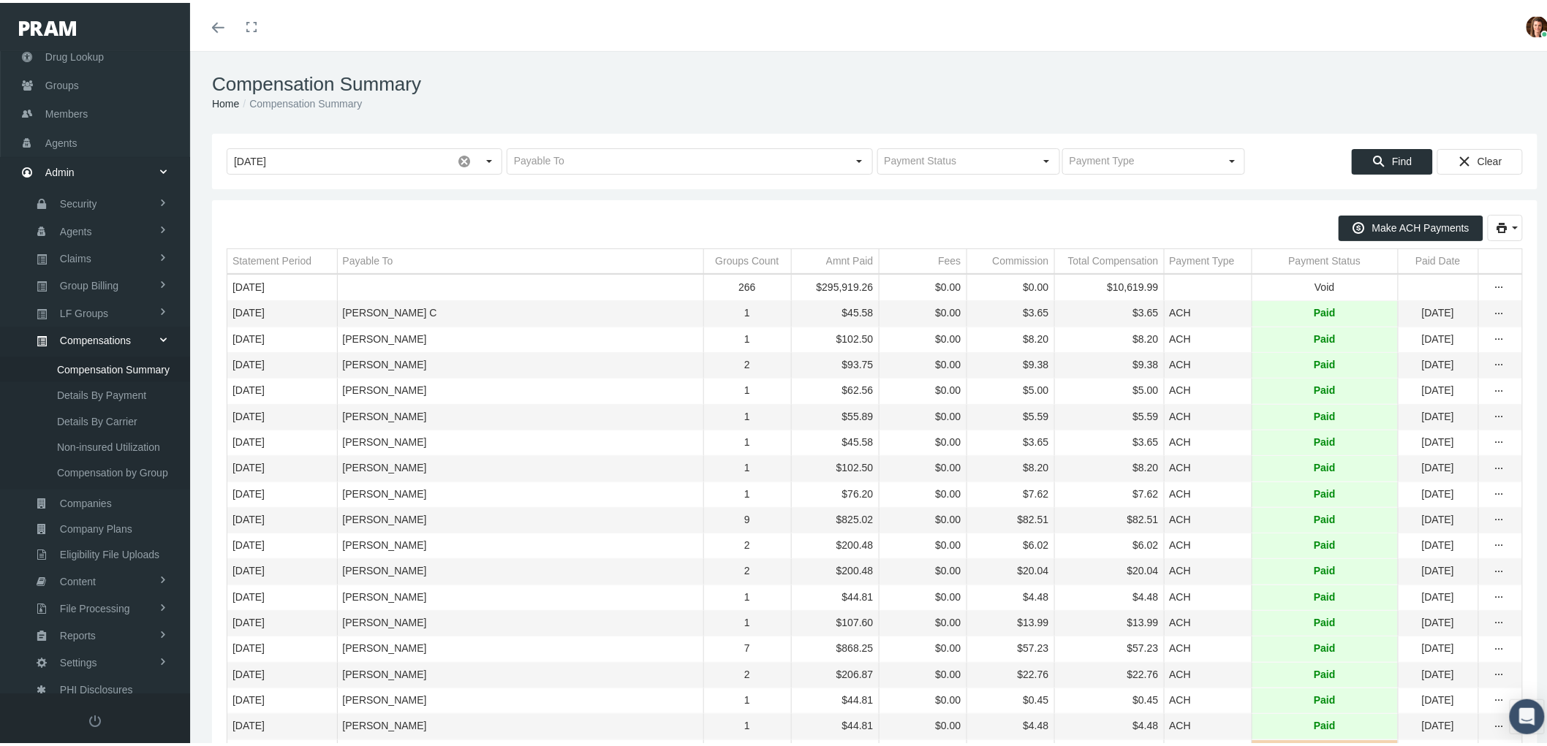
click at [1289, 254] on div "Payment Status" at bounding box center [1325, 258] width 72 height 14
click at [1282, 254] on div "Payment Status" at bounding box center [1318, 258] width 72 height 14
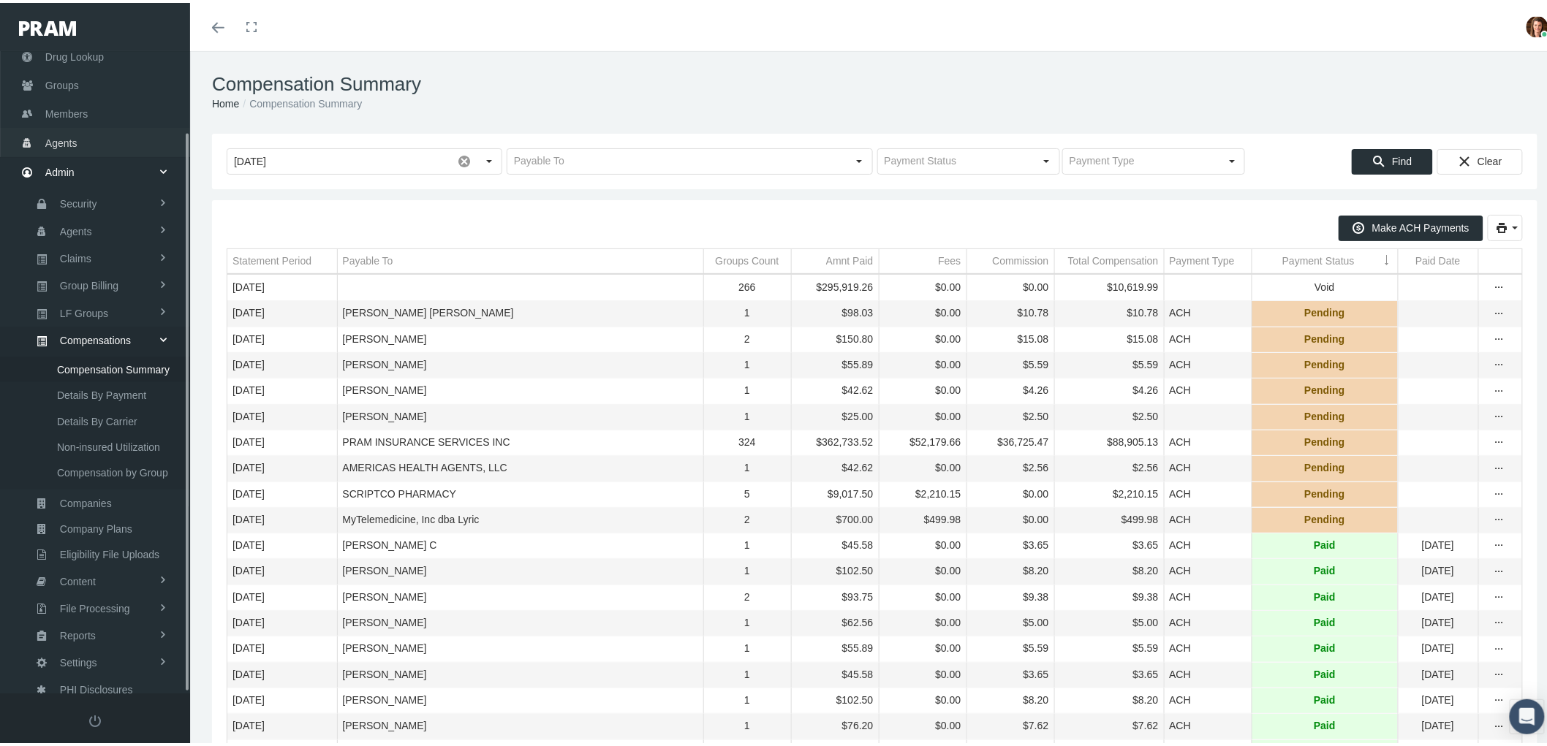
click at [77, 127] on link "Agents" at bounding box center [95, 139] width 190 height 29
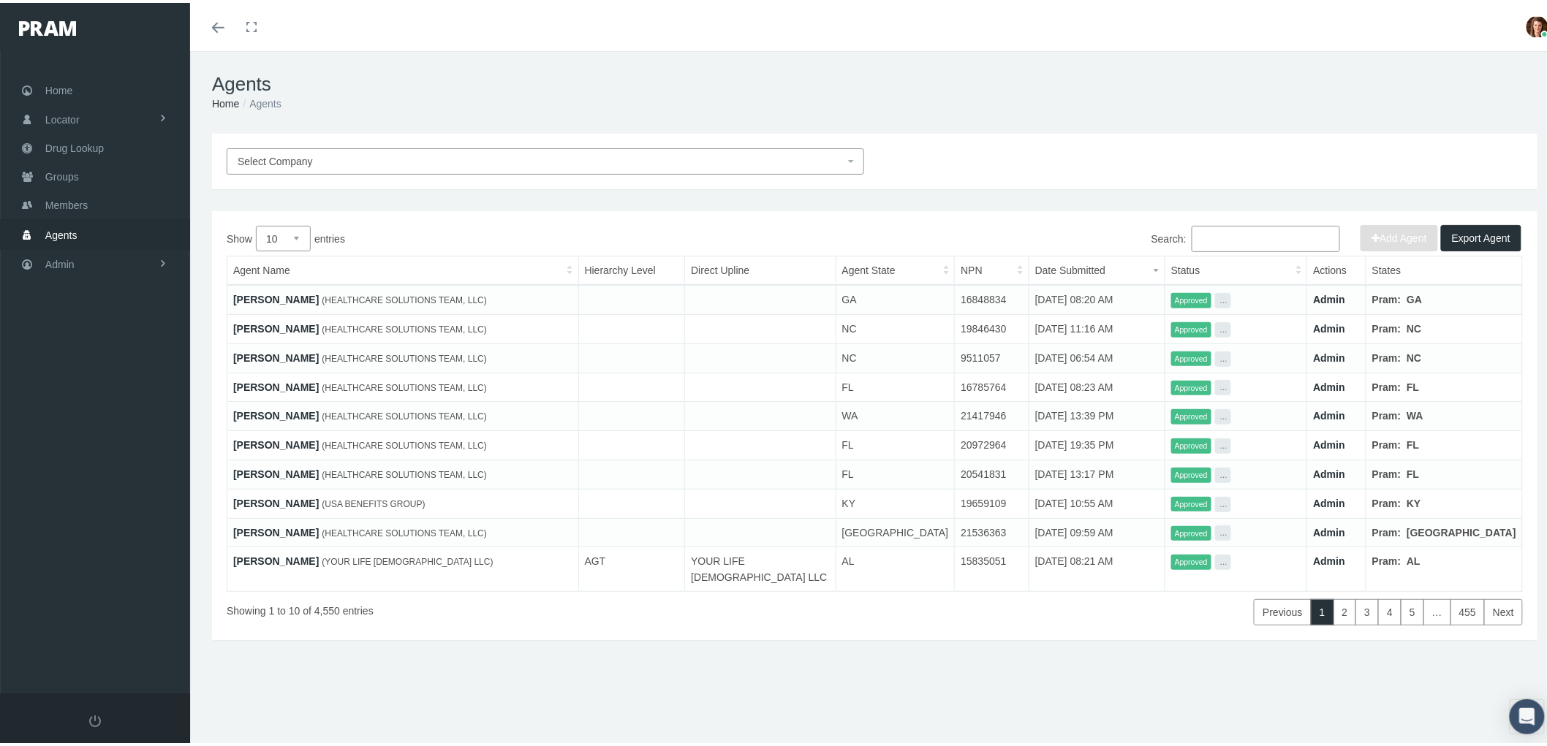
click at [1214, 237] on input "Search:" at bounding box center [1266, 236] width 148 height 26
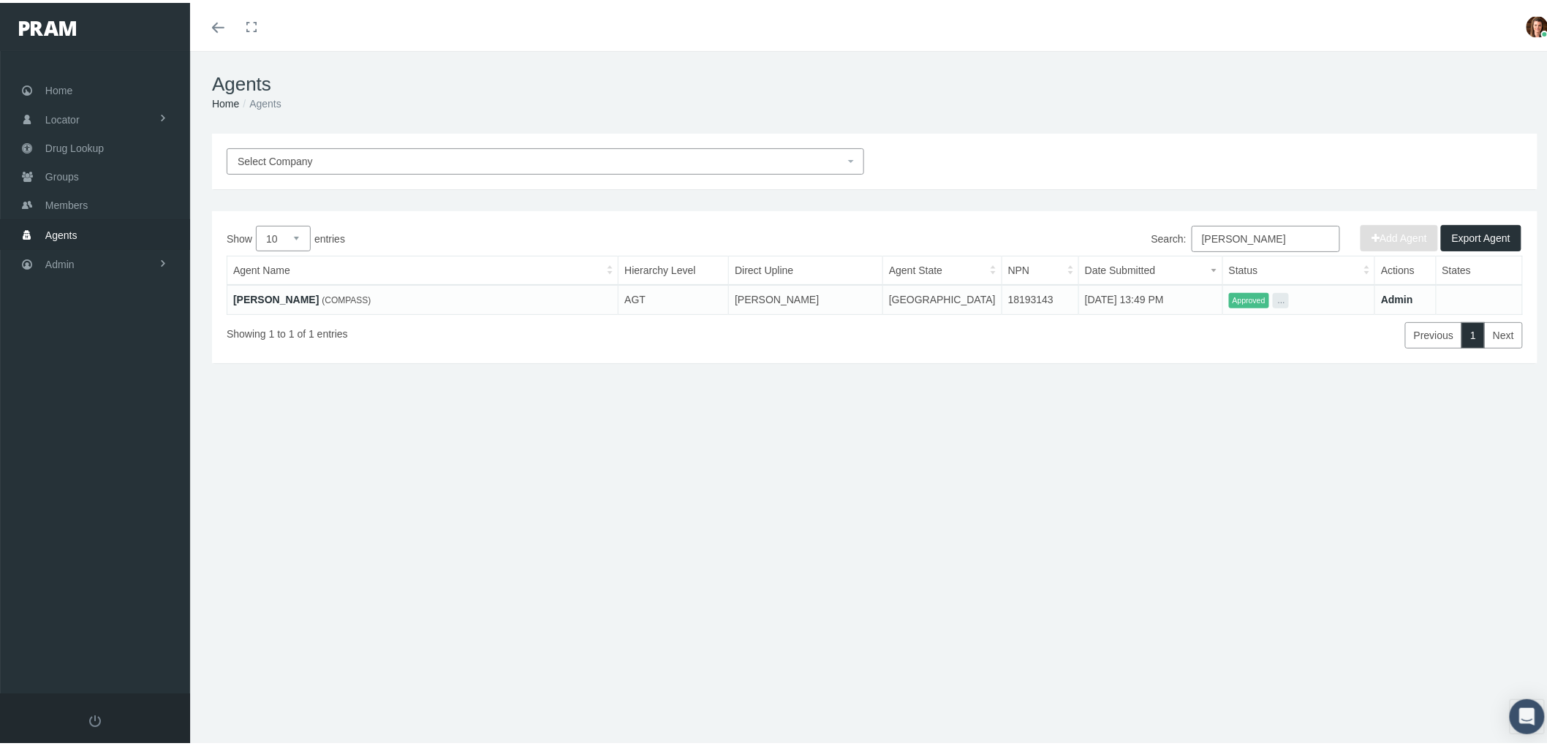
type input "[PERSON_NAME]"
click at [254, 294] on link "[PERSON_NAME]" at bounding box center [276, 297] width 86 height 12
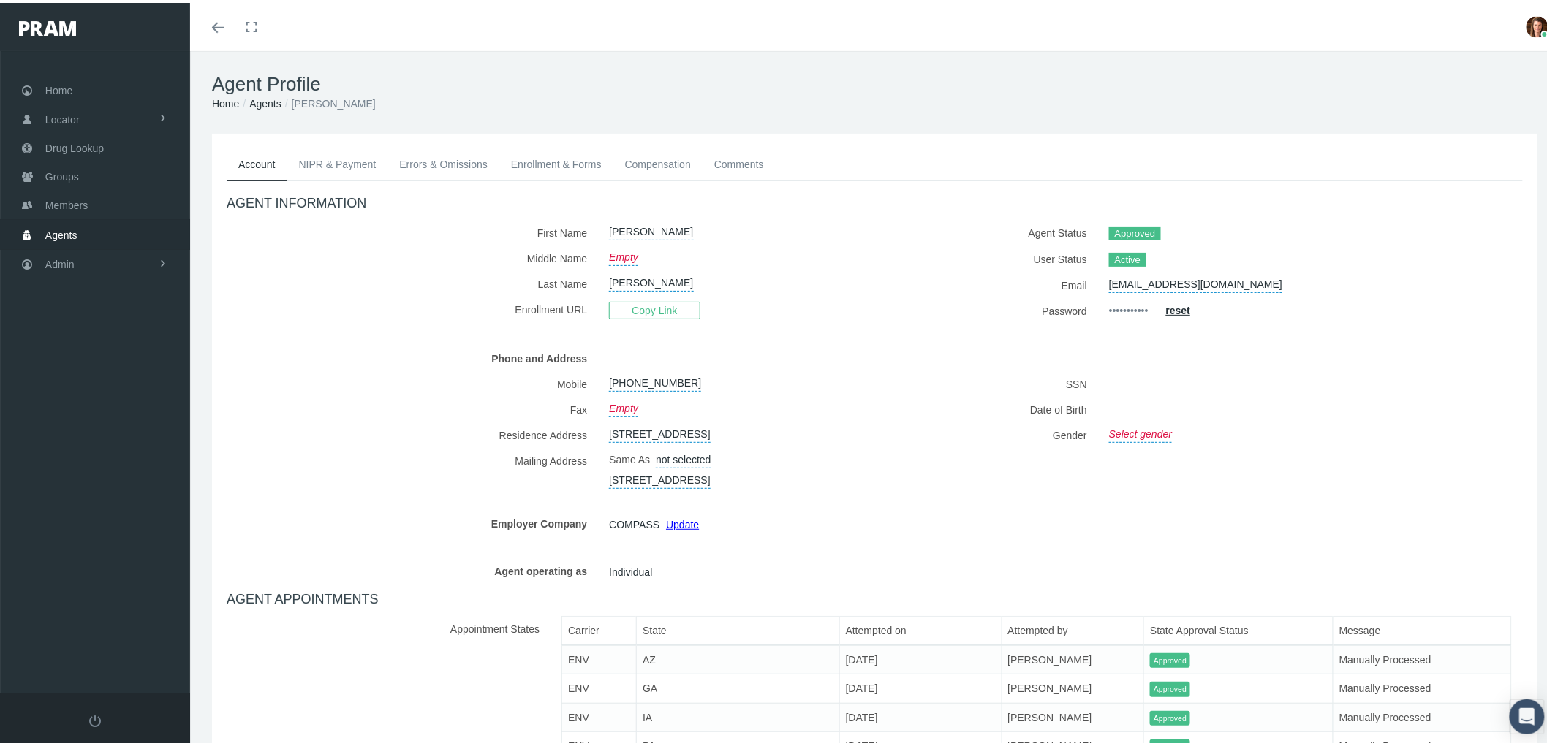
click at [334, 168] on link "NIPR & Payment" at bounding box center [337, 161] width 101 height 32
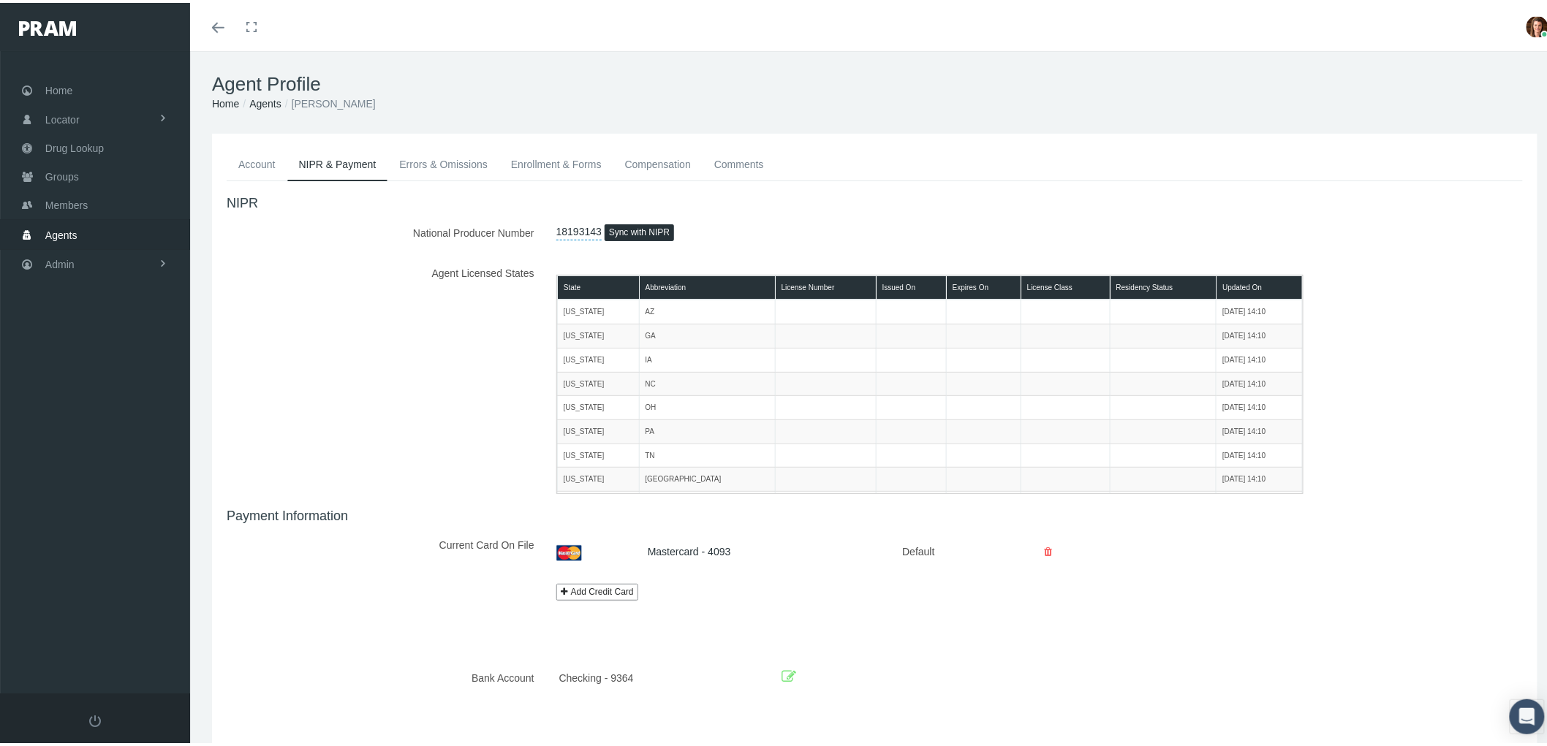
click at [428, 157] on link "Errors & Omissions" at bounding box center [443, 161] width 112 height 32
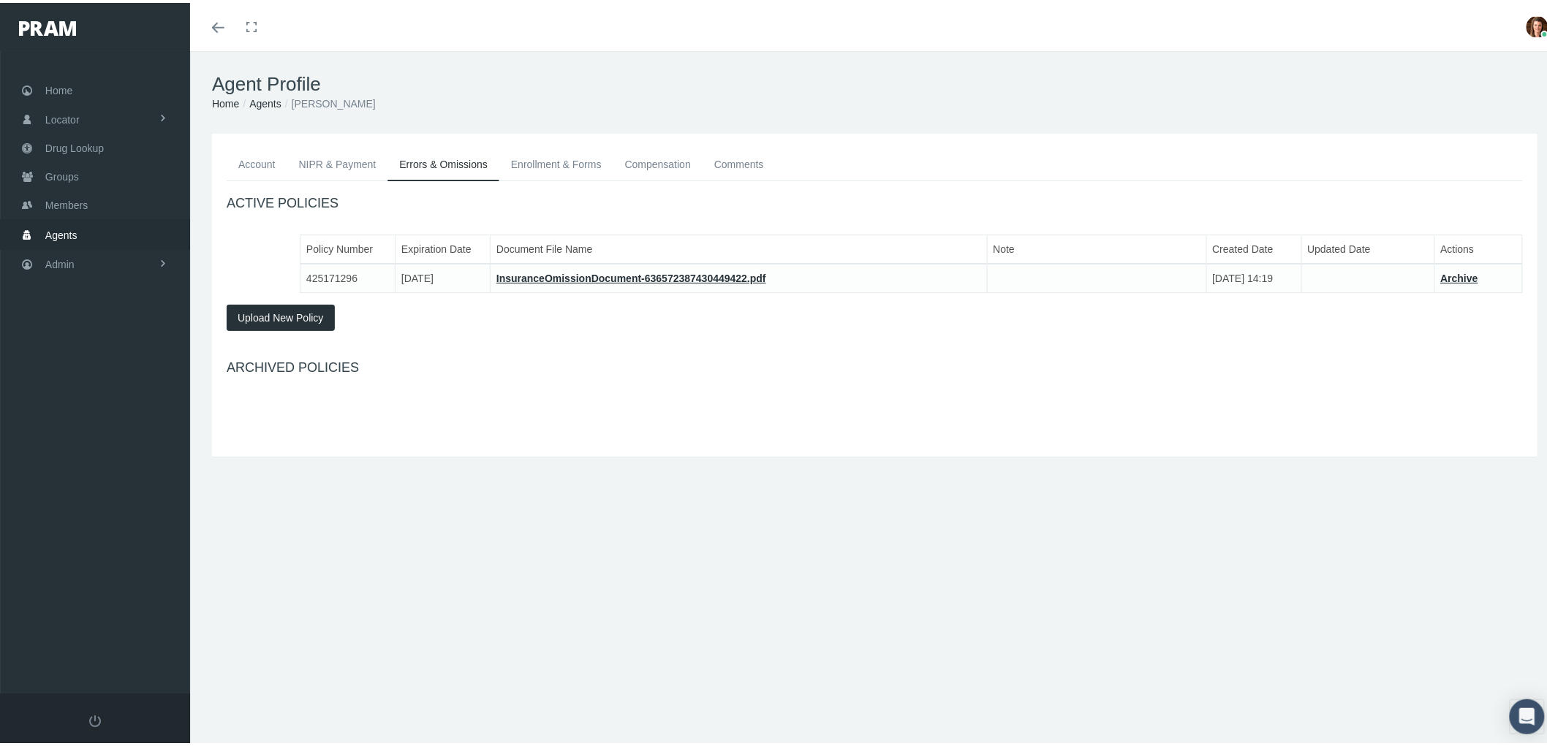
click at [597, 152] on link "Enrollment & Forms" at bounding box center [556, 161] width 114 height 32
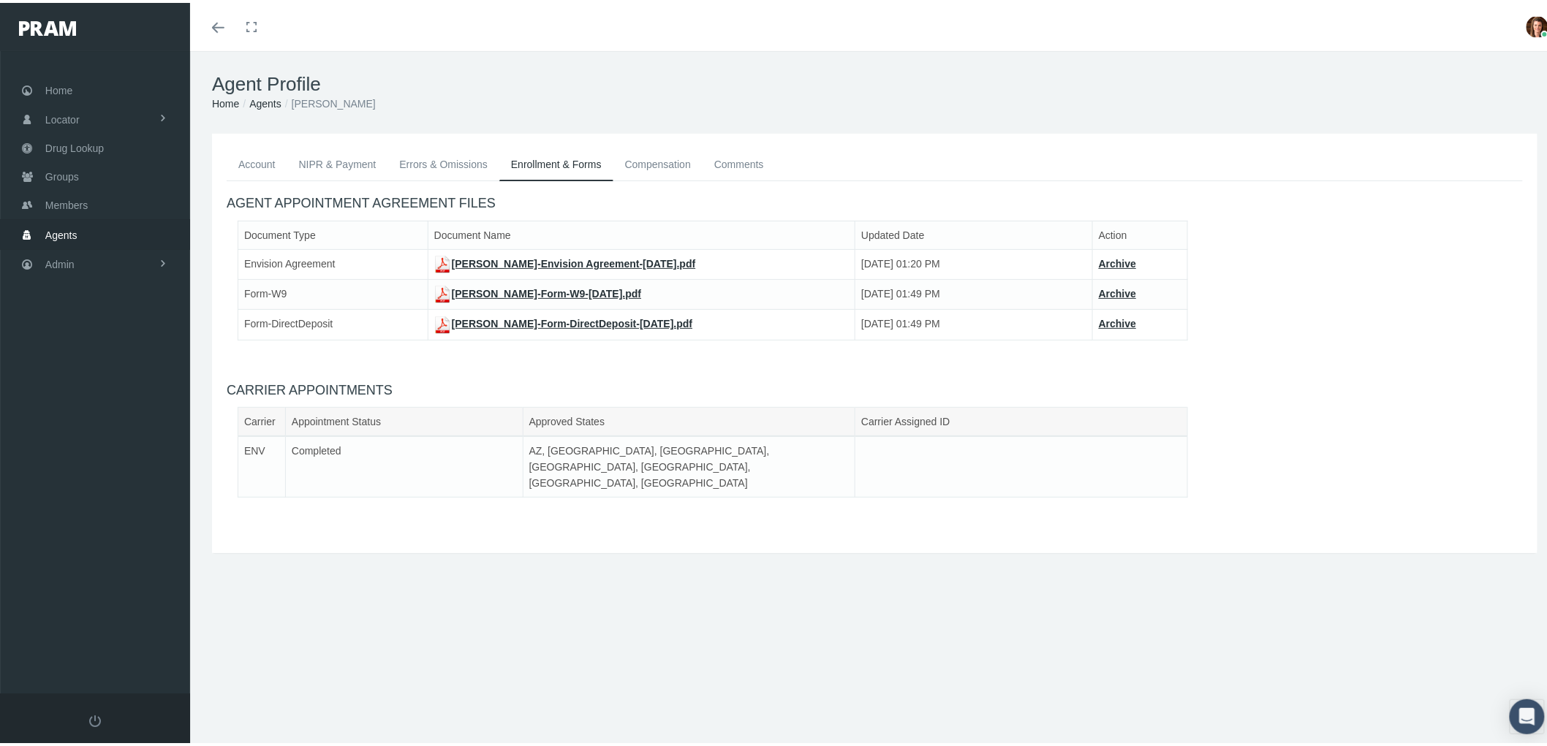
click at [564, 258] on link "[PERSON_NAME]-Envision Agreement-[DATE].pdf" at bounding box center [565, 261] width 262 height 12
click at [513, 289] on link "[PERSON_NAME]-Form-W9-[DATE].pdf" at bounding box center [538, 291] width 208 height 12
click at [515, 316] on link "[PERSON_NAME]-Form-DirectDeposit-[DATE].pdf" at bounding box center [563, 321] width 259 height 12
click at [662, 162] on link "Compensation" at bounding box center [657, 161] width 89 height 32
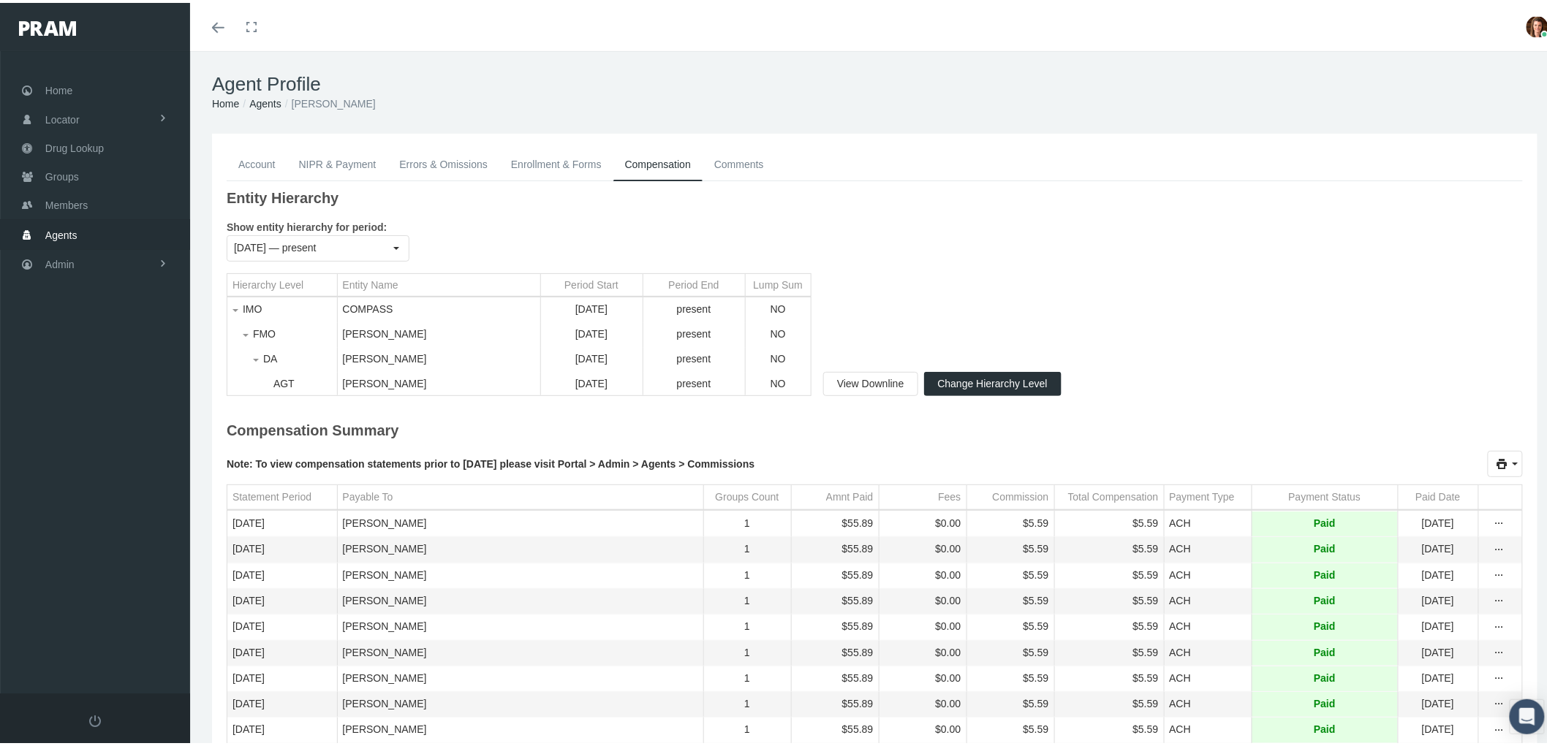
click at [735, 159] on link "Comments" at bounding box center [739, 161] width 73 height 32
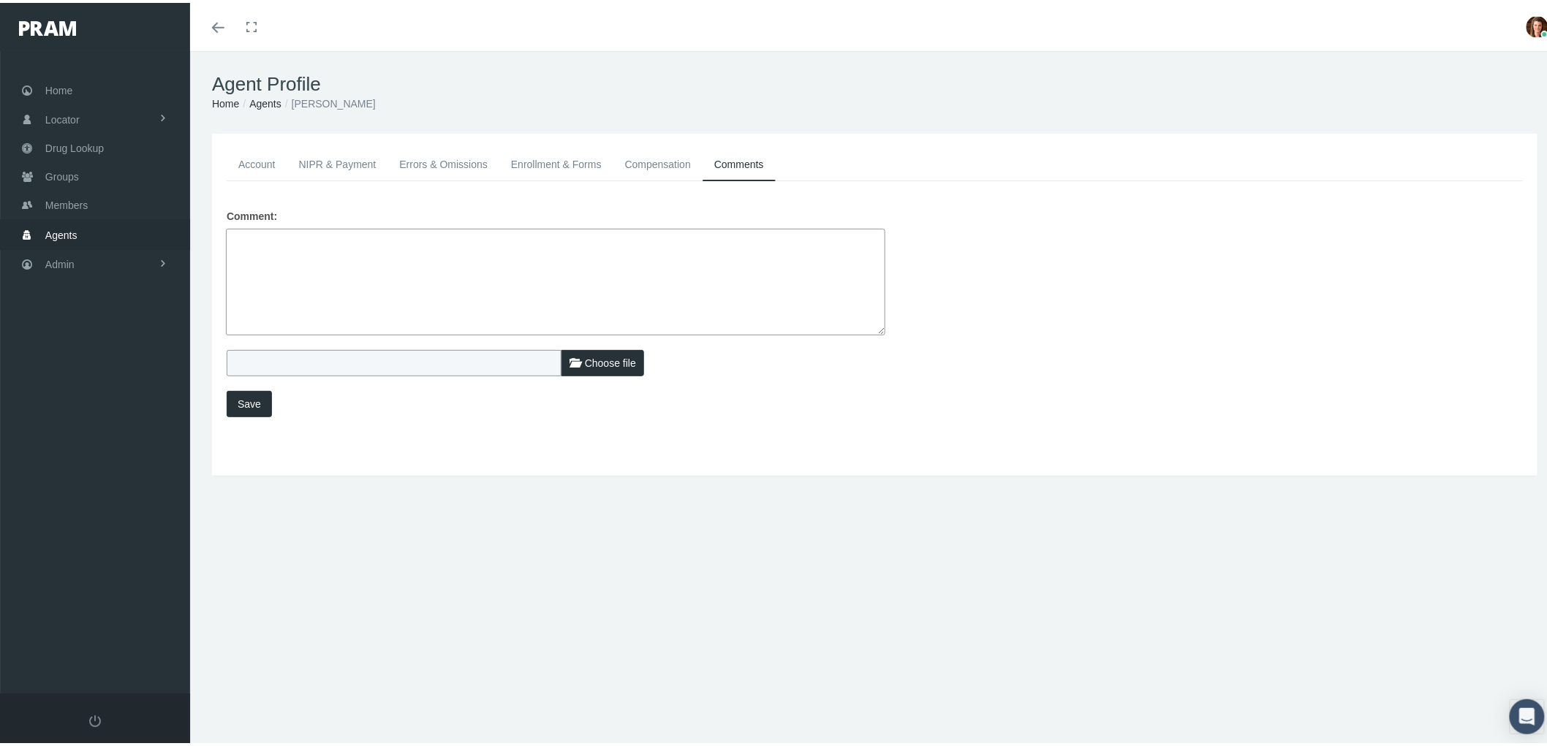
click at [663, 154] on link "Compensation" at bounding box center [657, 161] width 89 height 32
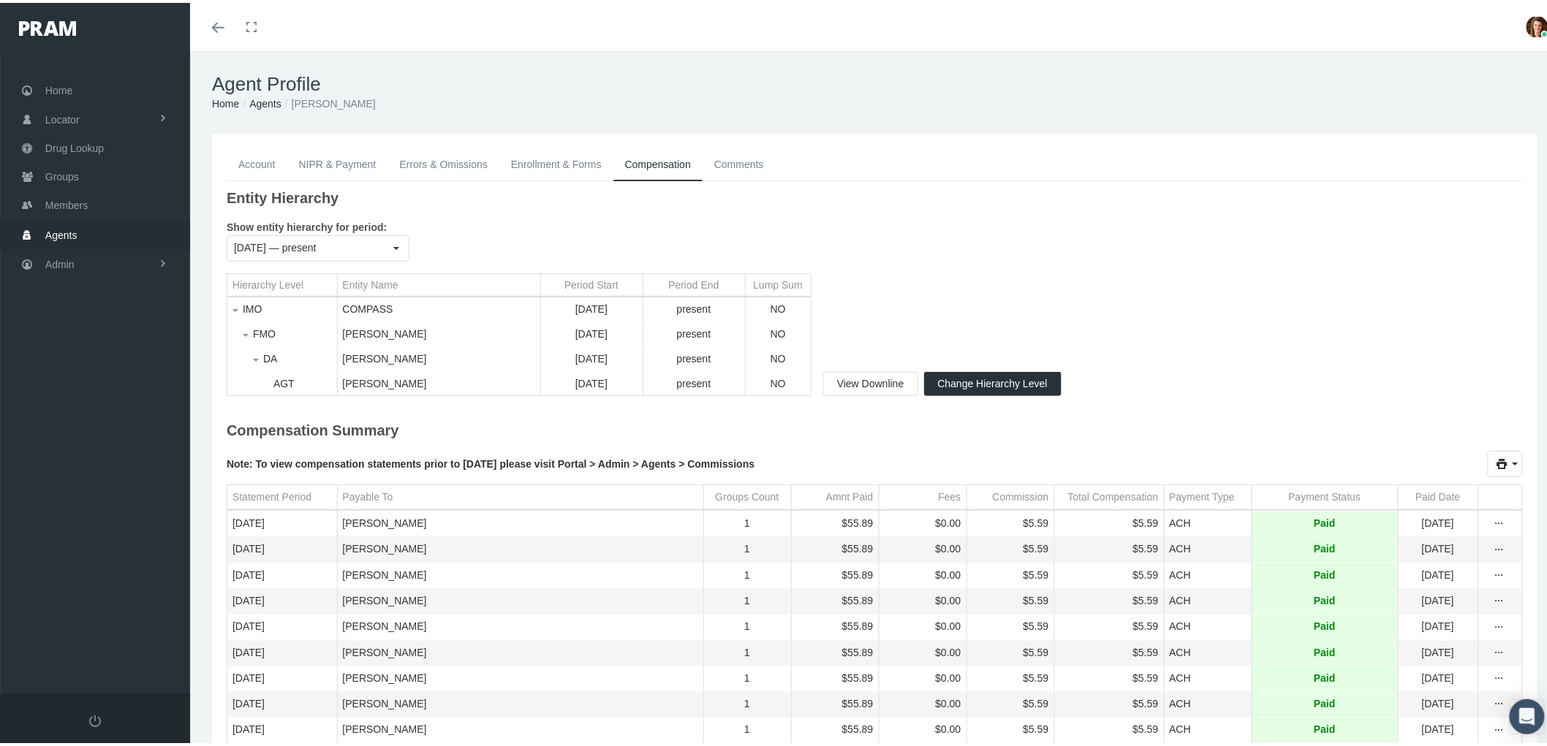
click at [556, 163] on link "Enrollment & Forms" at bounding box center [556, 161] width 114 height 32
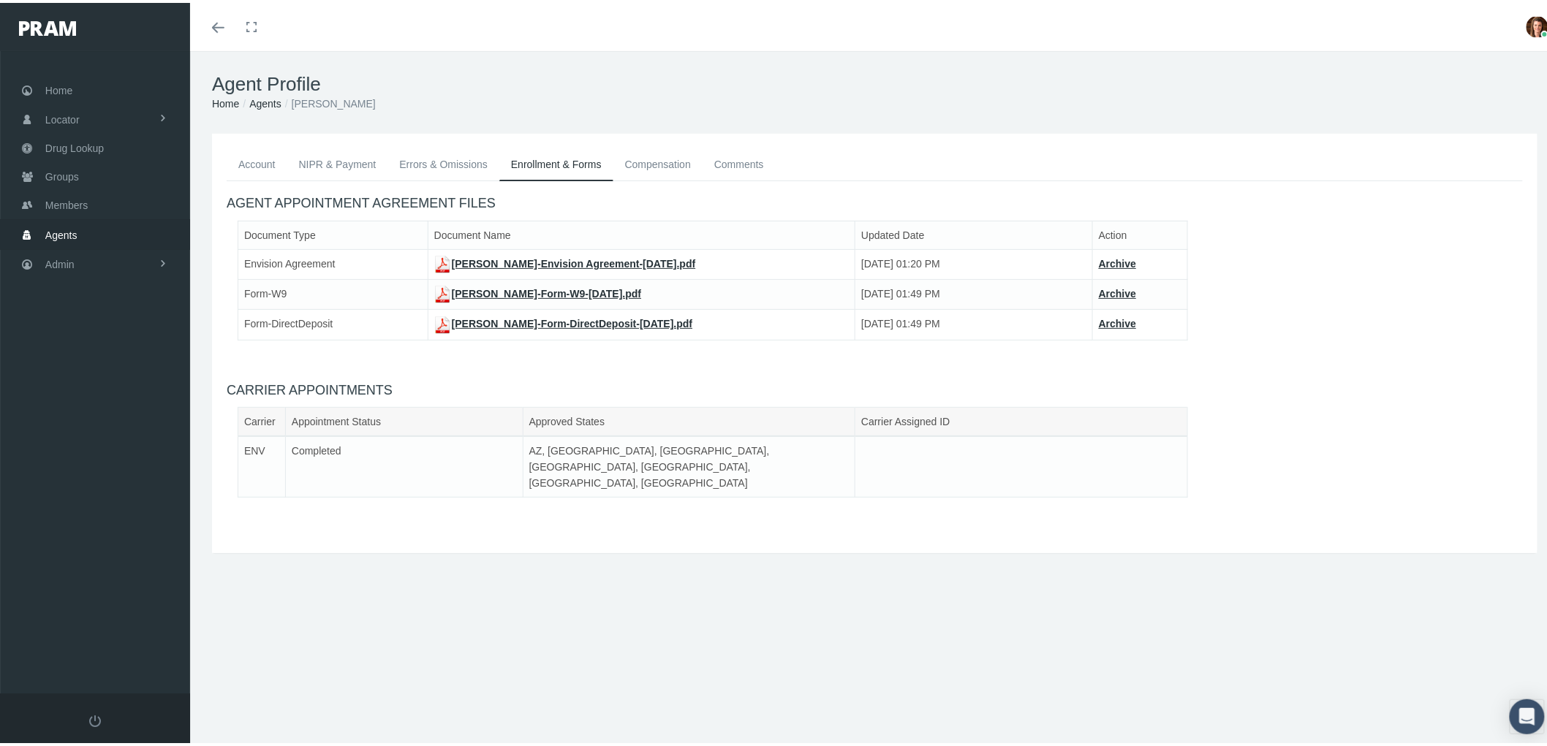
click at [435, 159] on link "Errors & Omissions" at bounding box center [443, 161] width 112 height 32
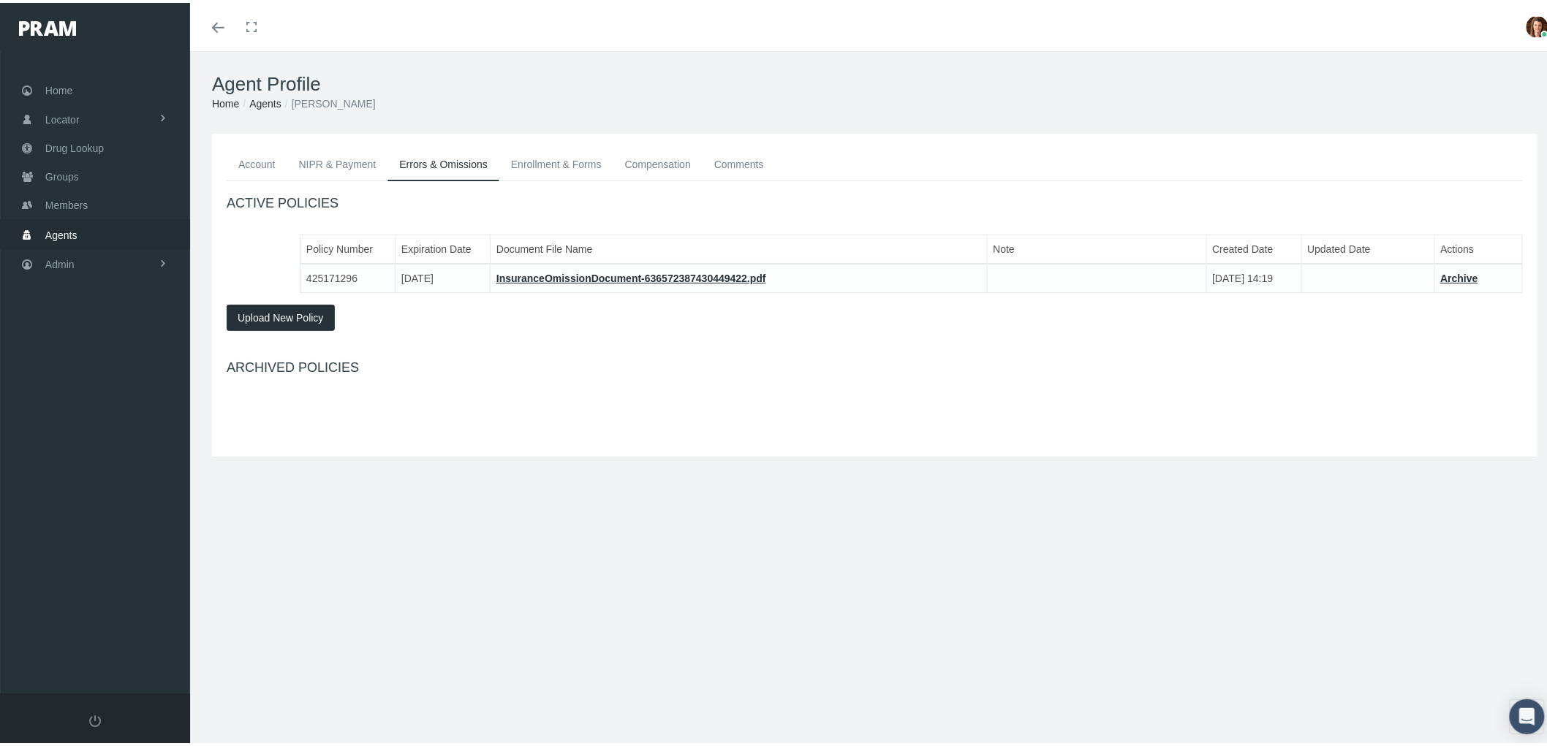
click at [325, 164] on link "NIPR & Payment" at bounding box center [337, 161] width 101 height 32
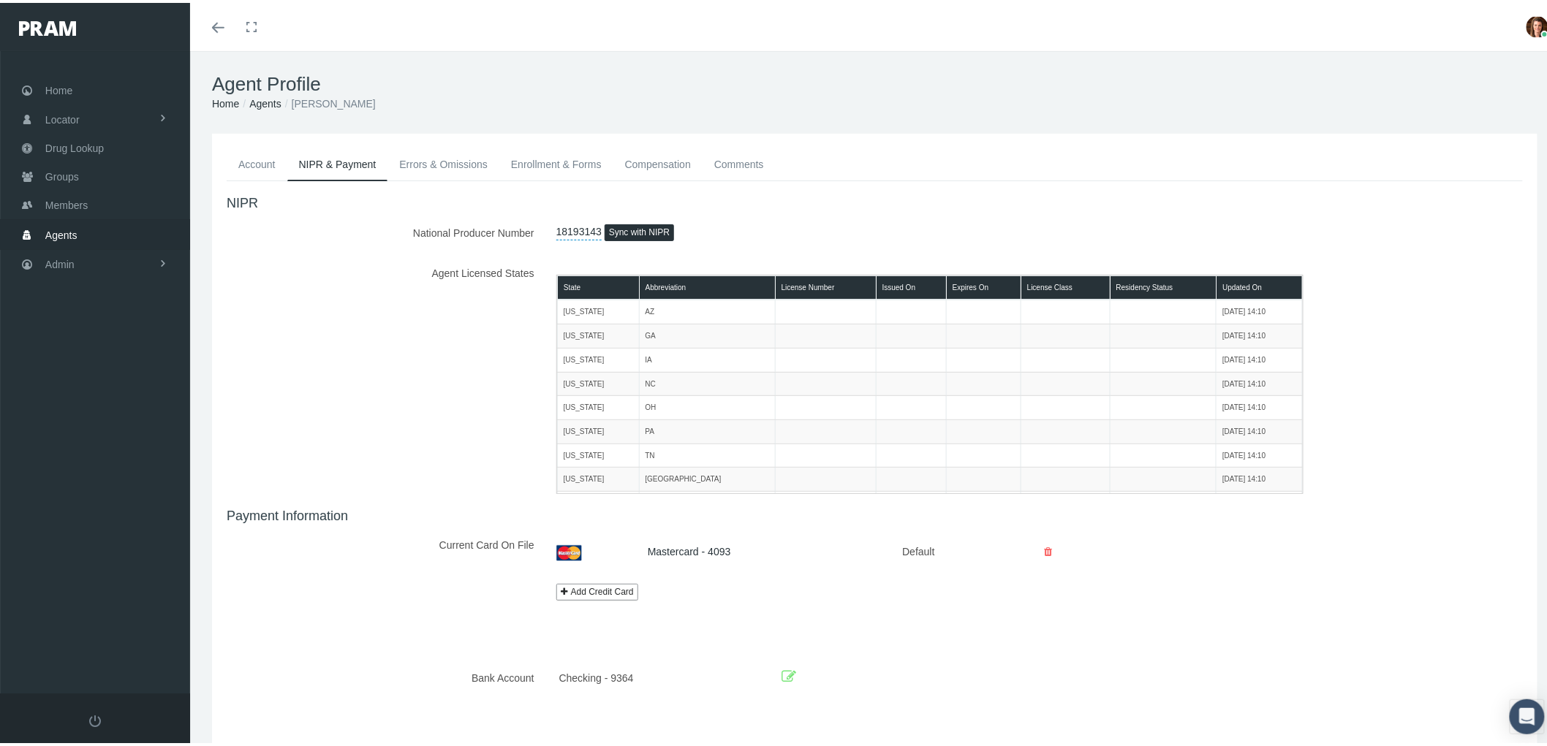
click at [245, 162] on link "Account" at bounding box center [257, 161] width 61 height 32
